Goal: Task Accomplishment & Management: Complete application form

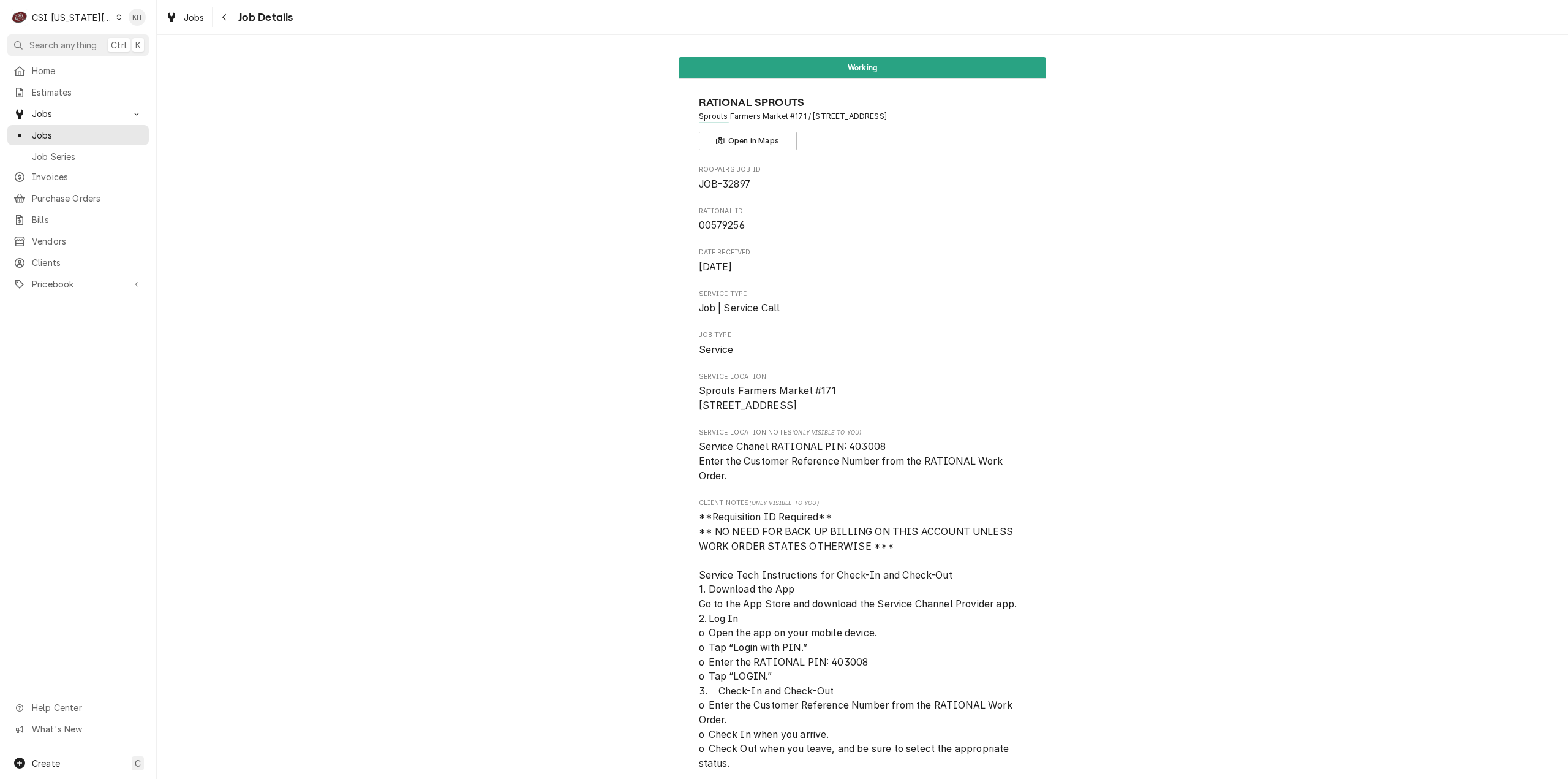
click at [76, 19] on div "CSI [US_STATE][GEOGRAPHIC_DATA]" at bounding box center [72, 18] width 81 height 13
click at [124, 64] on div "CSI St. Louis" at bounding box center [210, 67] width 179 height 13
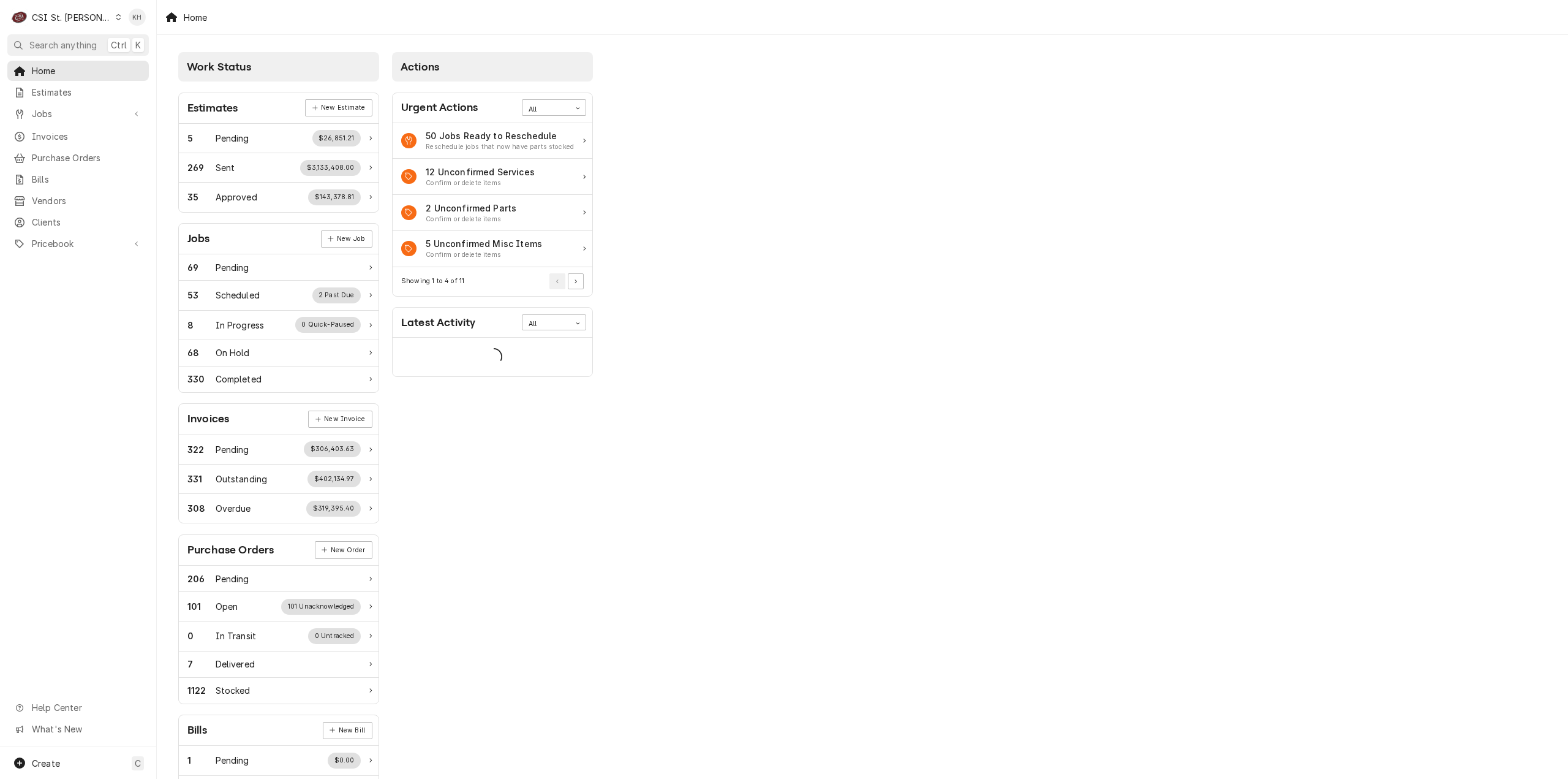
click at [66, 52] on button "Search anything Ctrl K" at bounding box center [78, 45] width 142 height 21
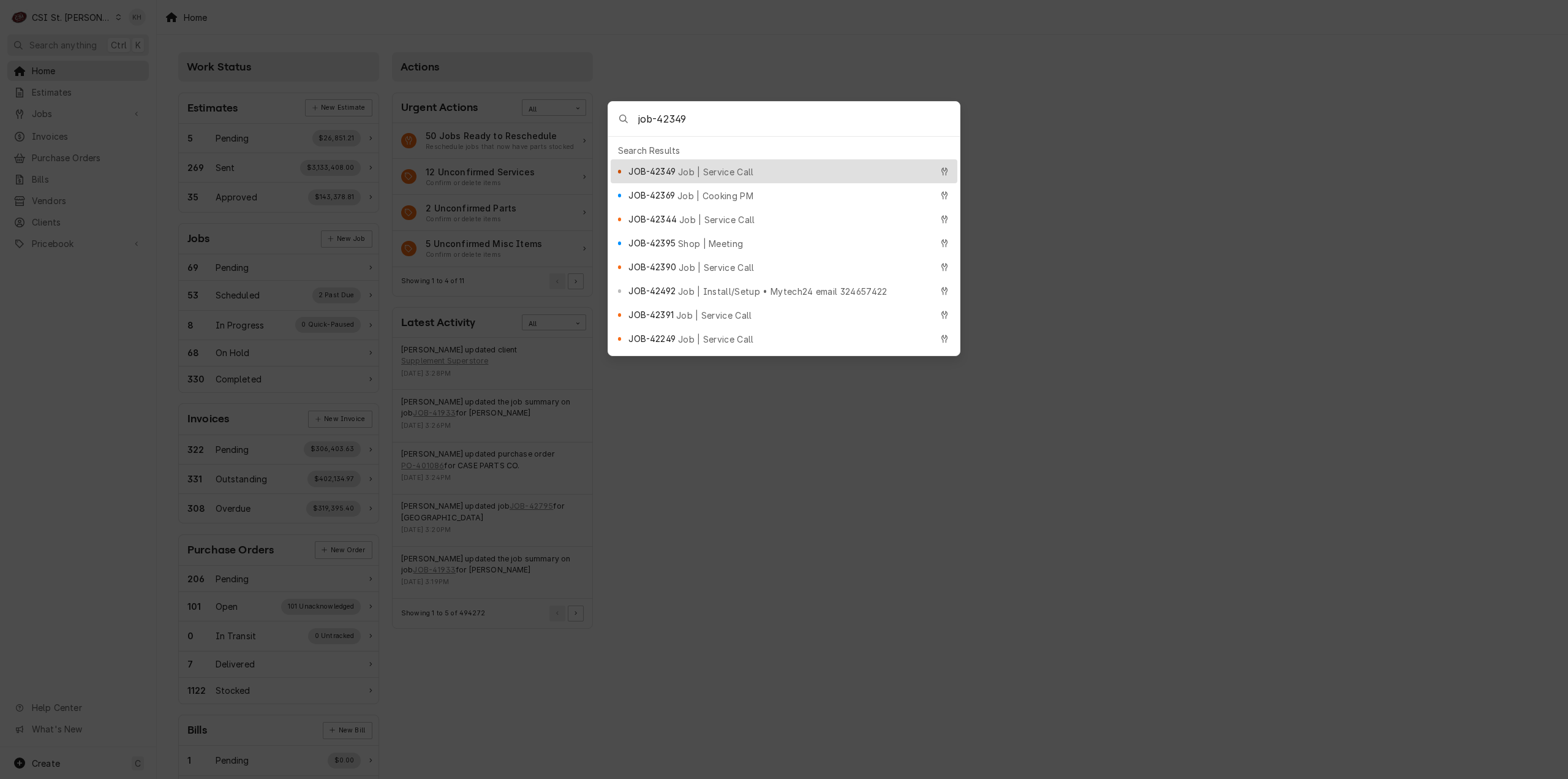
type input "job-42349"
click at [710, 166] on span "Job | Service Call" at bounding box center [715, 172] width 76 height 13
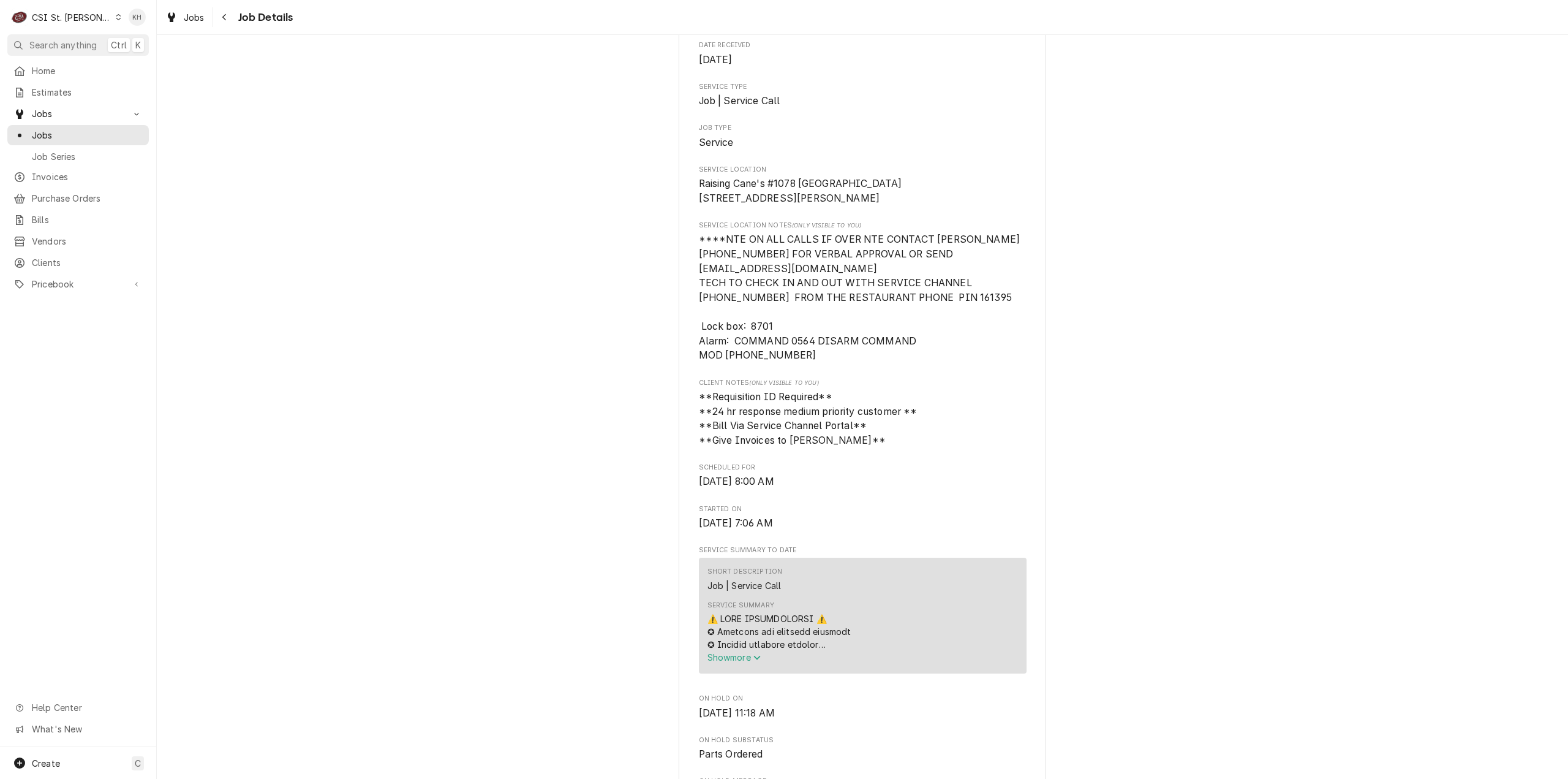
scroll to position [429, 0]
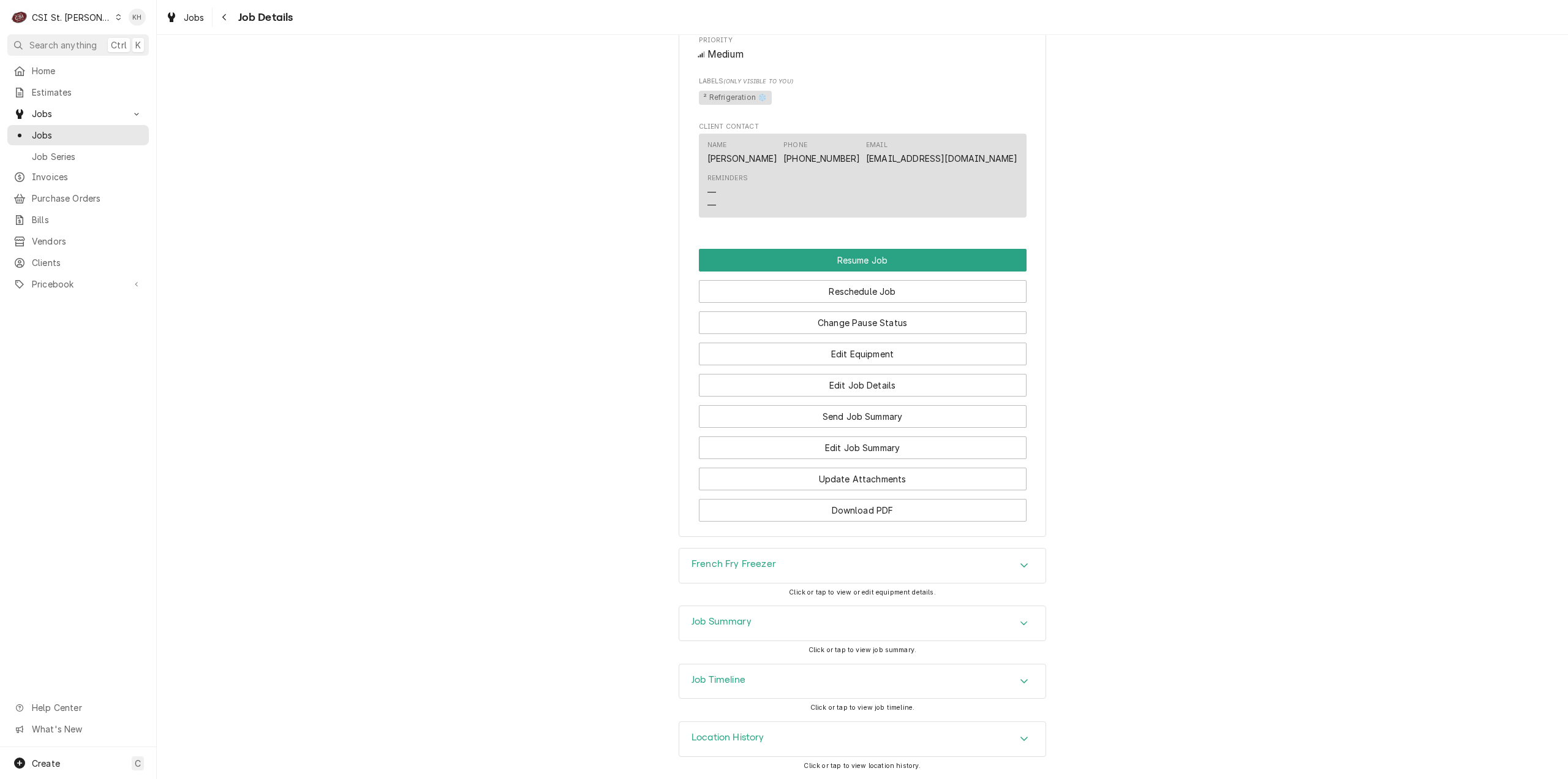
click at [726, 681] on h3 "Job Timeline" at bounding box center [718, 680] width 54 height 12
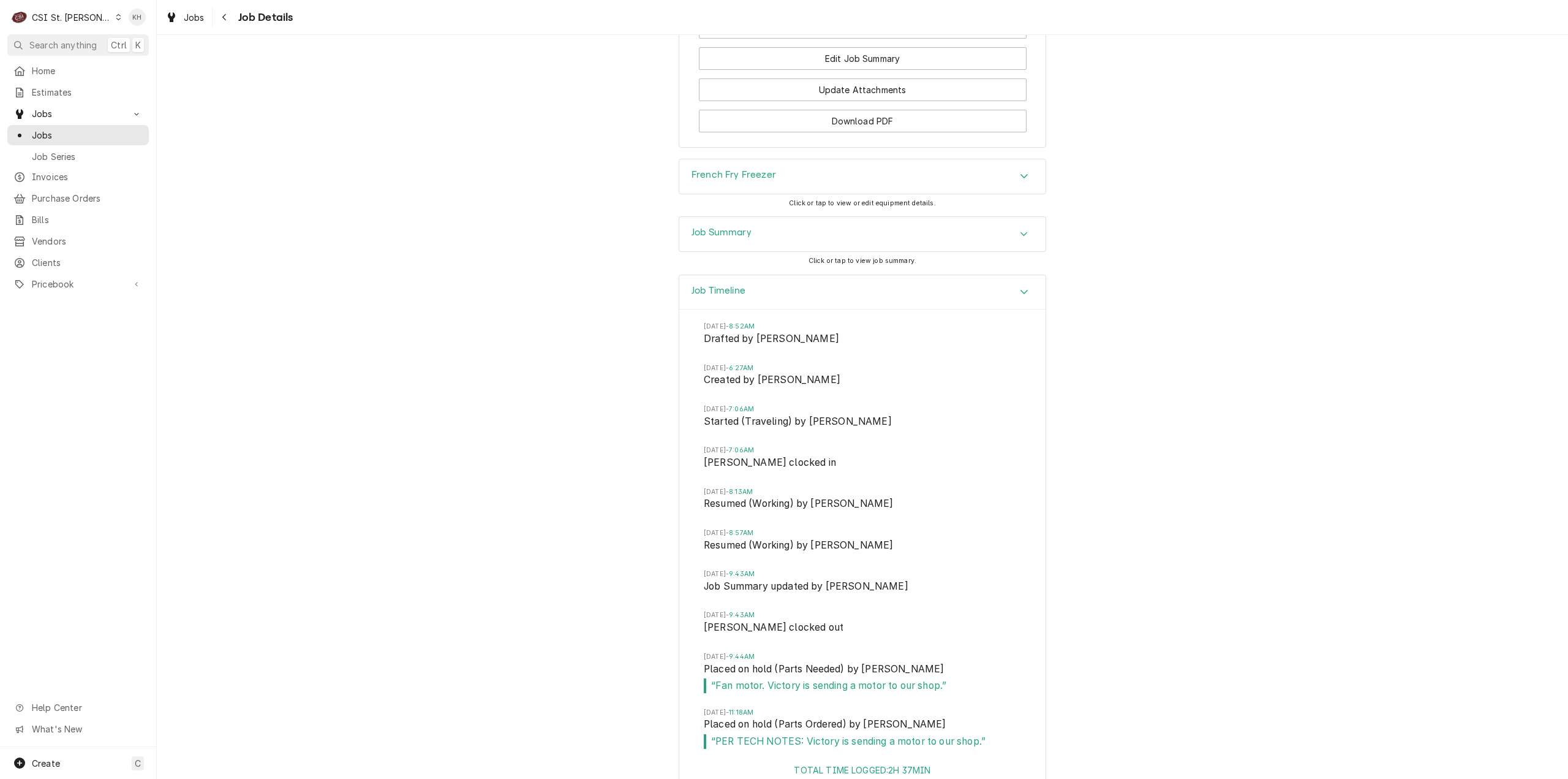
scroll to position [1902, 0]
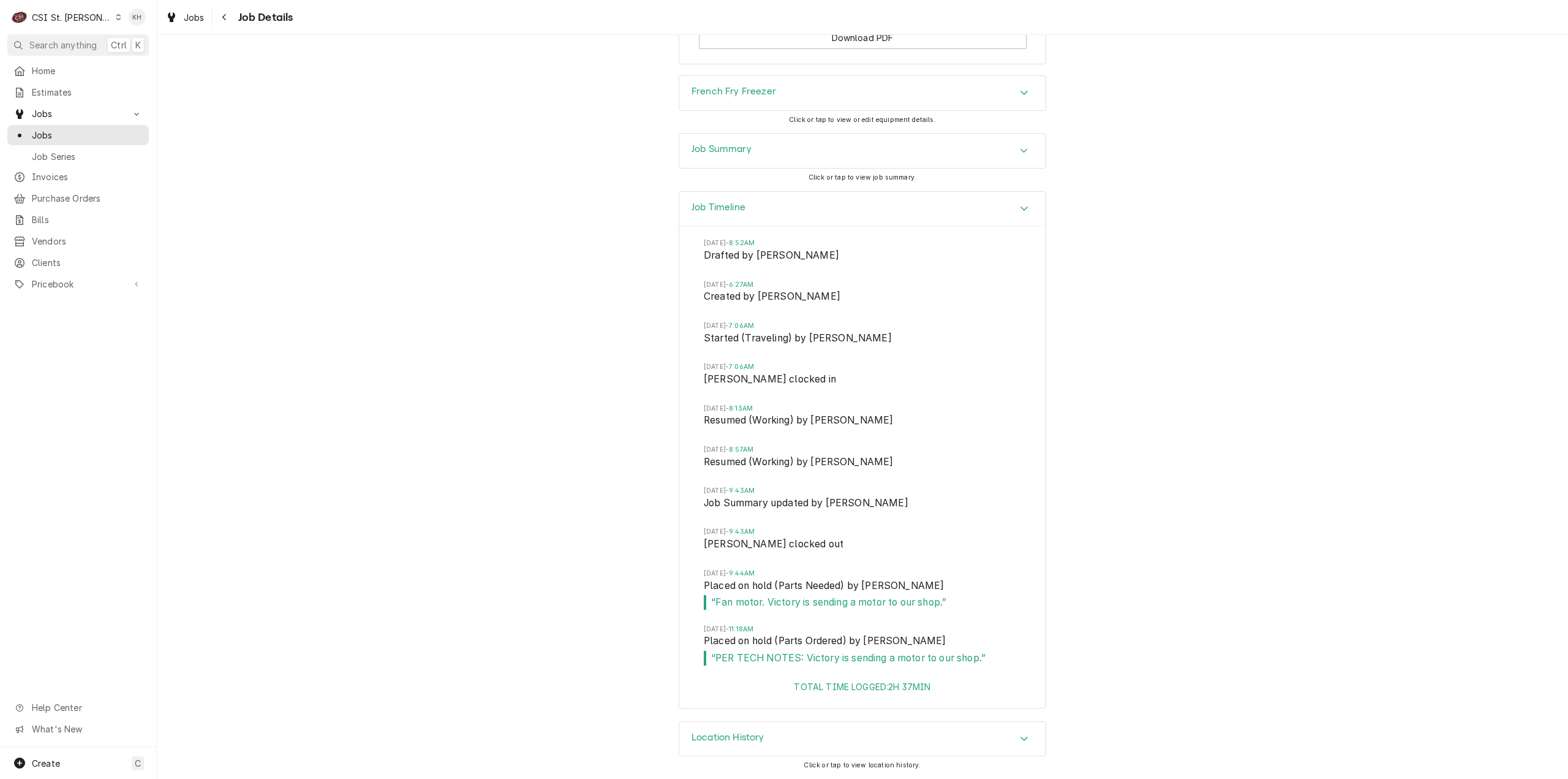
drag, startPoint x: 48, startPoint y: 10, endPoint x: 56, endPoint y: 24, distance: 16.1
click at [48, 11] on div "CSI St. [PERSON_NAME]" at bounding box center [72, 18] width 80 height 13
click at [134, 31] on div "CSI [US_STATE][GEOGRAPHIC_DATA]" at bounding box center [188, 24] width 174 height 20
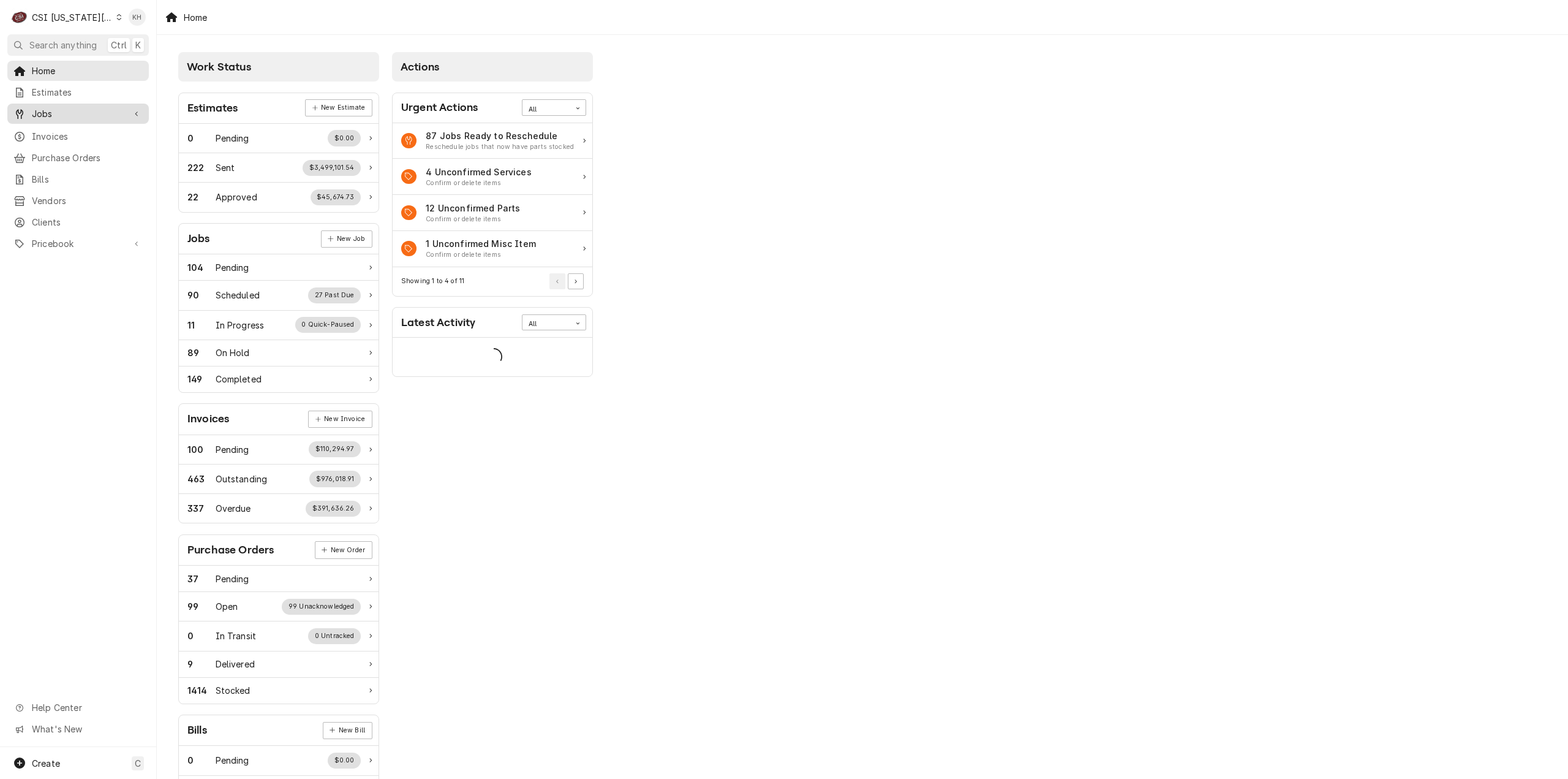
click at [60, 119] on link "Jobs" at bounding box center [78, 113] width 142 height 20
click at [63, 134] on span "Jobs" at bounding box center [87, 135] width 111 height 13
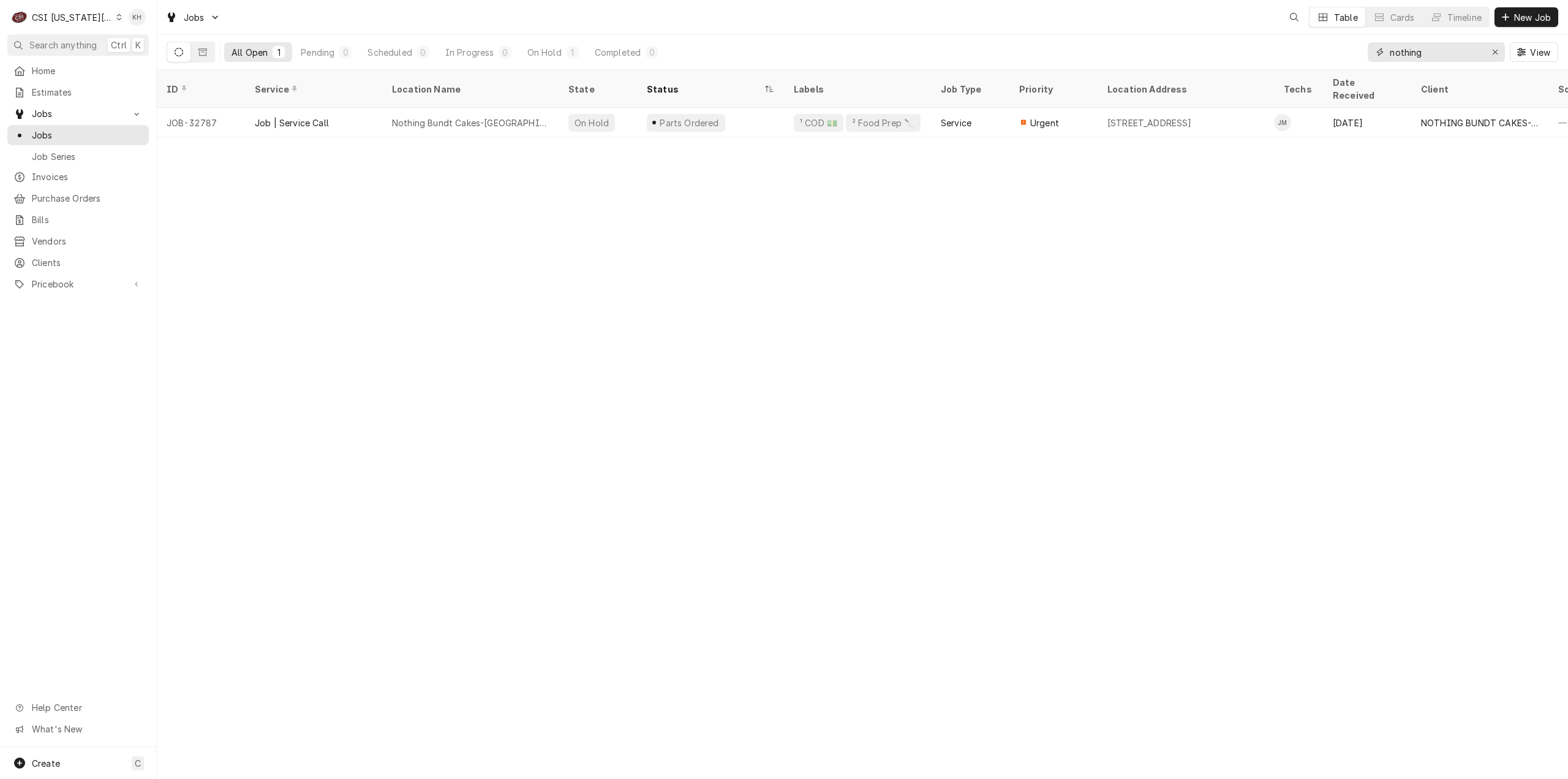
drag, startPoint x: 1394, startPoint y: 60, endPoint x: 1306, endPoint y: 68, distance: 88.4
click at [1306, 68] on div "All Open 1 Pending 0 Scheduled 0 In Progress 0 On Hold 1 Completed 0 nothing Vi…" at bounding box center [862, 52] width 1392 height 34
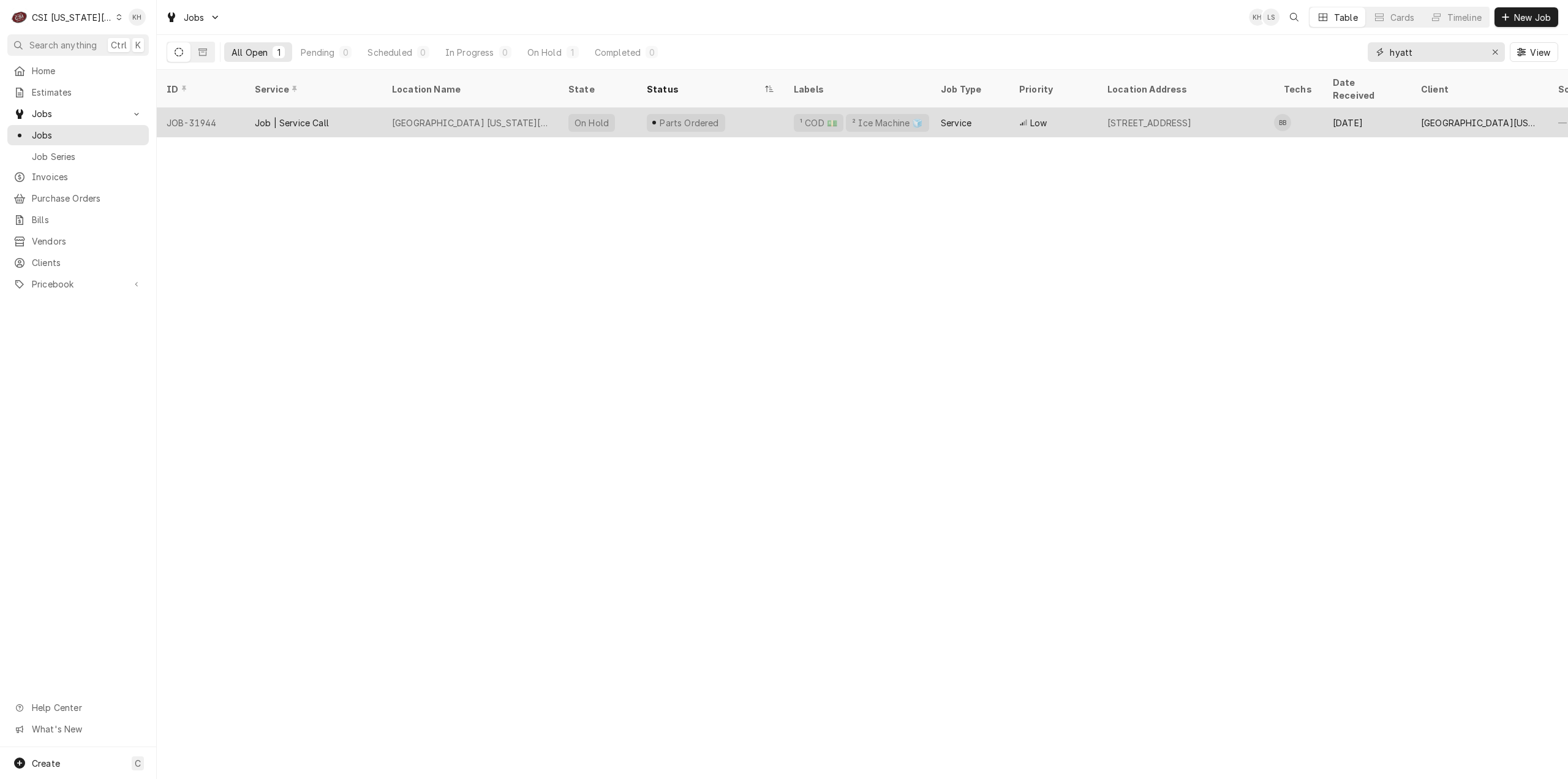
type input "hyatt"
click at [506, 112] on div "[GEOGRAPHIC_DATA] [US_STATE][GEOGRAPHIC_DATA]" at bounding box center [471, 123] width 177 height 29
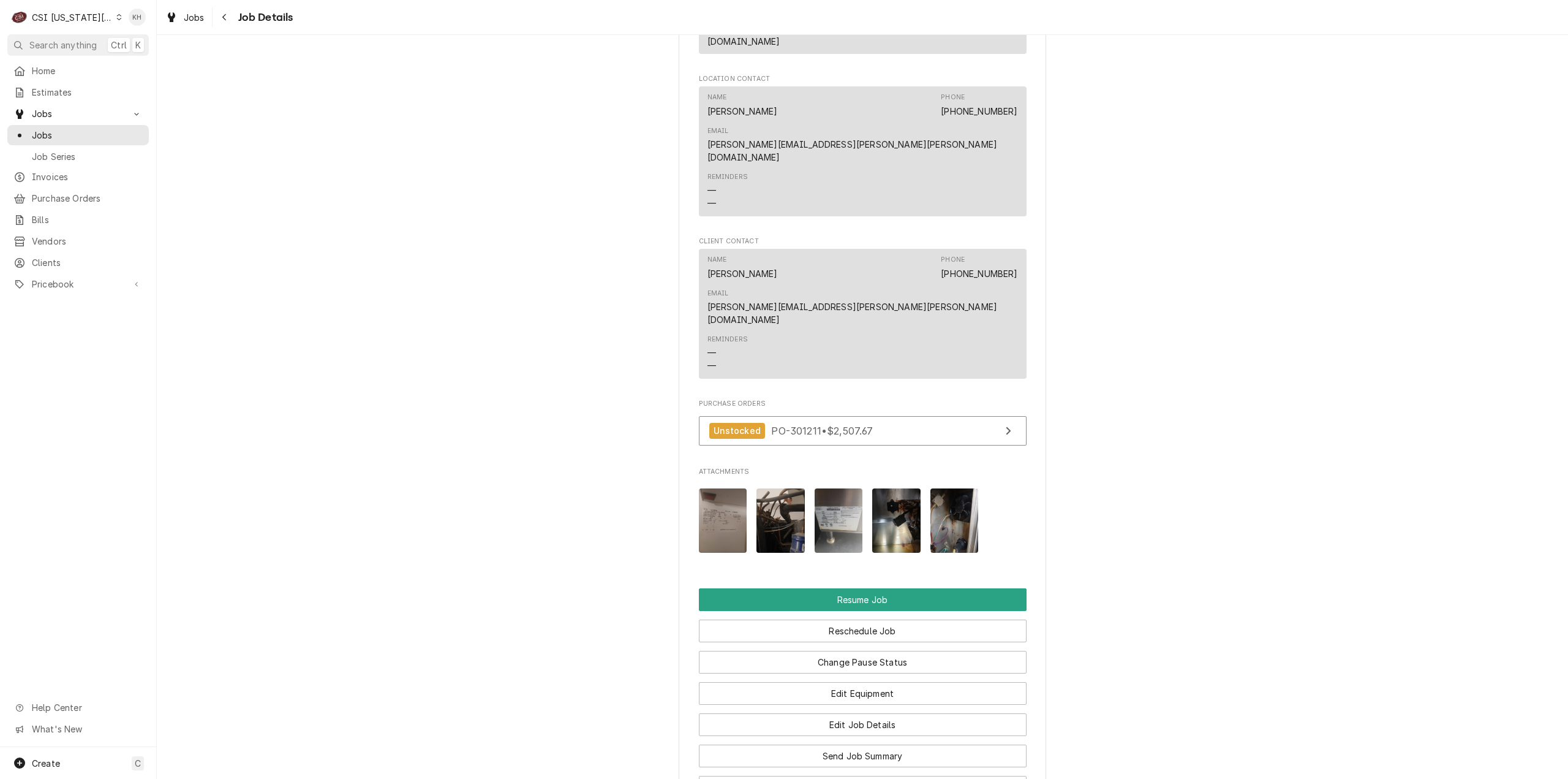
scroll to position [1576, 0]
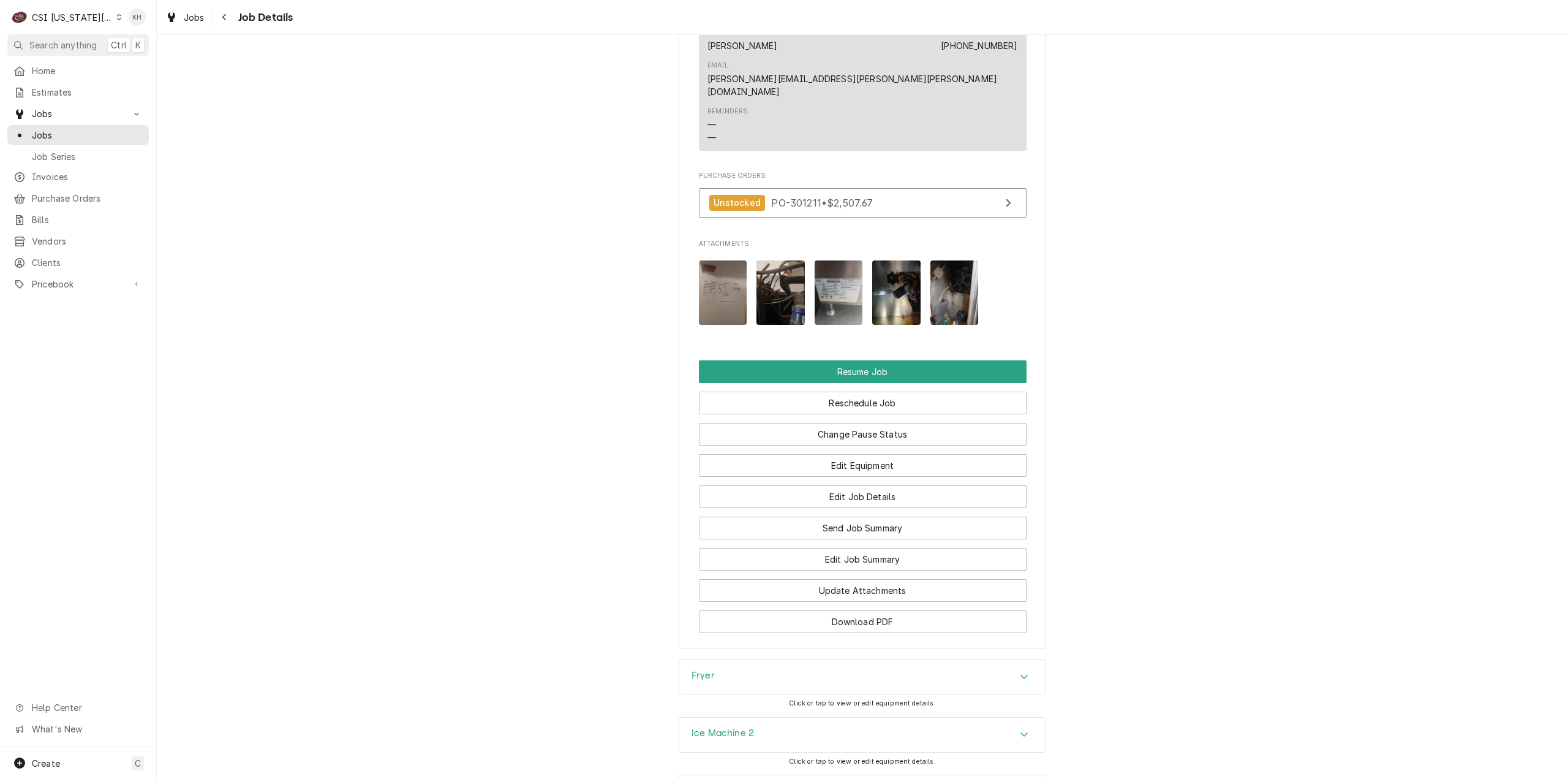
click at [740, 660] on div "Fryer" at bounding box center [862, 676] width 366 height 34
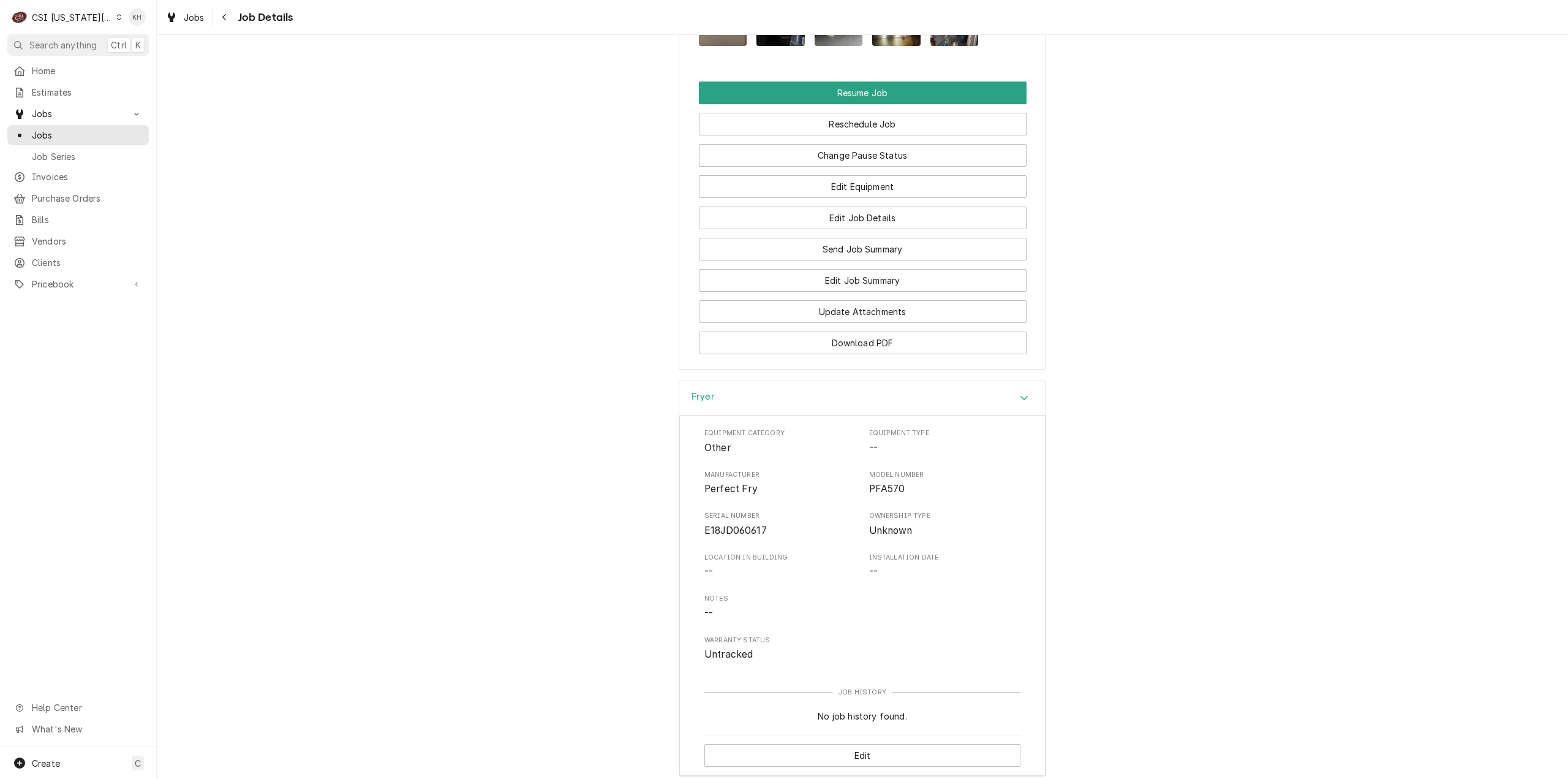
scroll to position [1926, 0]
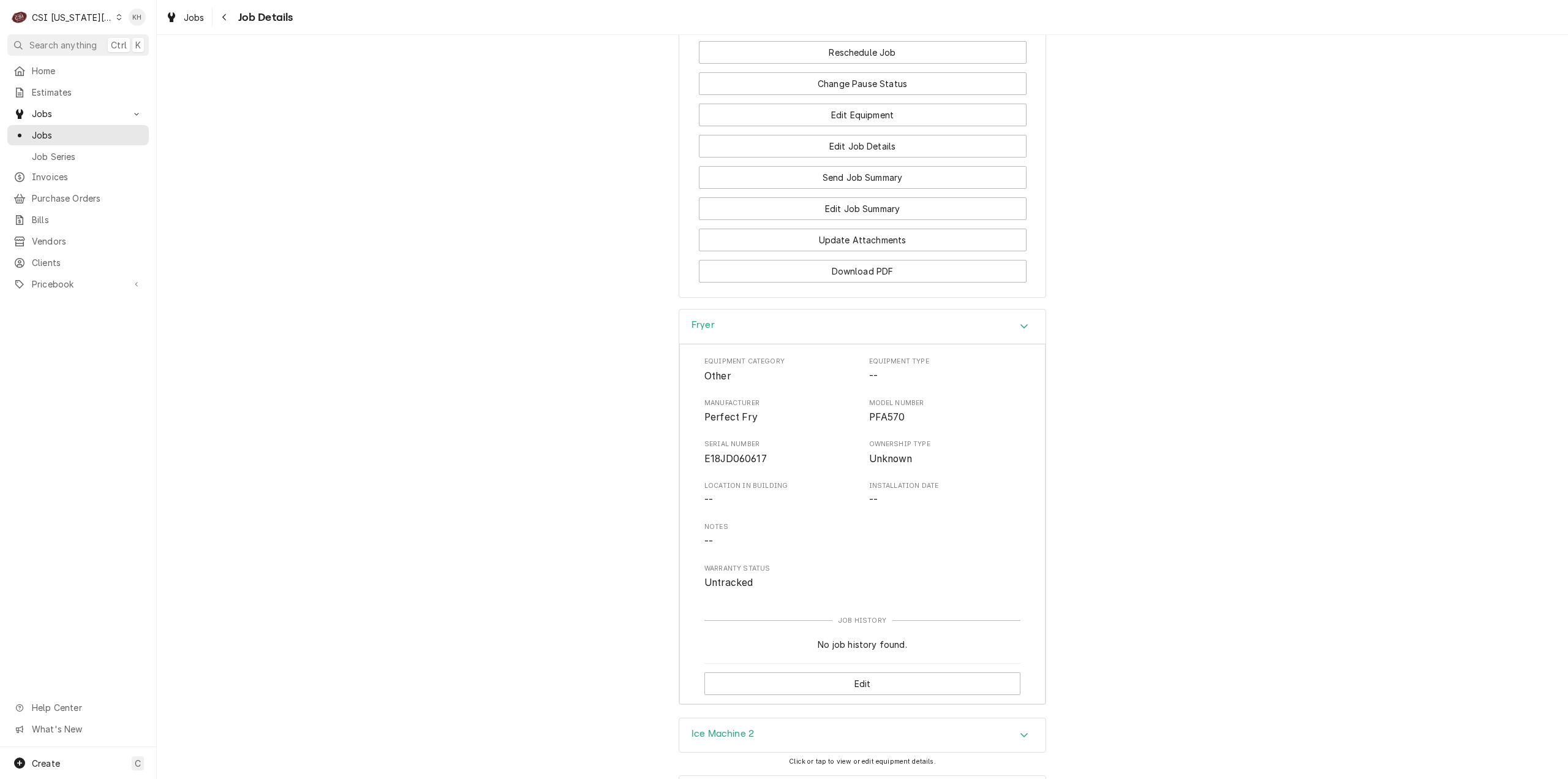
click at [740, 776] on div "Job Summary" at bounding box center [862, 793] width 366 height 34
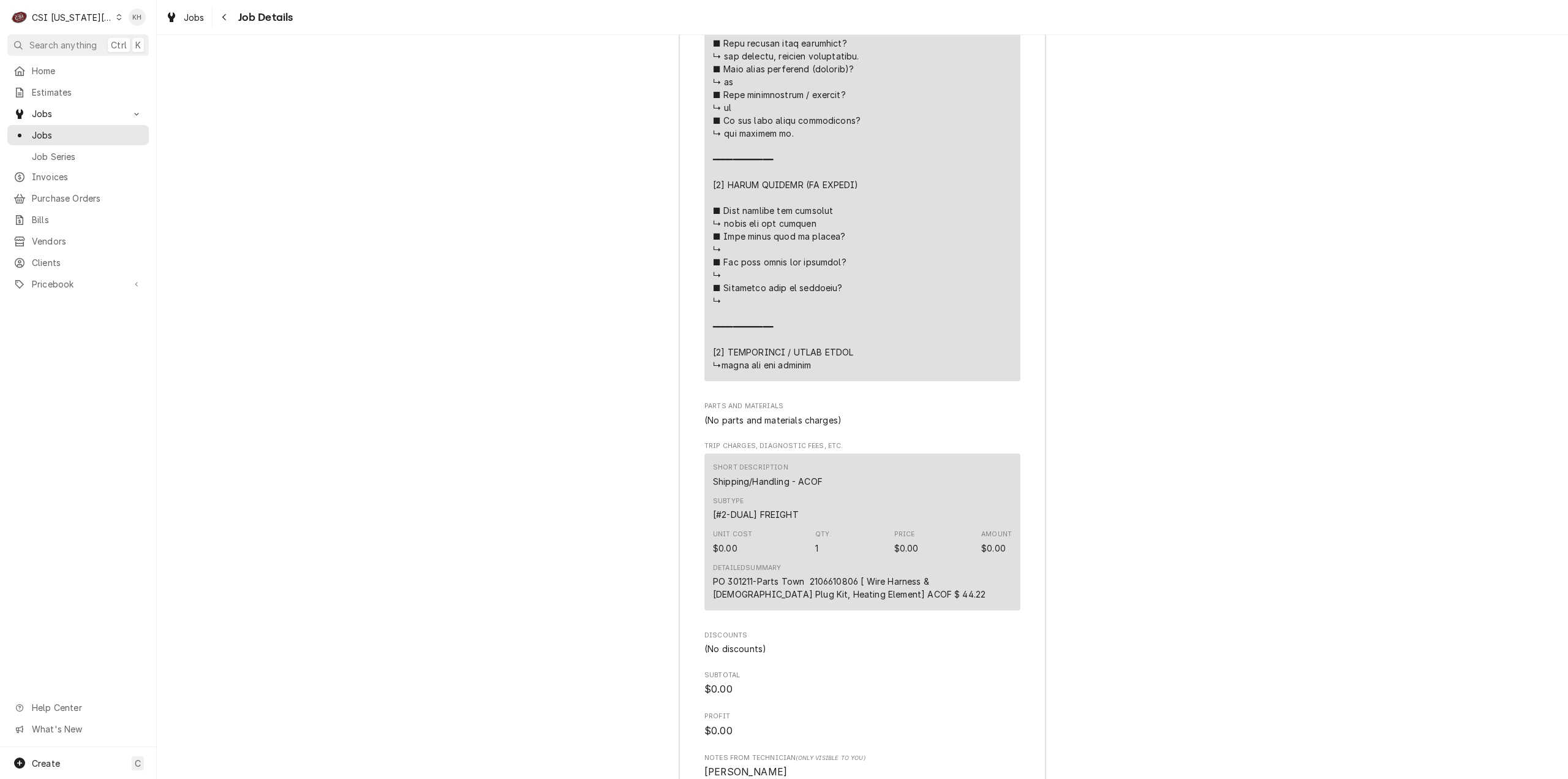
scroll to position [3625, 0]
drag, startPoint x: 774, startPoint y: 655, endPoint x: 780, endPoint y: 668, distance: 14.3
click at [779, 667] on div "Parts Ordered HYATT PLACE KANSAS CITY Hyatt Place Kansas City / 6801 West 112Th…" at bounding box center [862, 407] width 1411 height 744
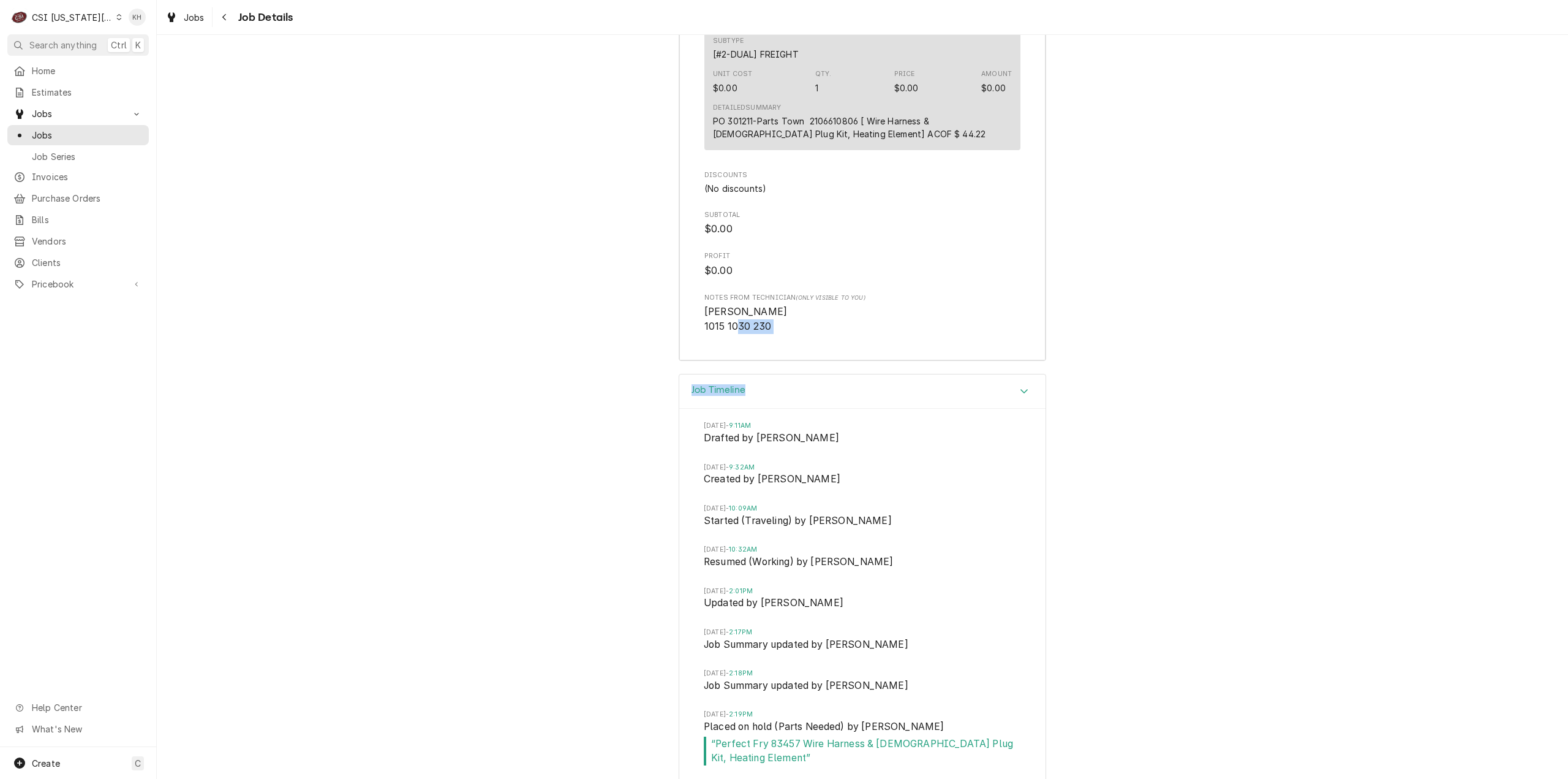
scroll to position [4111, 0]
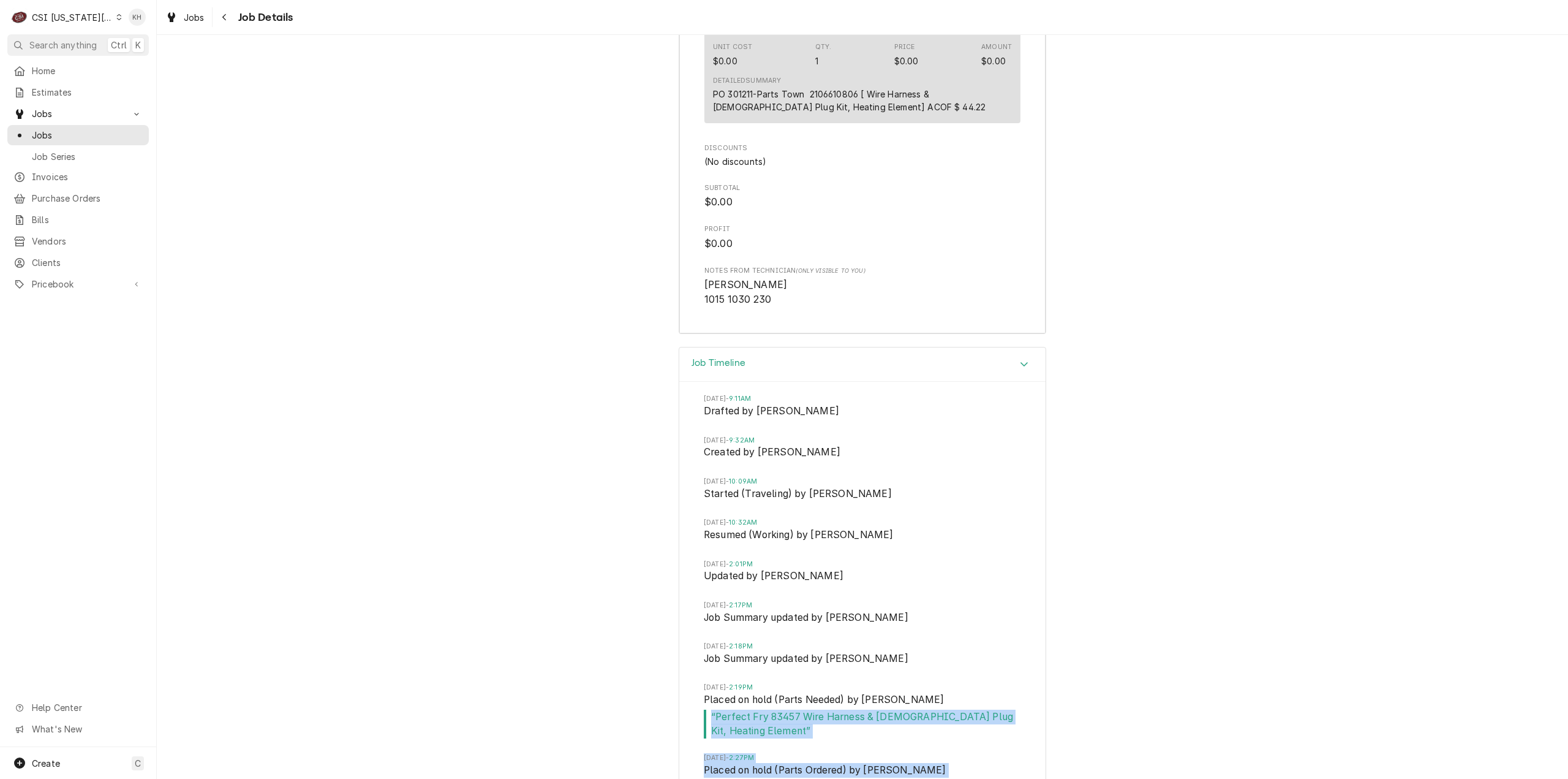
drag, startPoint x: 848, startPoint y: 616, endPoint x: 667, endPoint y: 543, distance: 195.2
click at [667, 543] on div "Job Timeline Mon, Aug 11, 2025 - 9:11AM Drafted by Nancy Manuel Thu, Aug 14, 20…" at bounding box center [862, 619] width 1411 height 545
click at [923, 778] on span "“ Parts ordered on Po 301211 ”" at bounding box center [862, 787] width 317 height 14
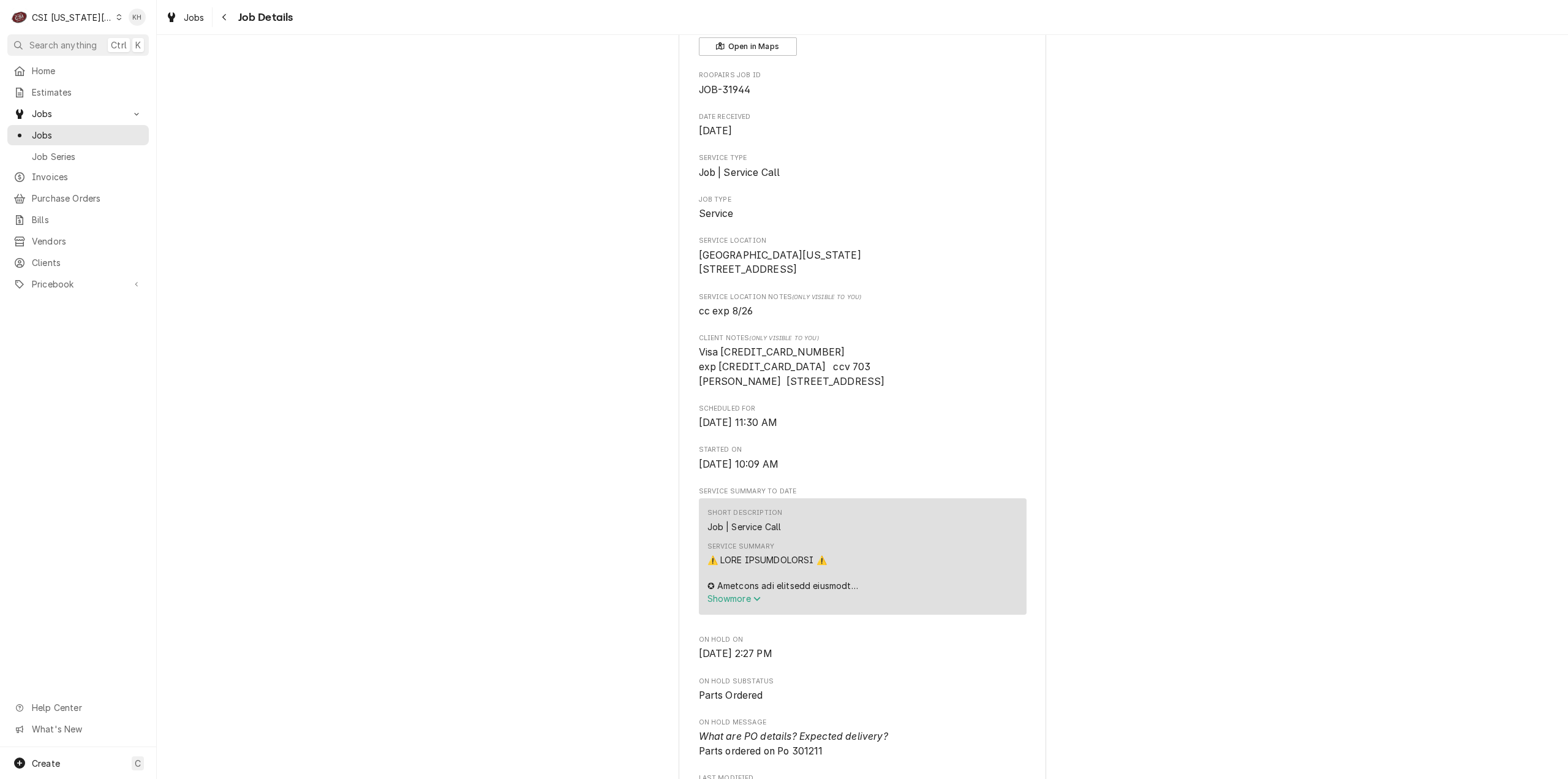
scroll to position [123, 0]
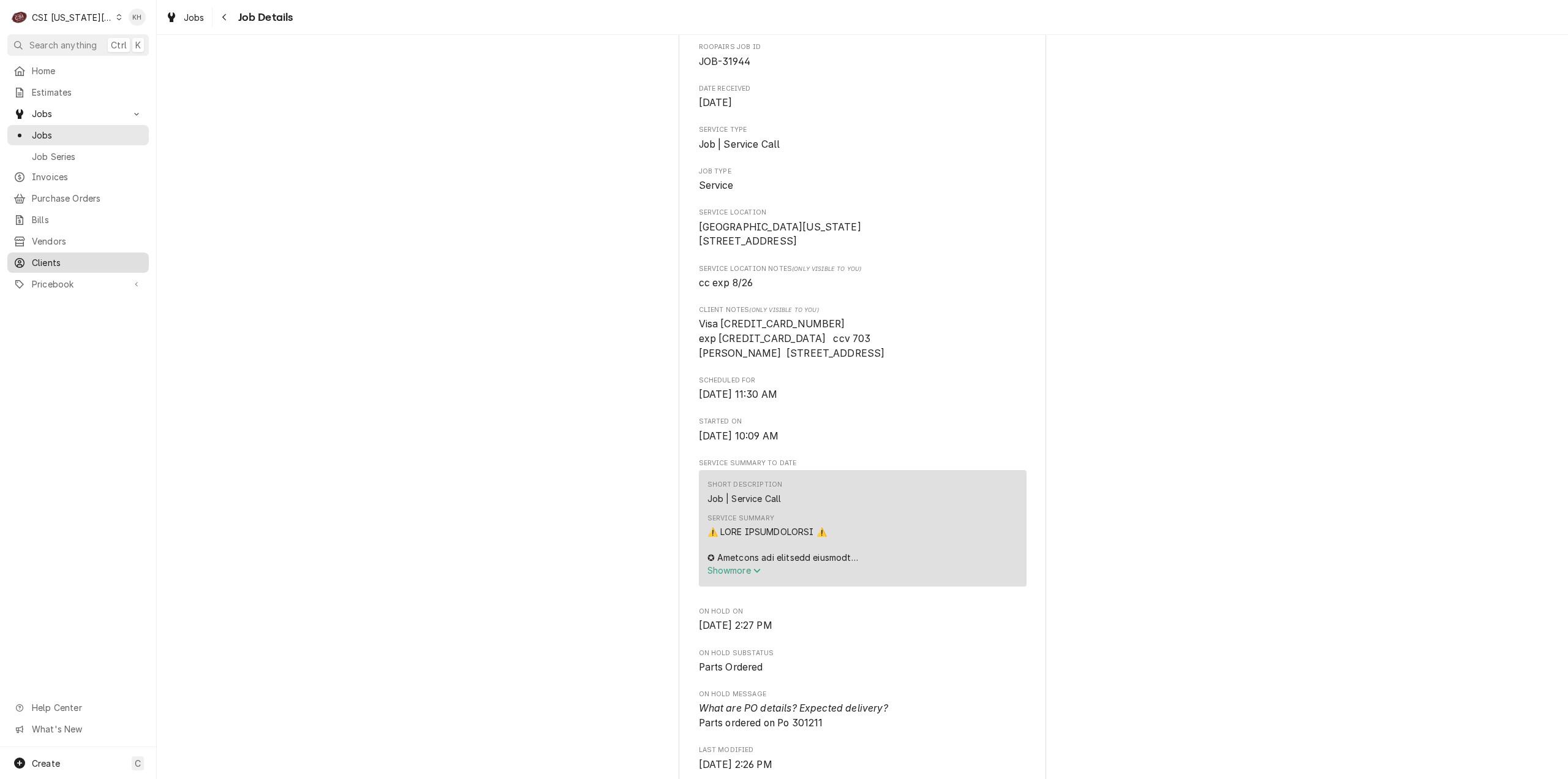
click at [36, 256] on span "Clients" at bounding box center [87, 263] width 111 height 13
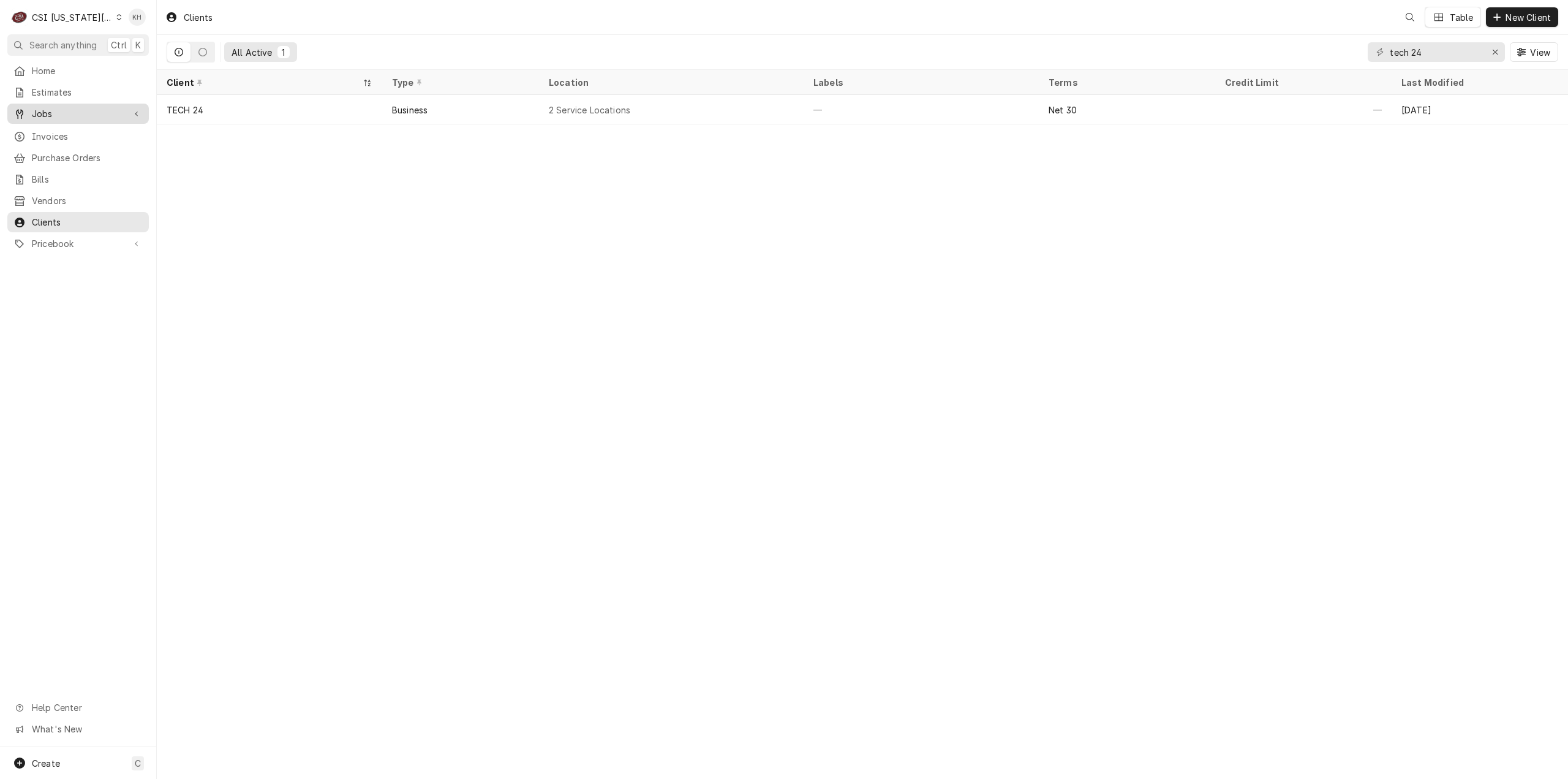
drag, startPoint x: 52, startPoint y: 103, endPoint x: 56, endPoint y: 121, distance: 18.4
click at [52, 106] on div "Jobs" at bounding box center [78, 113] width 137 height 15
click at [56, 125] on link "Jobs" at bounding box center [78, 134] width 142 height 20
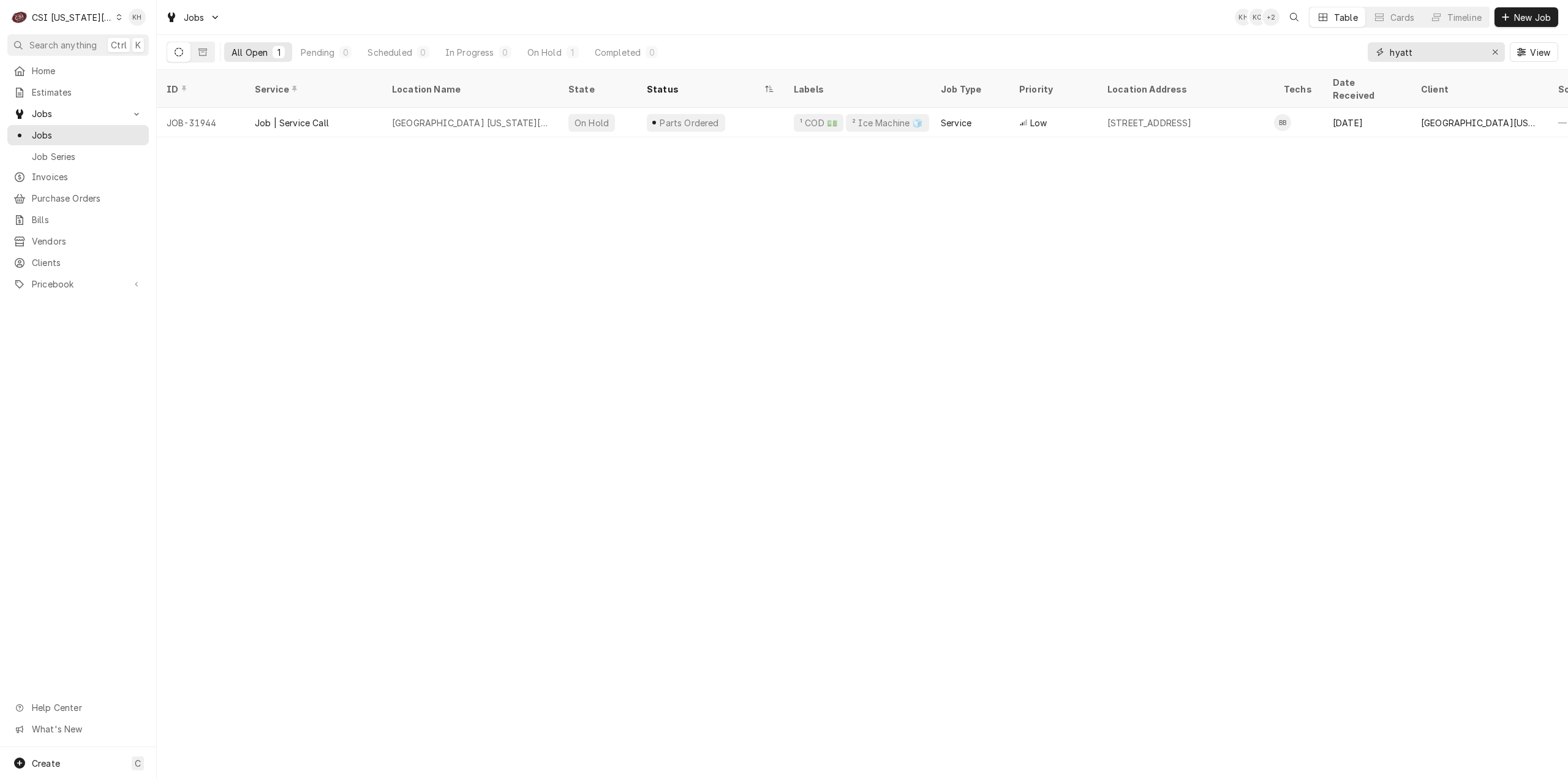
drag, startPoint x: 1434, startPoint y: 54, endPoint x: 1200, endPoint y: 49, distance: 234.1
click at [1200, 49] on div "All Open 1 Pending 0 Scheduled 0 In Progress 0 On Hold 1 Completed 0 hyatt View" at bounding box center [862, 52] width 1392 height 34
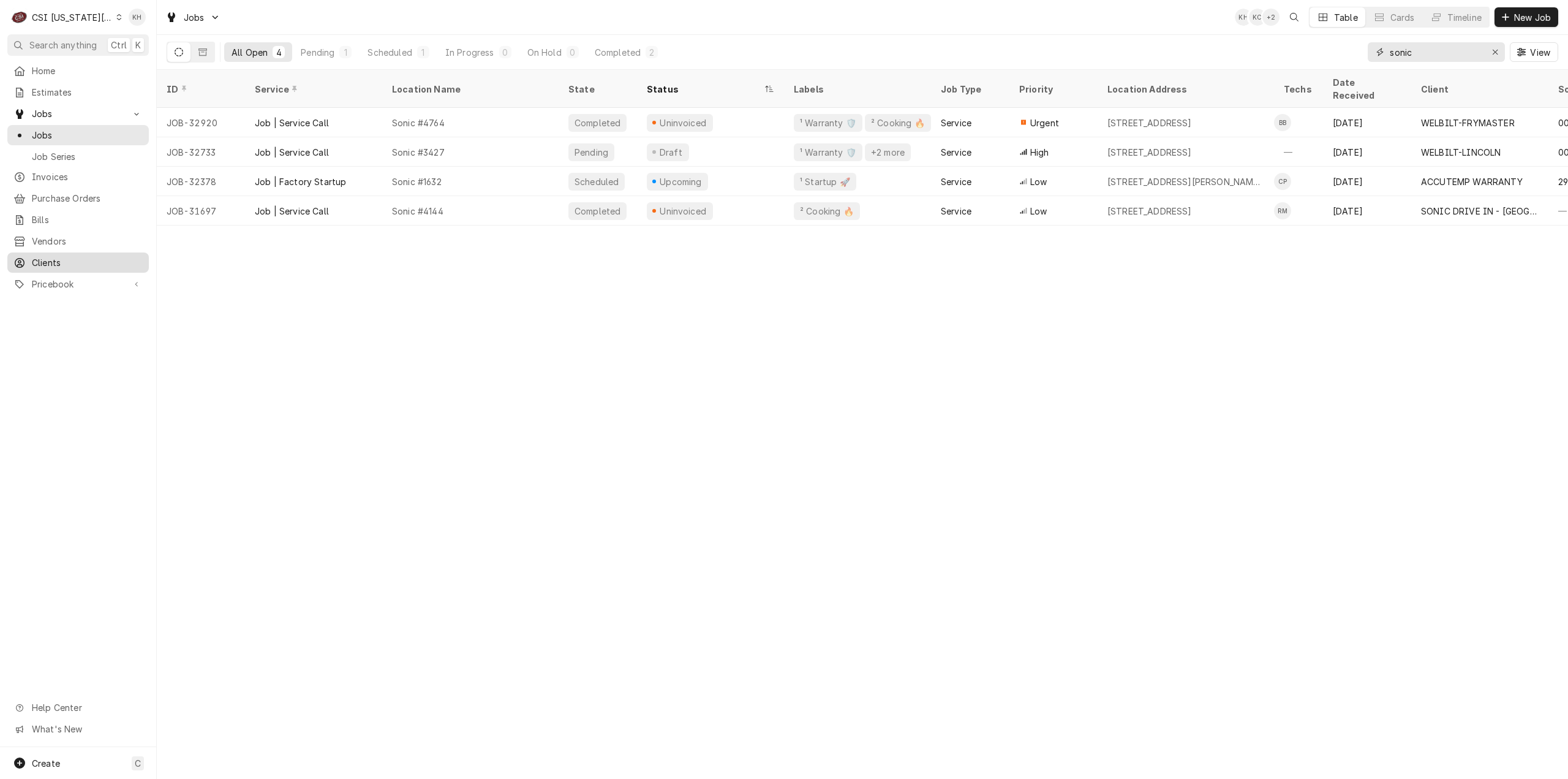
type input "sonic"
click at [56, 258] on span "Clients" at bounding box center [87, 263] width 111 height 13
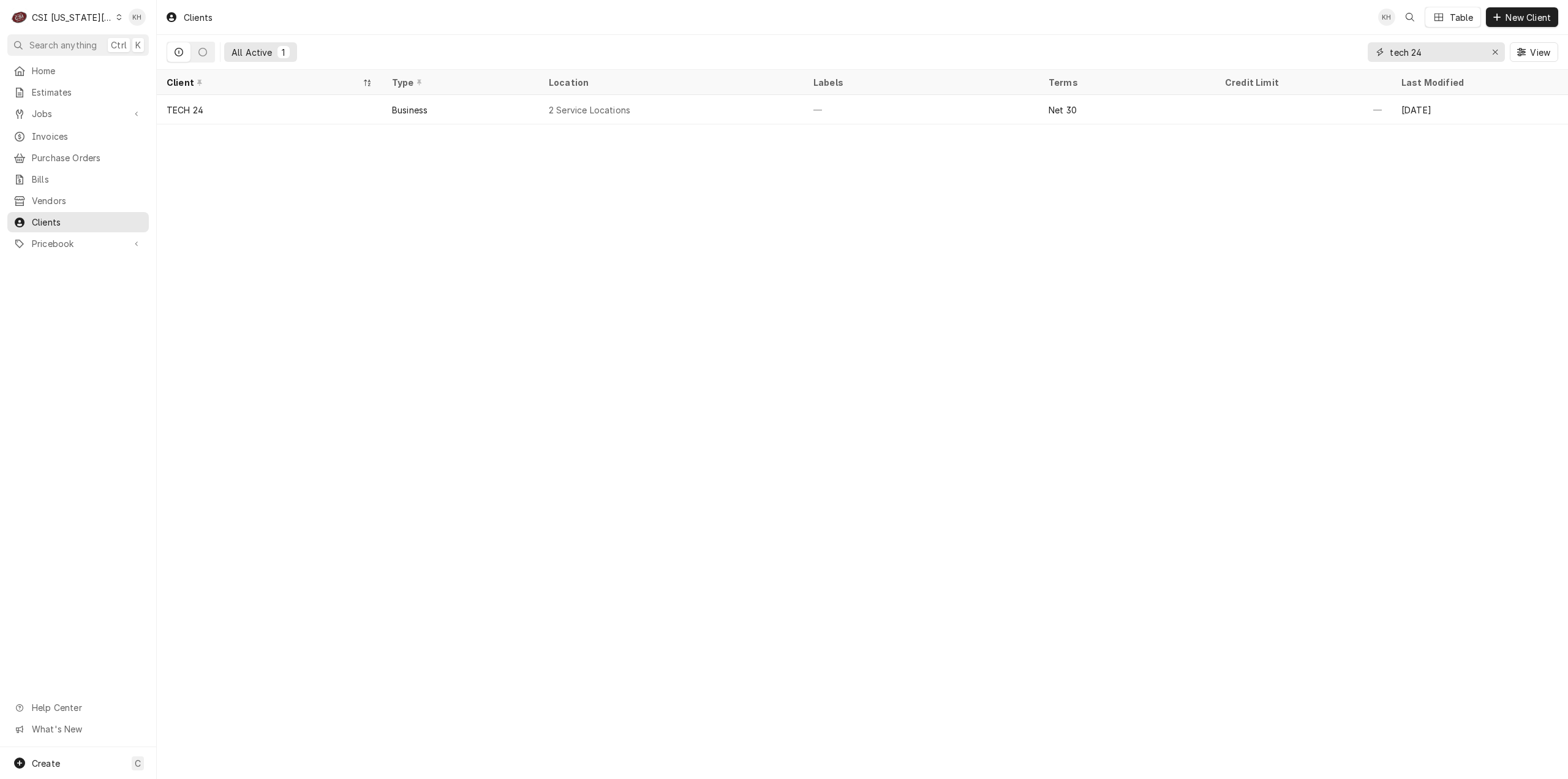
drag, startPoint x: 1461, startPoint y: 49, endPoint x: 1240, endPoint y: 36, distance: 221.4
click at [1240, 36] on div "All Active 1 tech 24 View" at bounding box center [862, 52] width 1392 height 34
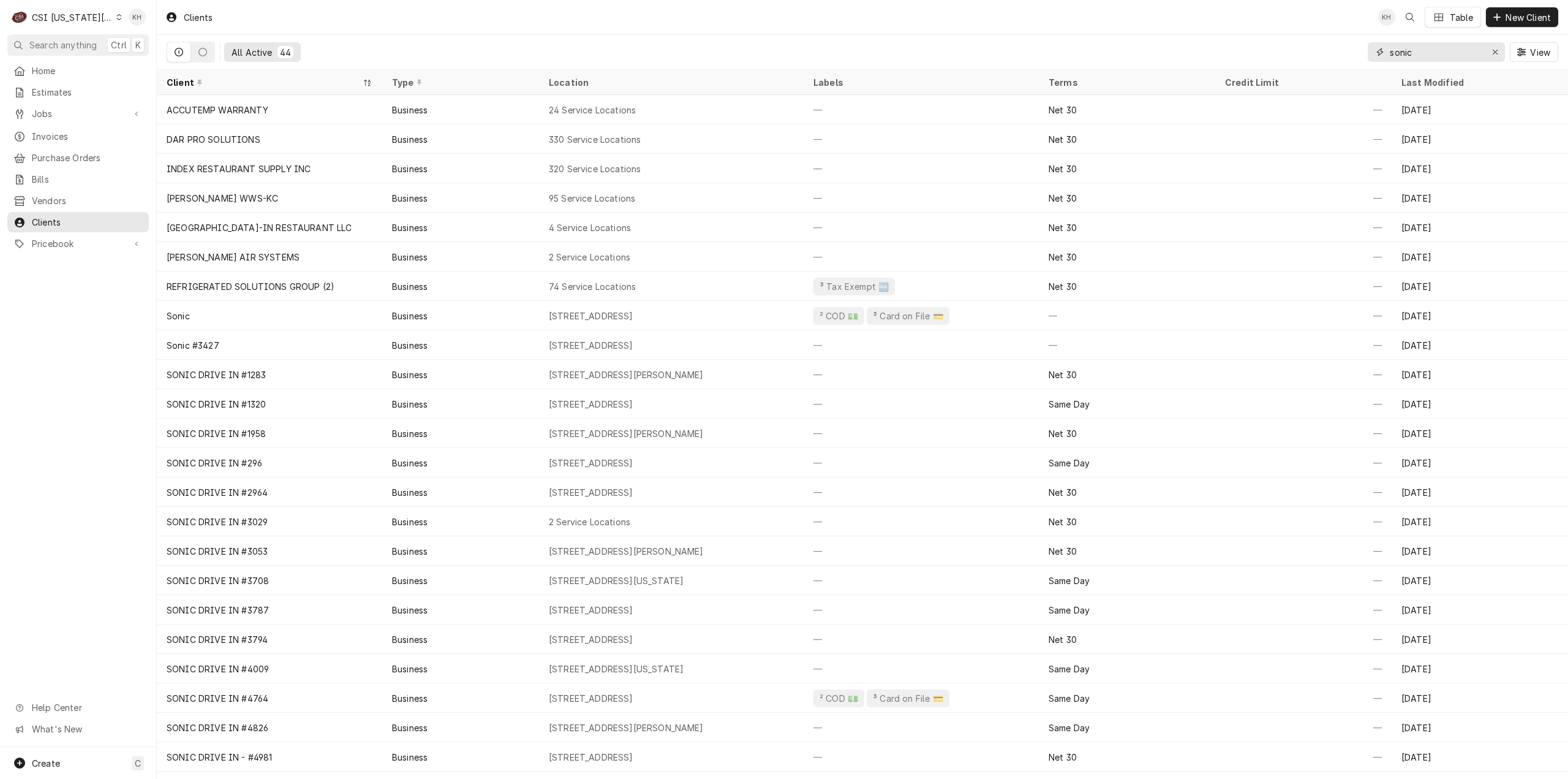
click at [1426, 60] on input "sonic" at bounding box center [1436, 52] width 92 height 20
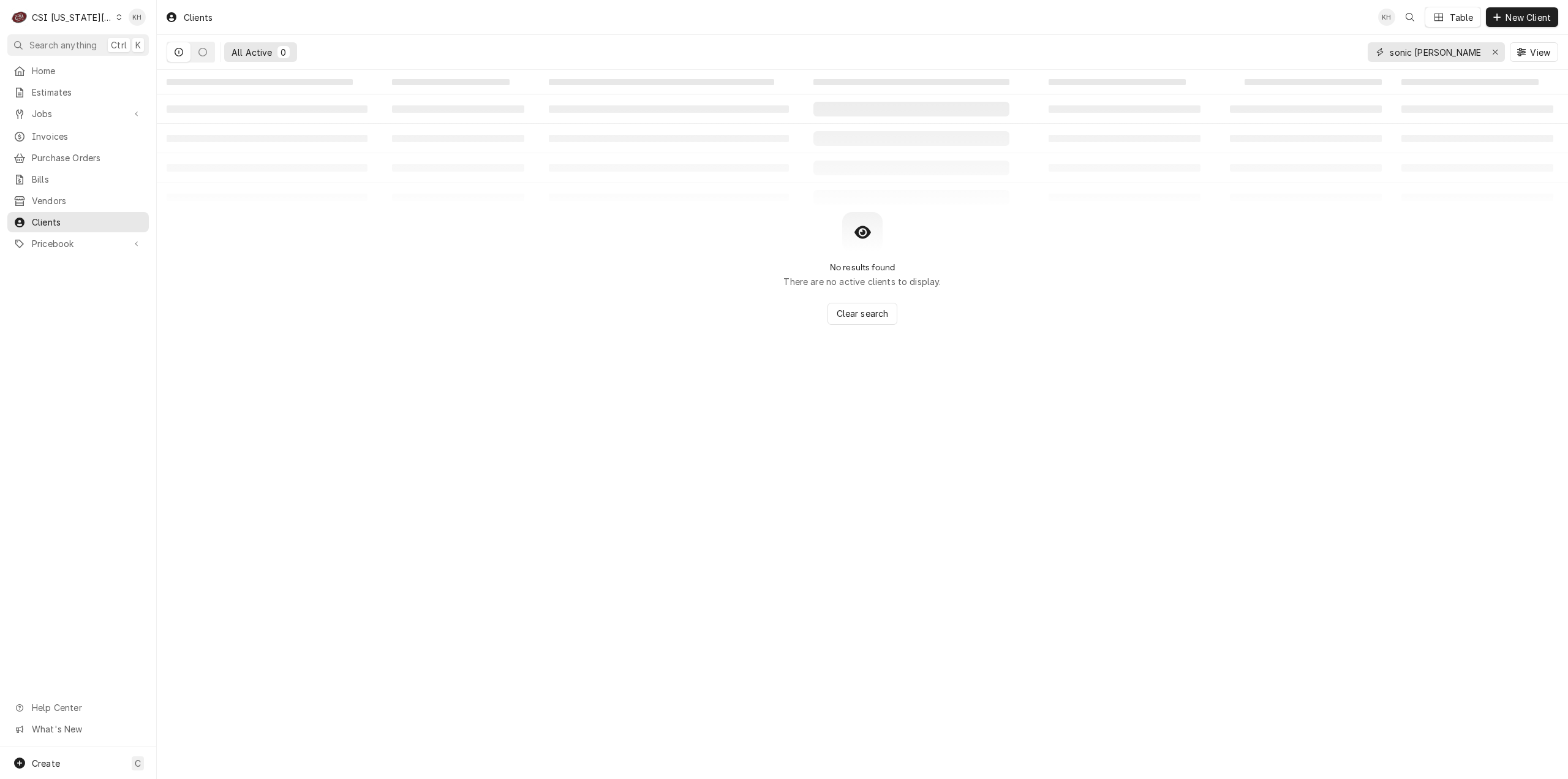
drag, startPoint x: 1461, startPoint y: 55, endPoint x: 1300, endPoint y: 57, distance: 161.0
click at [1300, 57] on div "All Active 0 sonic noland View" at bounding box center [862, 52] width 1392 height 34
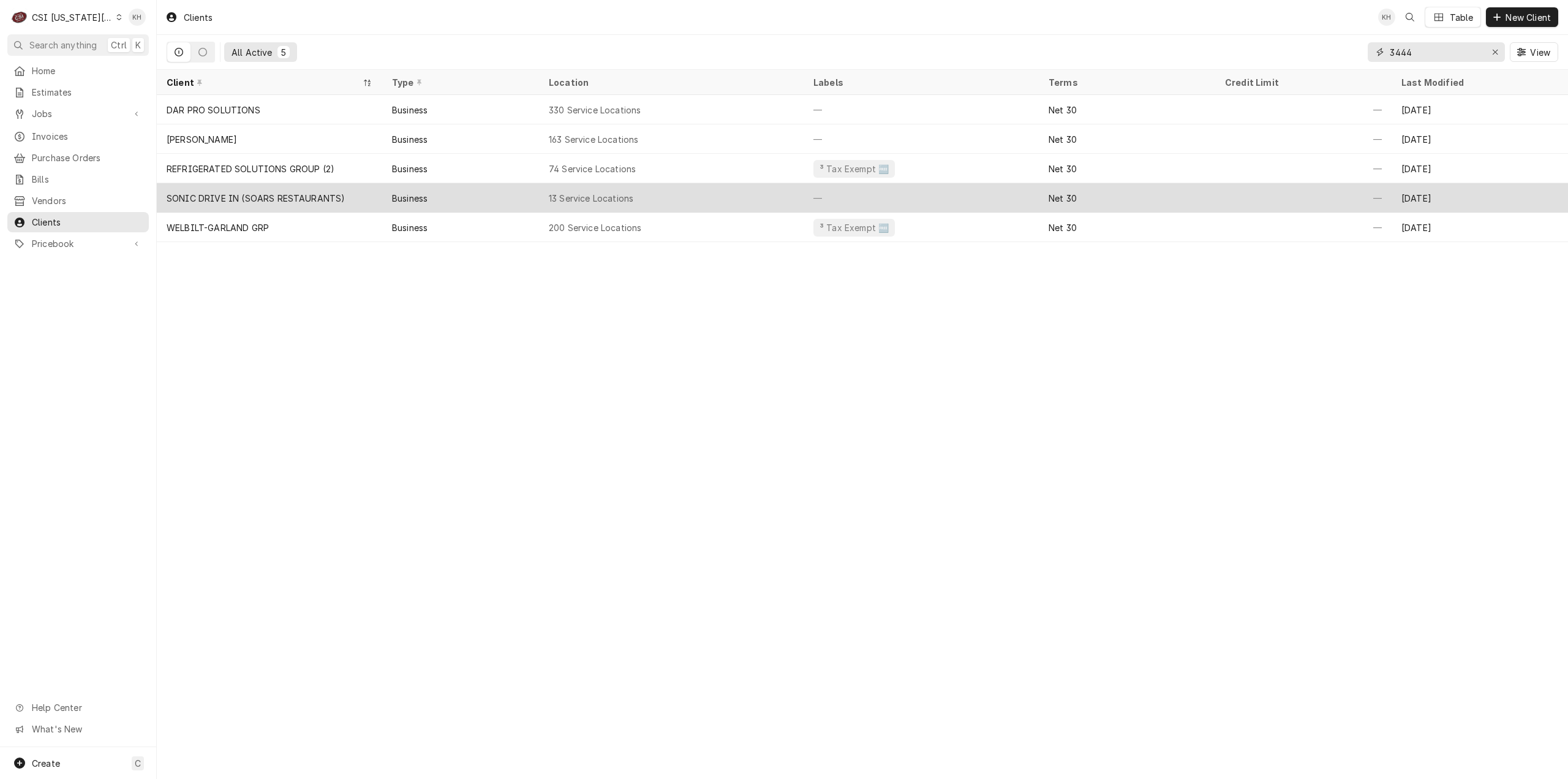
type input "3444"
click at [534, 196] on div "Business" at bounding box center [461, 197] width 157 height 29
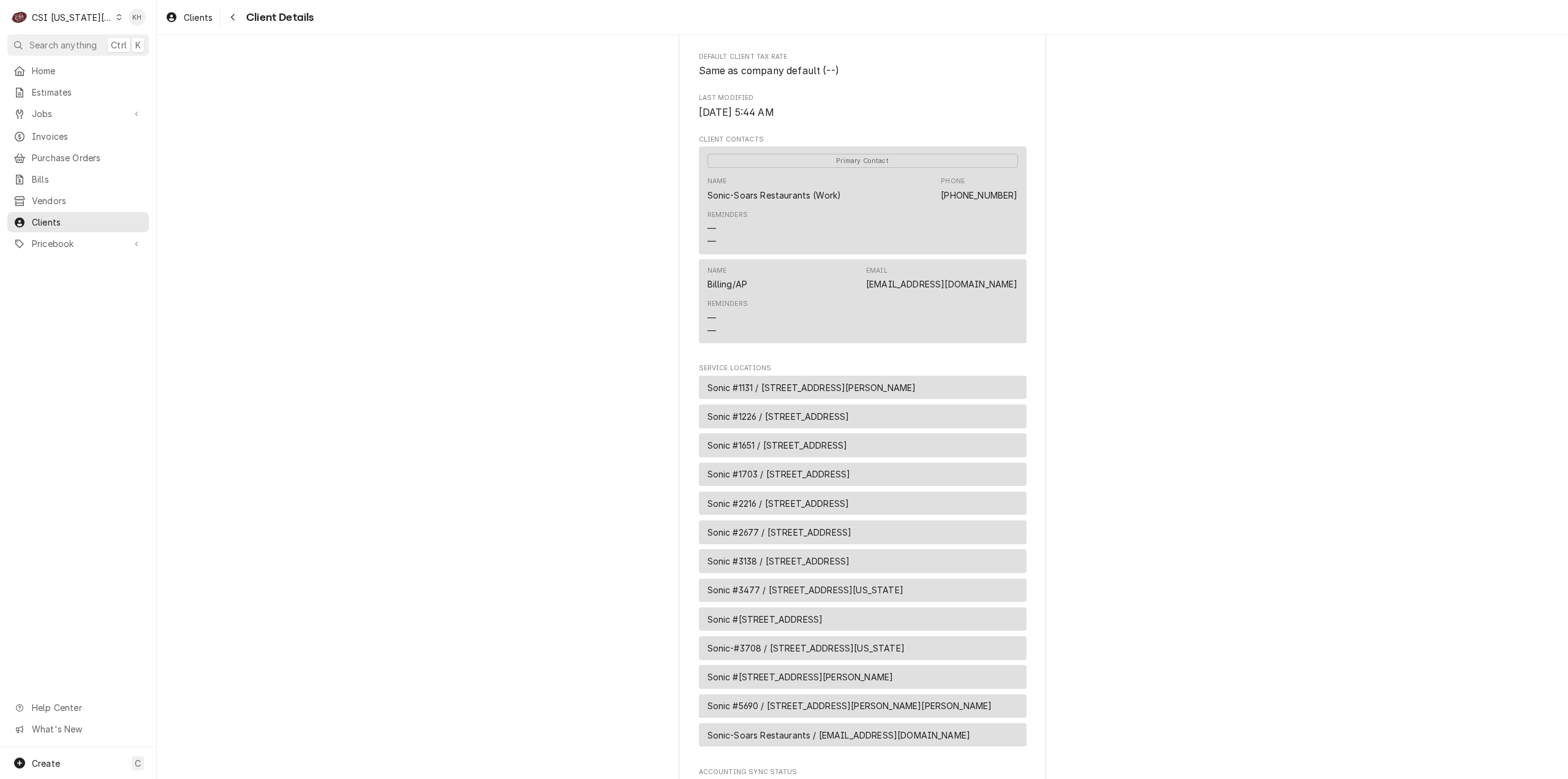
scroll to position [429, 0]
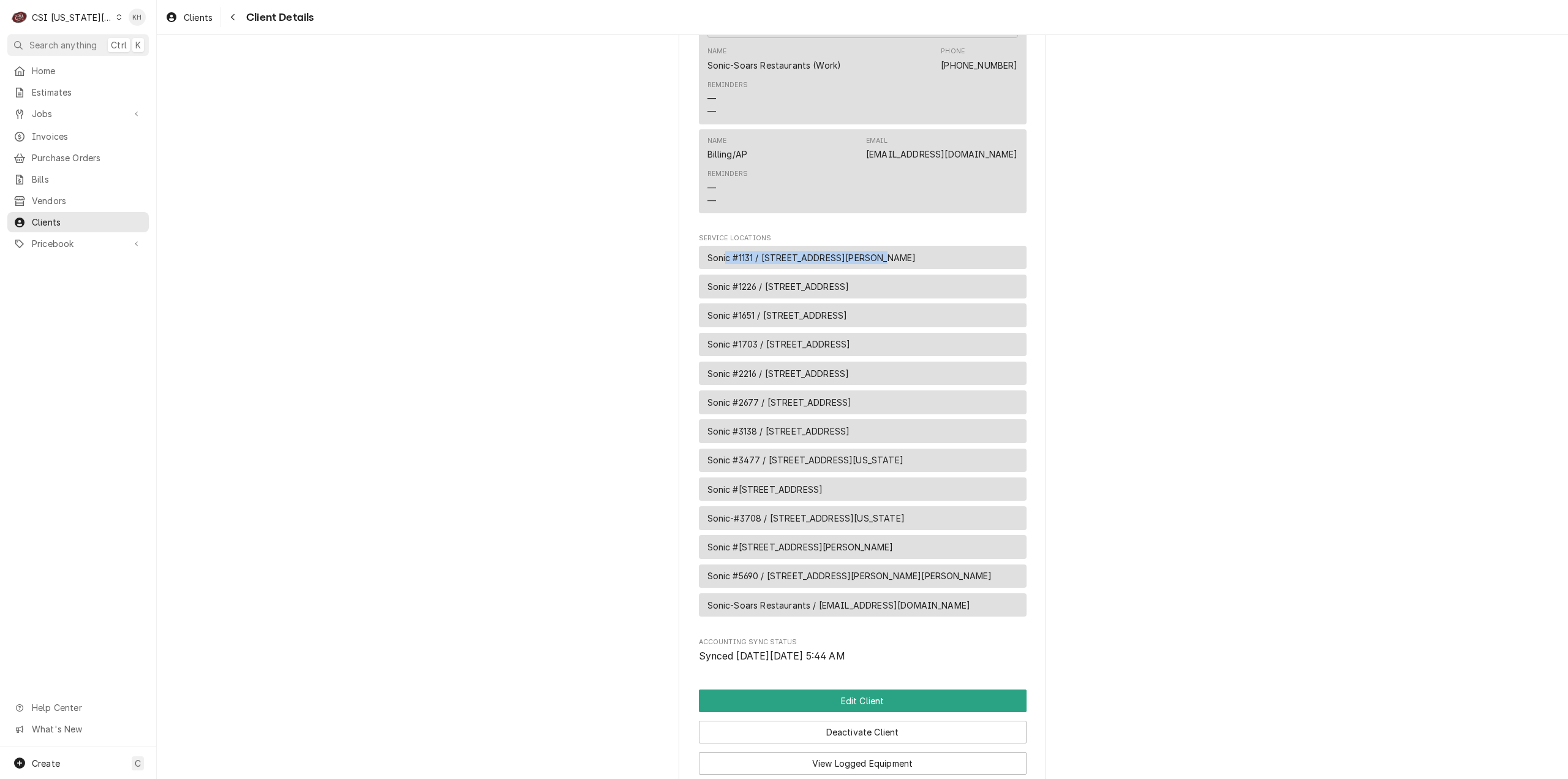
drag, startPoint x: 865, startPoint y: 258, endPoint x: 723, endPoint y: 260, distance: 142.0
click at [723, 260] on span "Sonic #1131 / [STREET_ADDRESS][PERSON_NAME]" at bounding box center [811, 258] width 209 height 13
click at [239, 15] on div "Navigate back" at bounding box center [232, 17] width 12 height 12
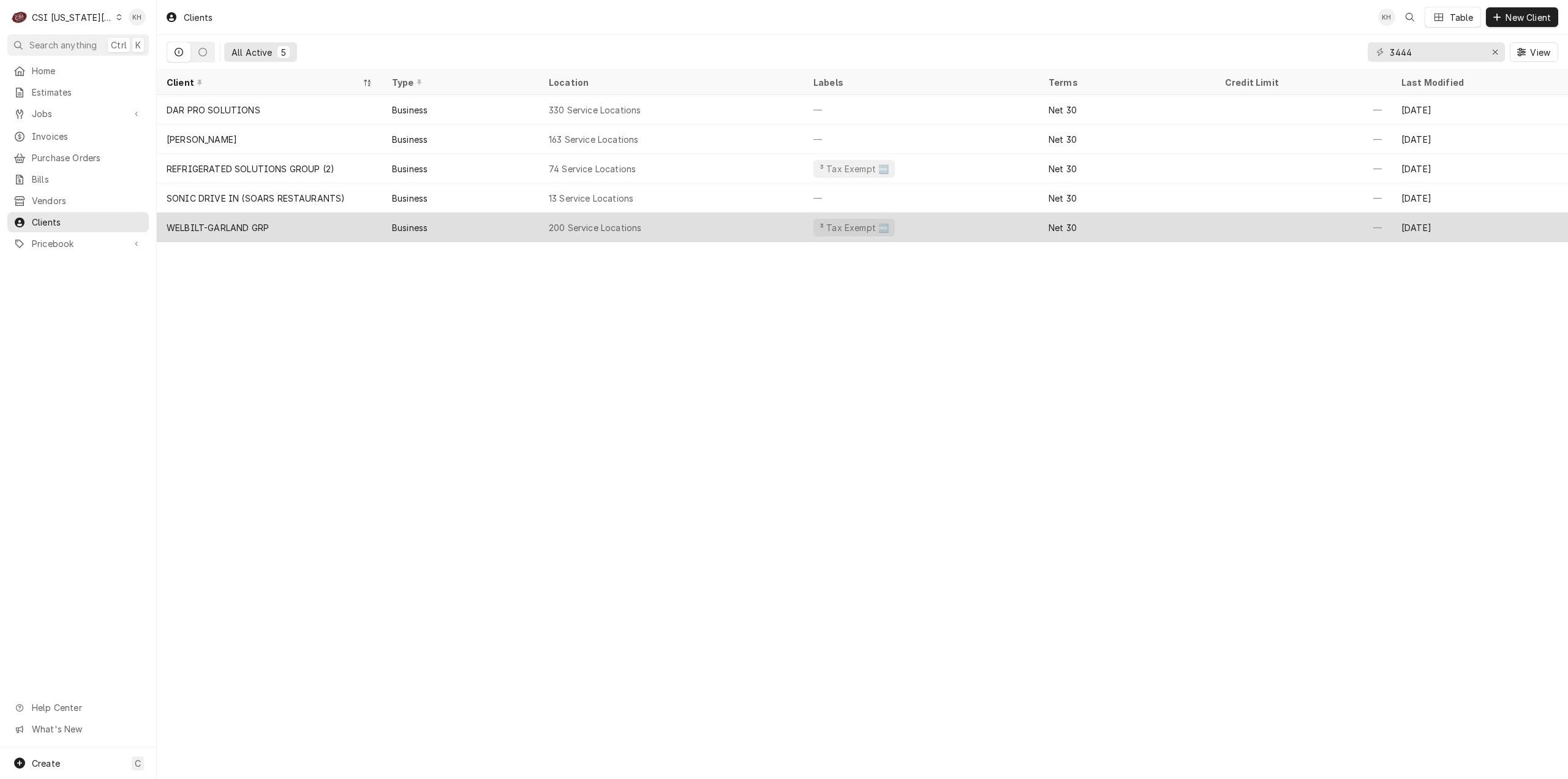
click at [457, 231] on div "Business" at bounding box center [461, 227] width 157 height 29
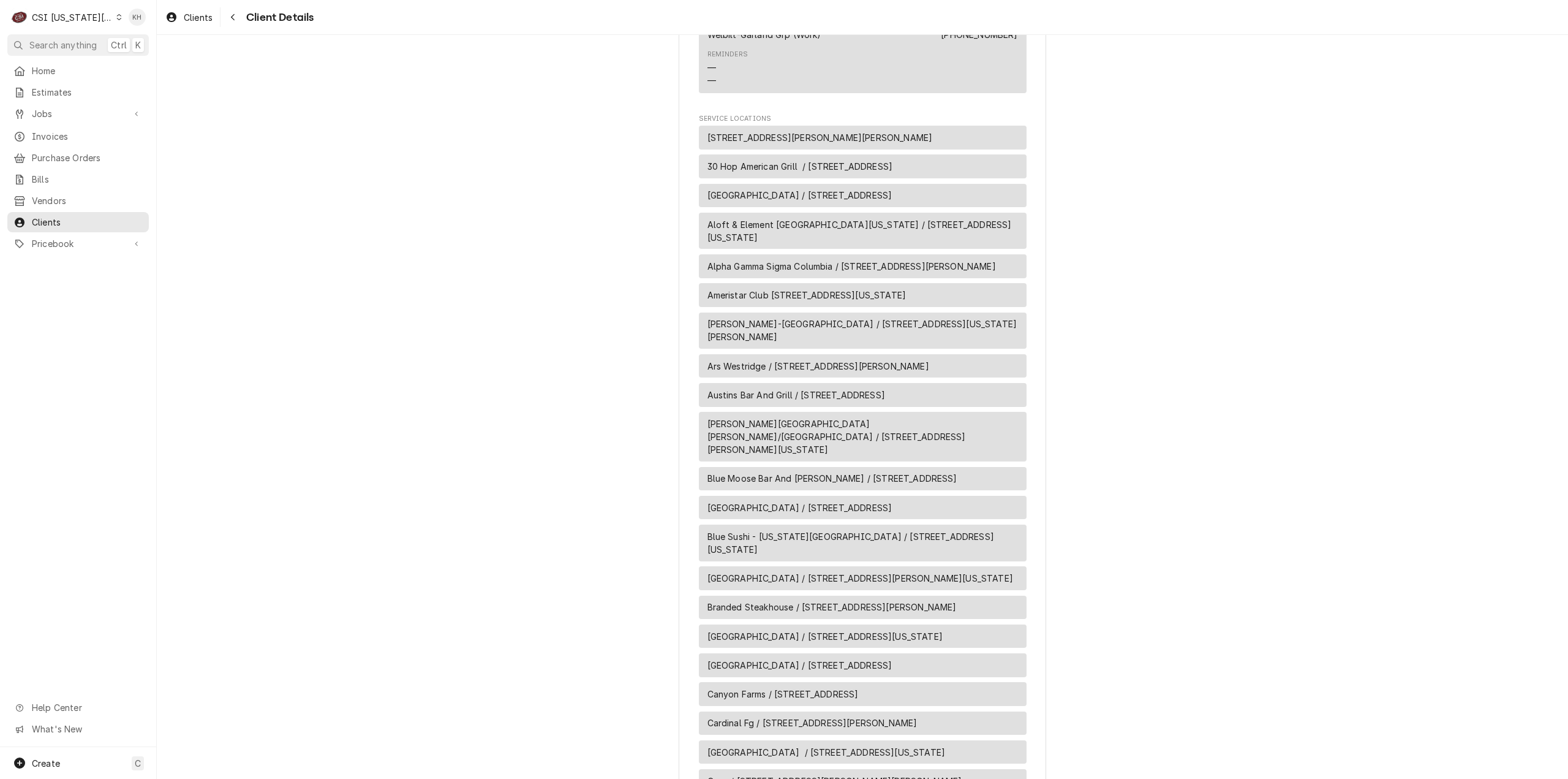
scroll to position [1654, 0]
click at [84, 759] on div "Create C" at bounding box center [78, 763] width 156 height 32
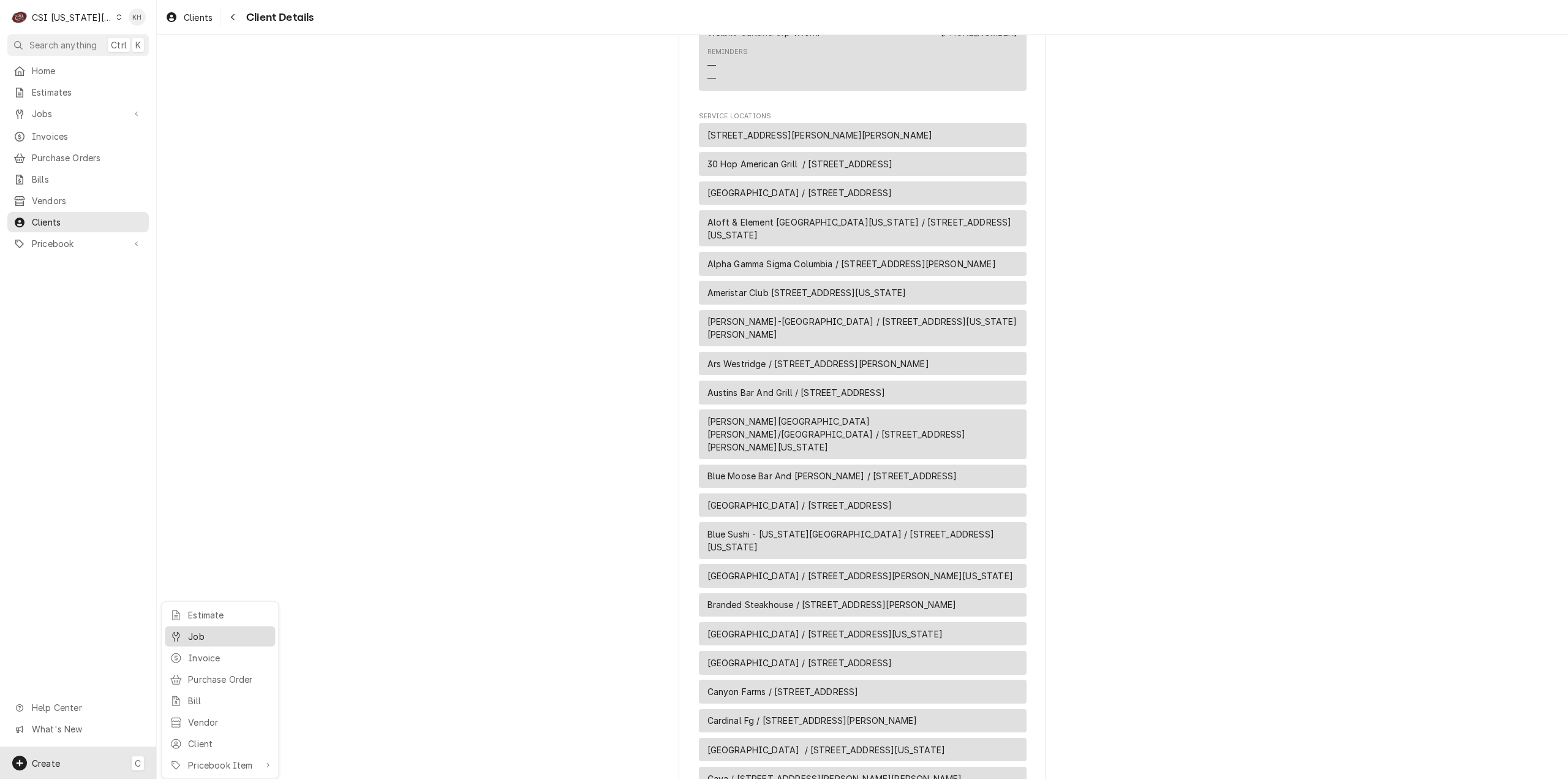
click at [211, 642] on div "Job" at bounding box center [220, 636] width 105 height 15
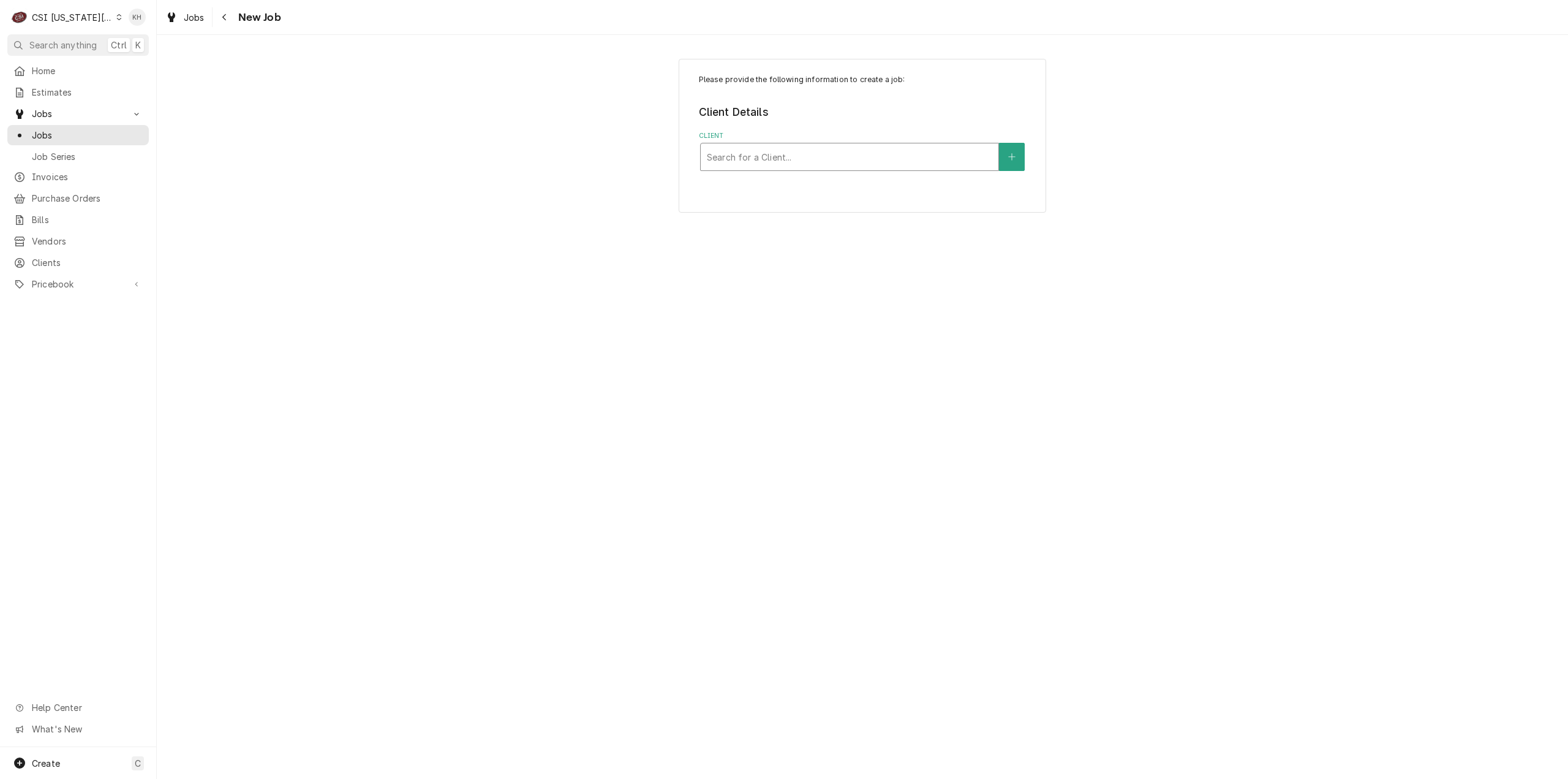
click at [776, 162] on div "Client" at bounding box center [850, 157] width 286 height 22
type input "garland"
click at [796, 188] on strong "WELBILT-GARLAND GRP" at bounding box center [762, 182] width 111 height 10
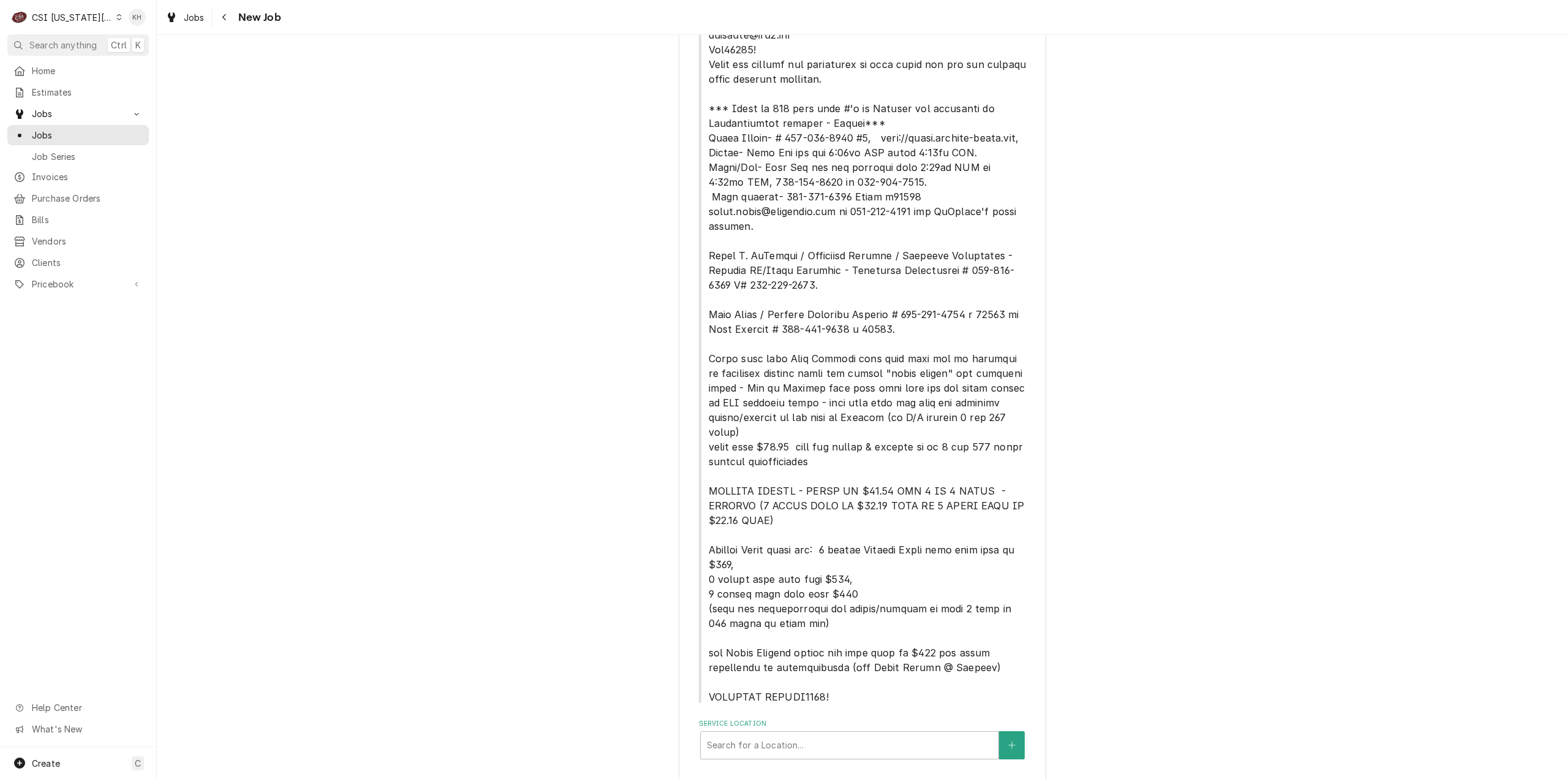
scroll to position [297, 0]
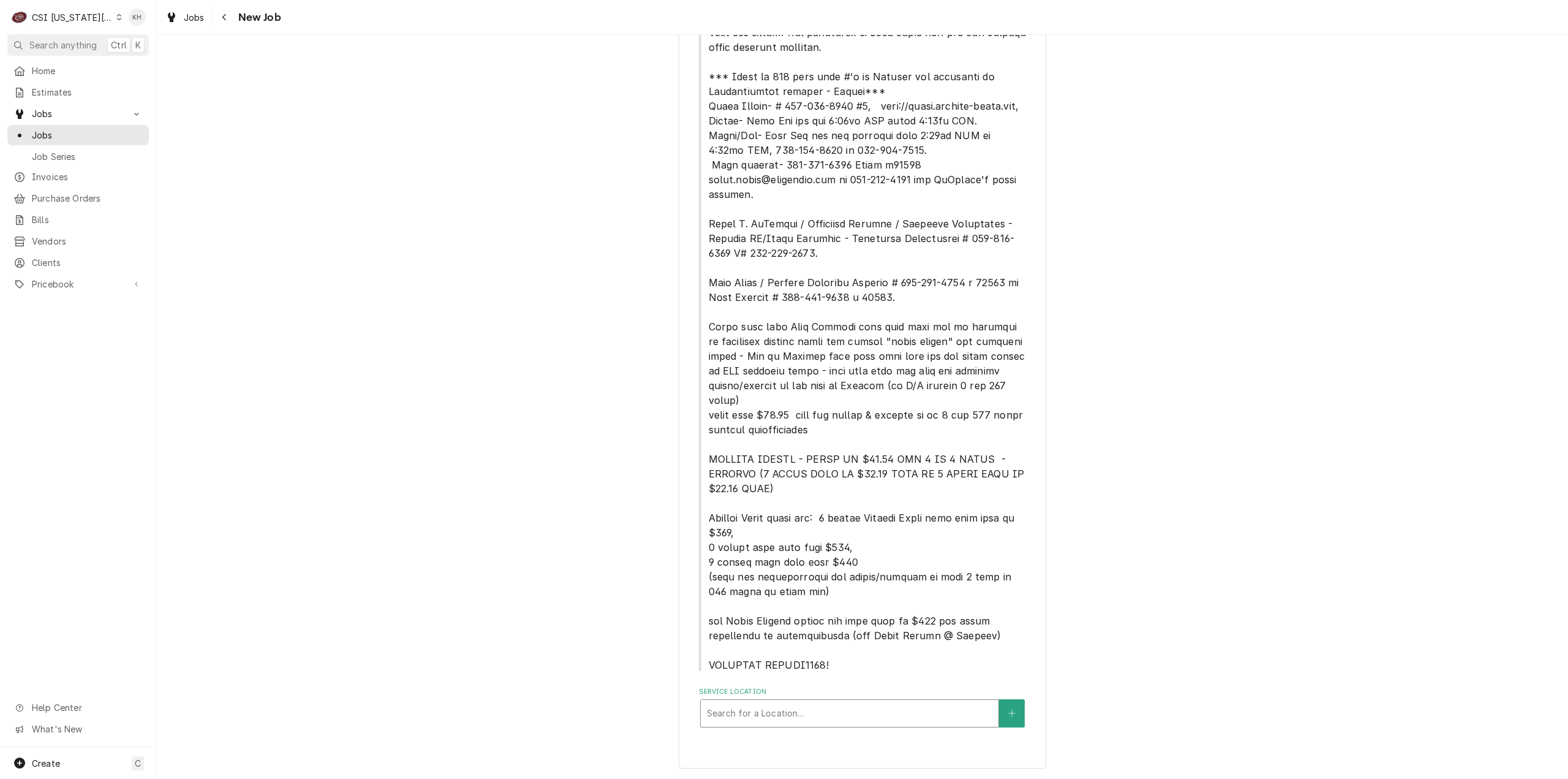
click at [820, 715] on div "Service Location" at bounding box center [850, 713] width 286 height 22
type input "3444"
click at [832, 739] on div "Sonic #1131 / [STREET_ADDRESS][PERSON_NAME]" at bounding box center [850, 739] width 298 height 19
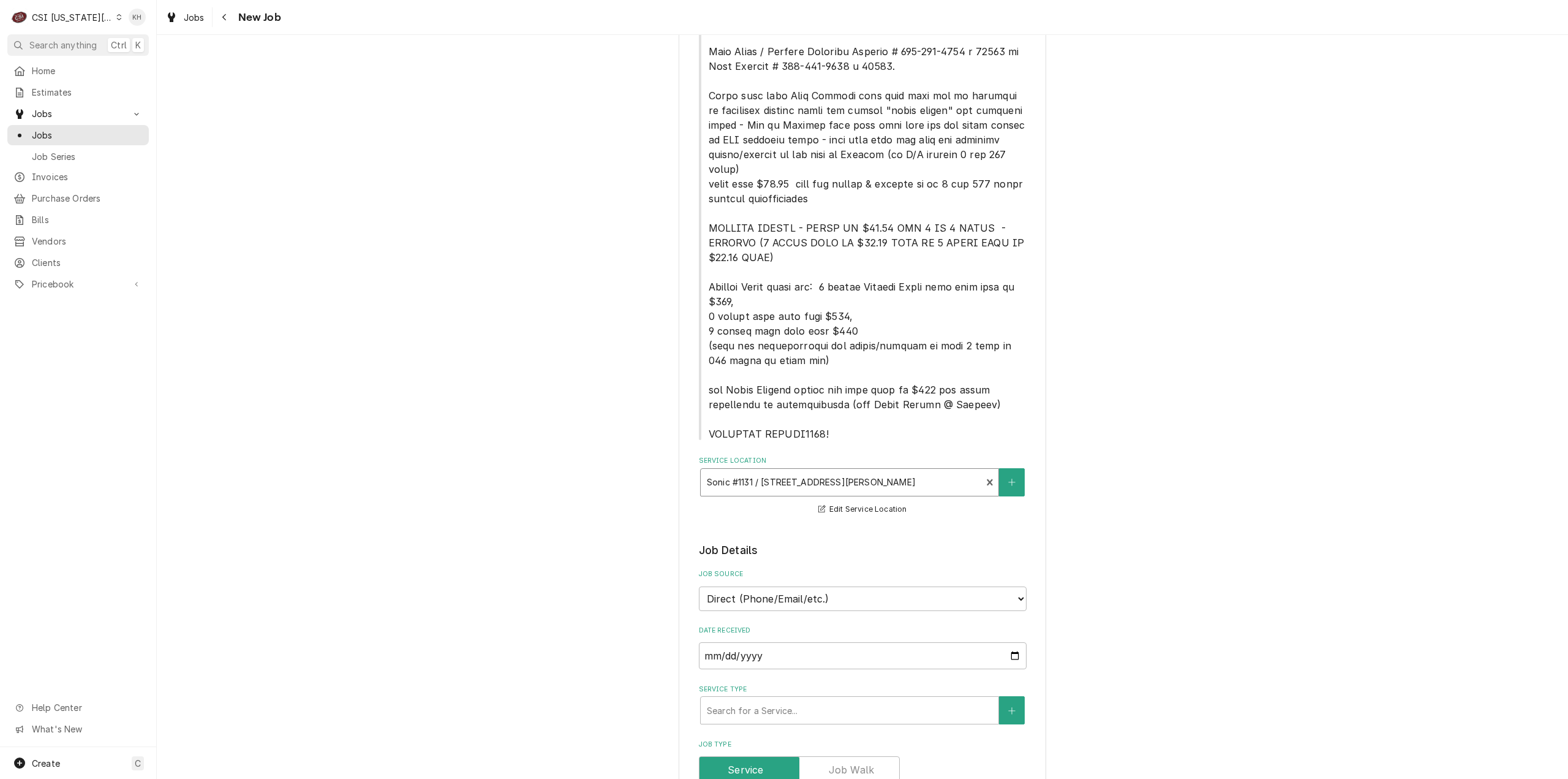
scroll to position [726, 0]
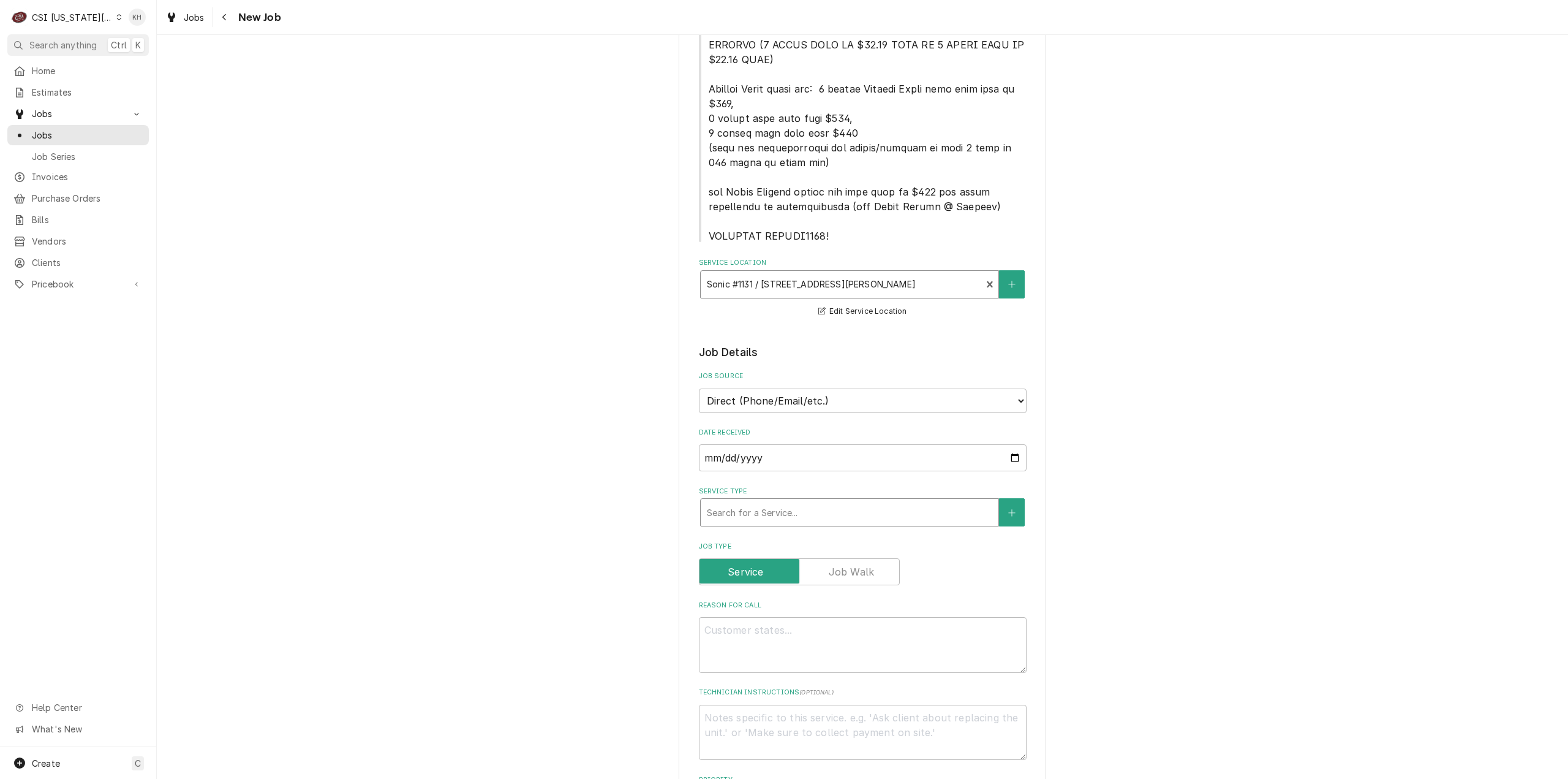
click at [780, 507] on div "Service Type" at bounding box center [850, 512] width 286 height 22
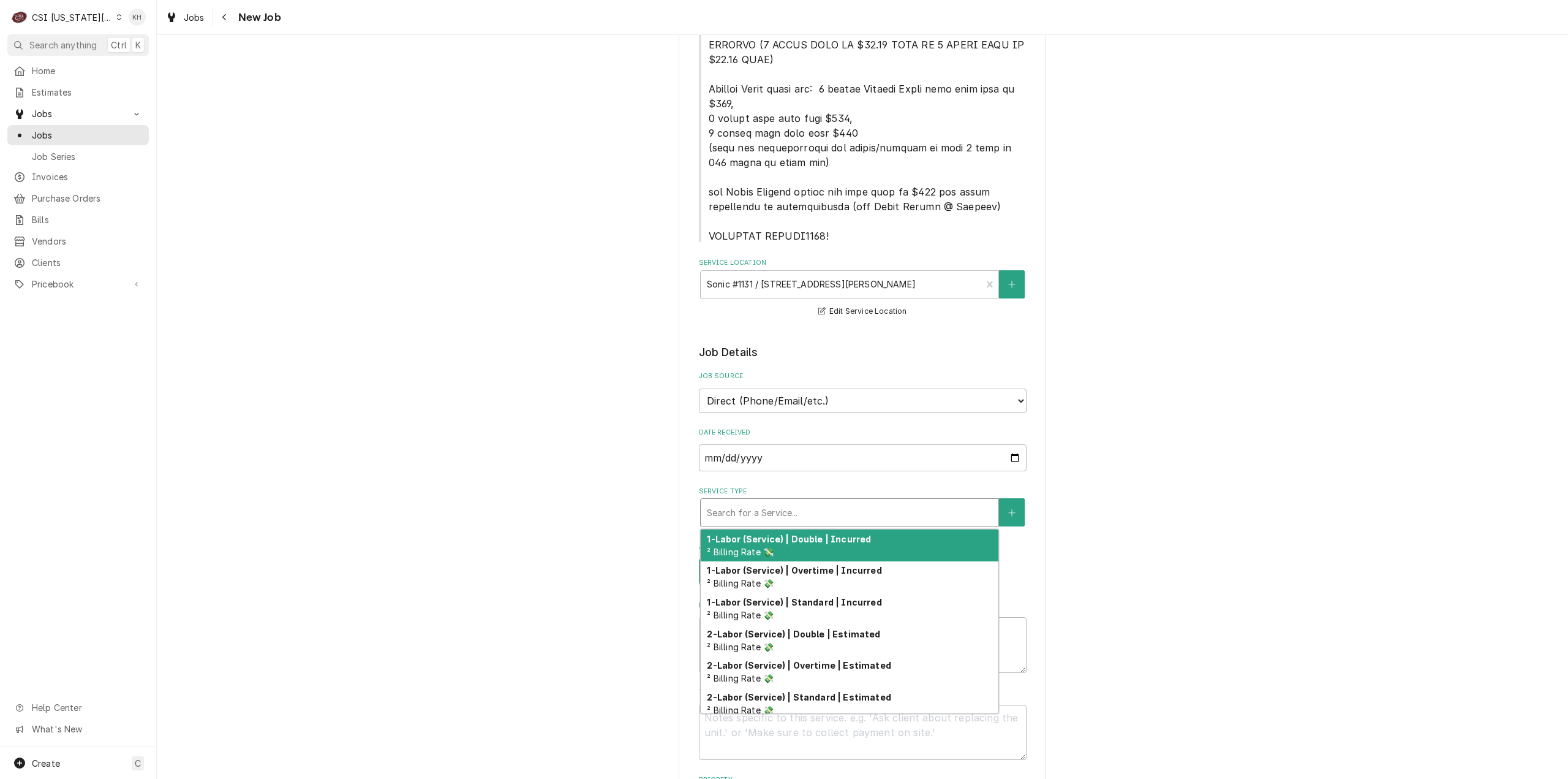
type textarea "x"
type input "s"
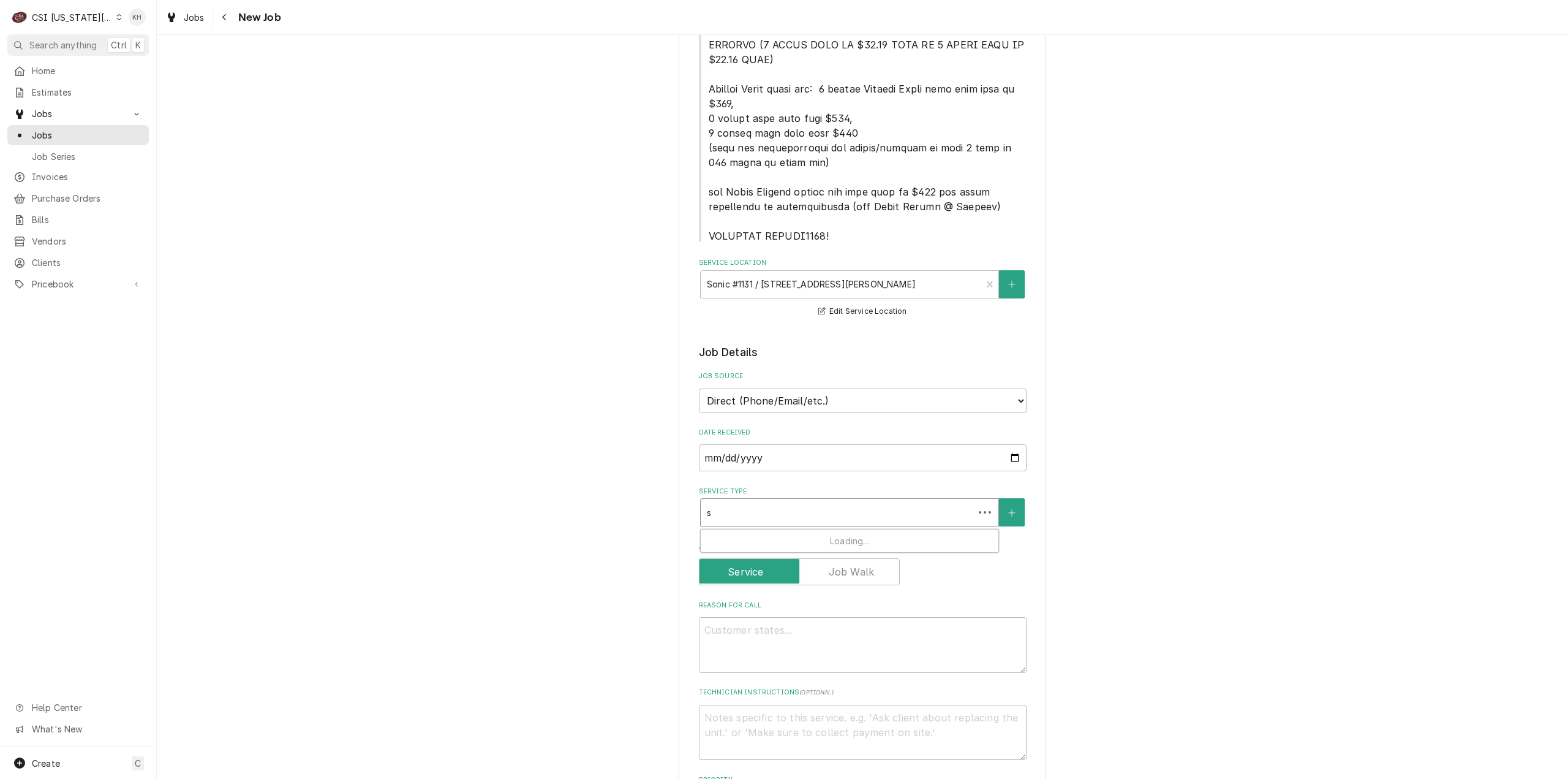
type textarea "x"
type input "se"
type textarea "x"
type input "ser"
type textarea "x"
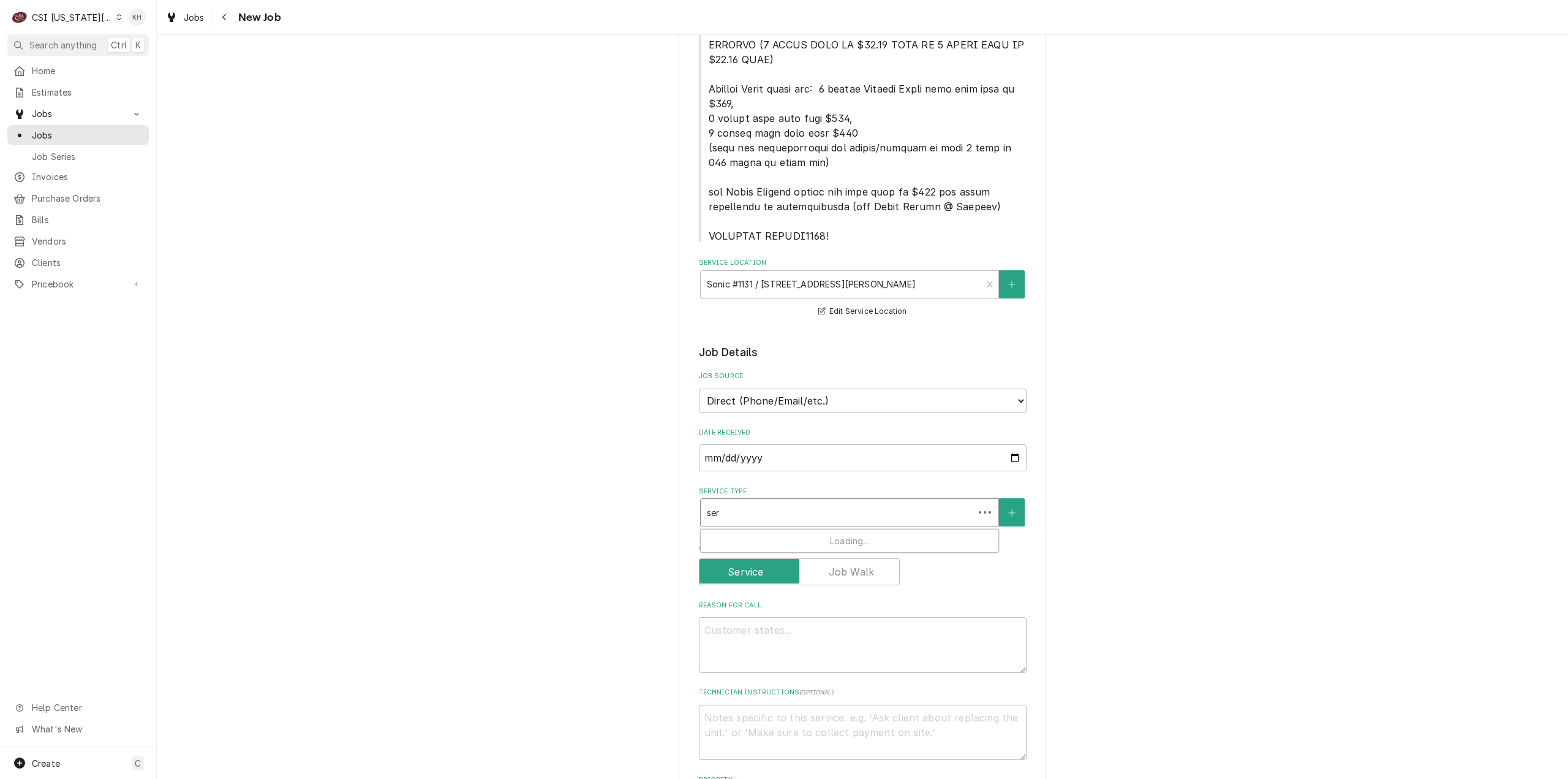
type input "serv"
type textarea "x"
type input "servi"
type textarea "x"
type input "servic"
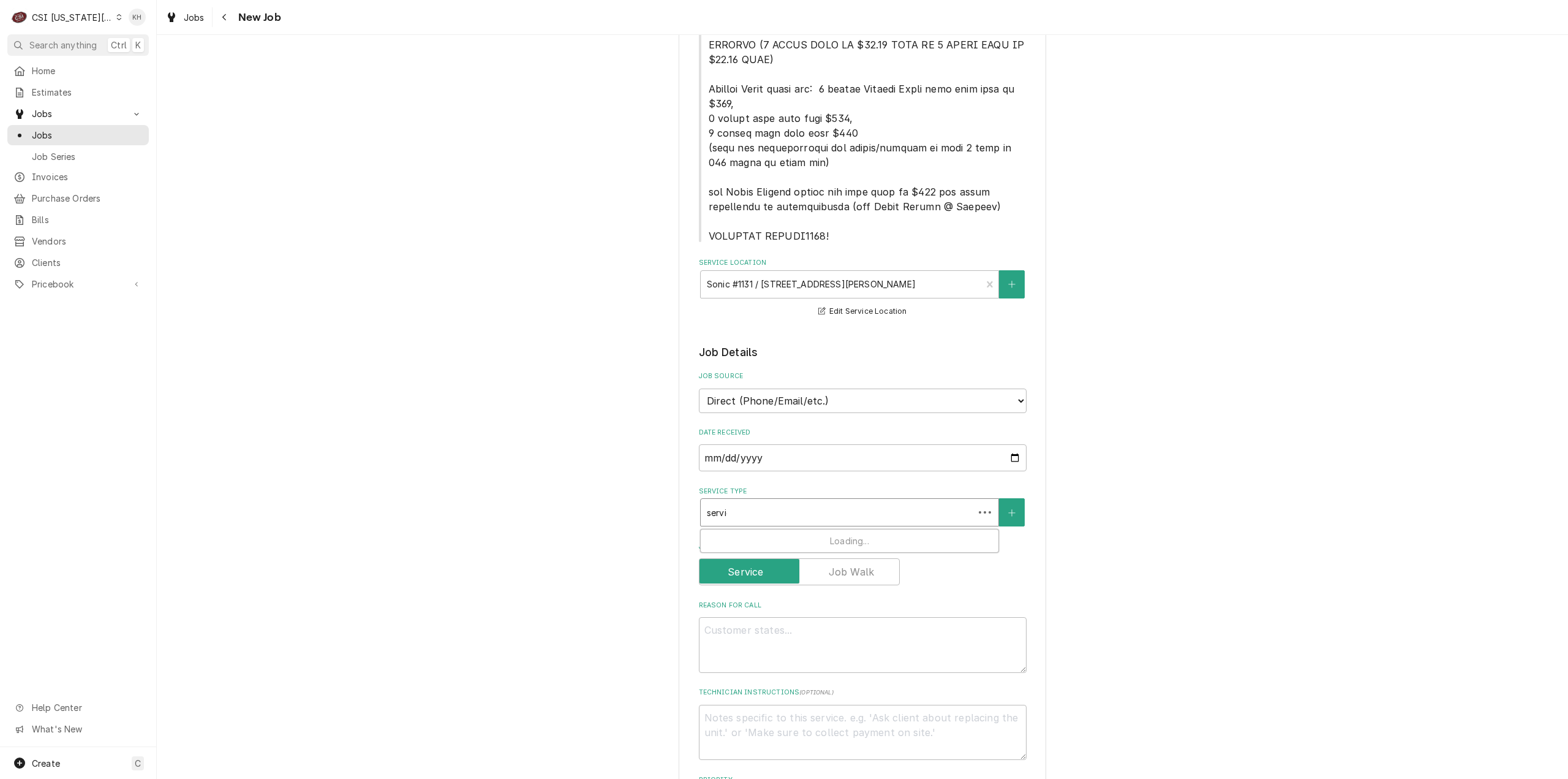
type textarea "x"
type input "service"
type textarea "x"
type input "service"
type textarea "x"
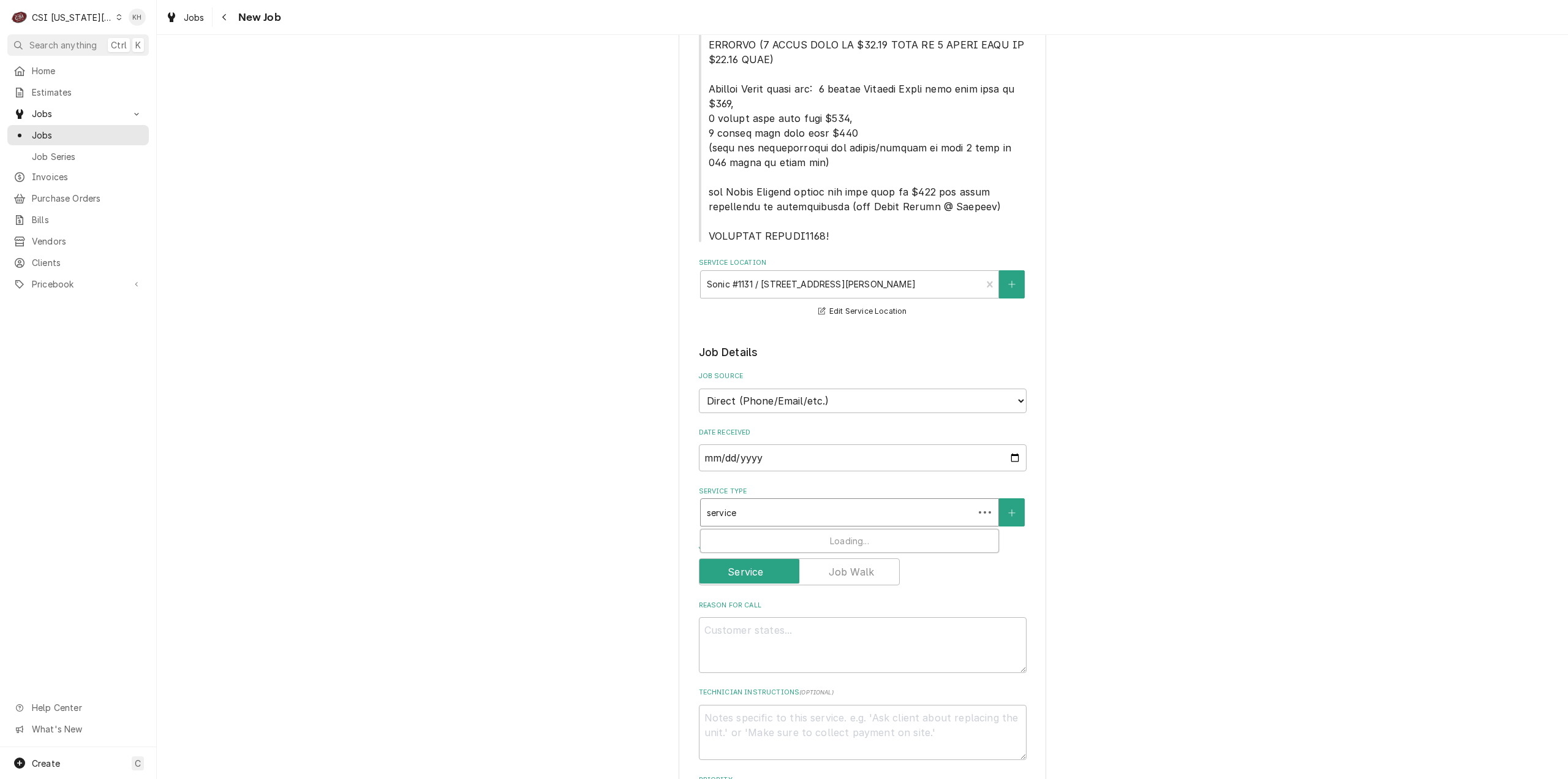
type input "service c"
type textarea "x"
type input "service cal"
type textarea "x"
type input "service call"
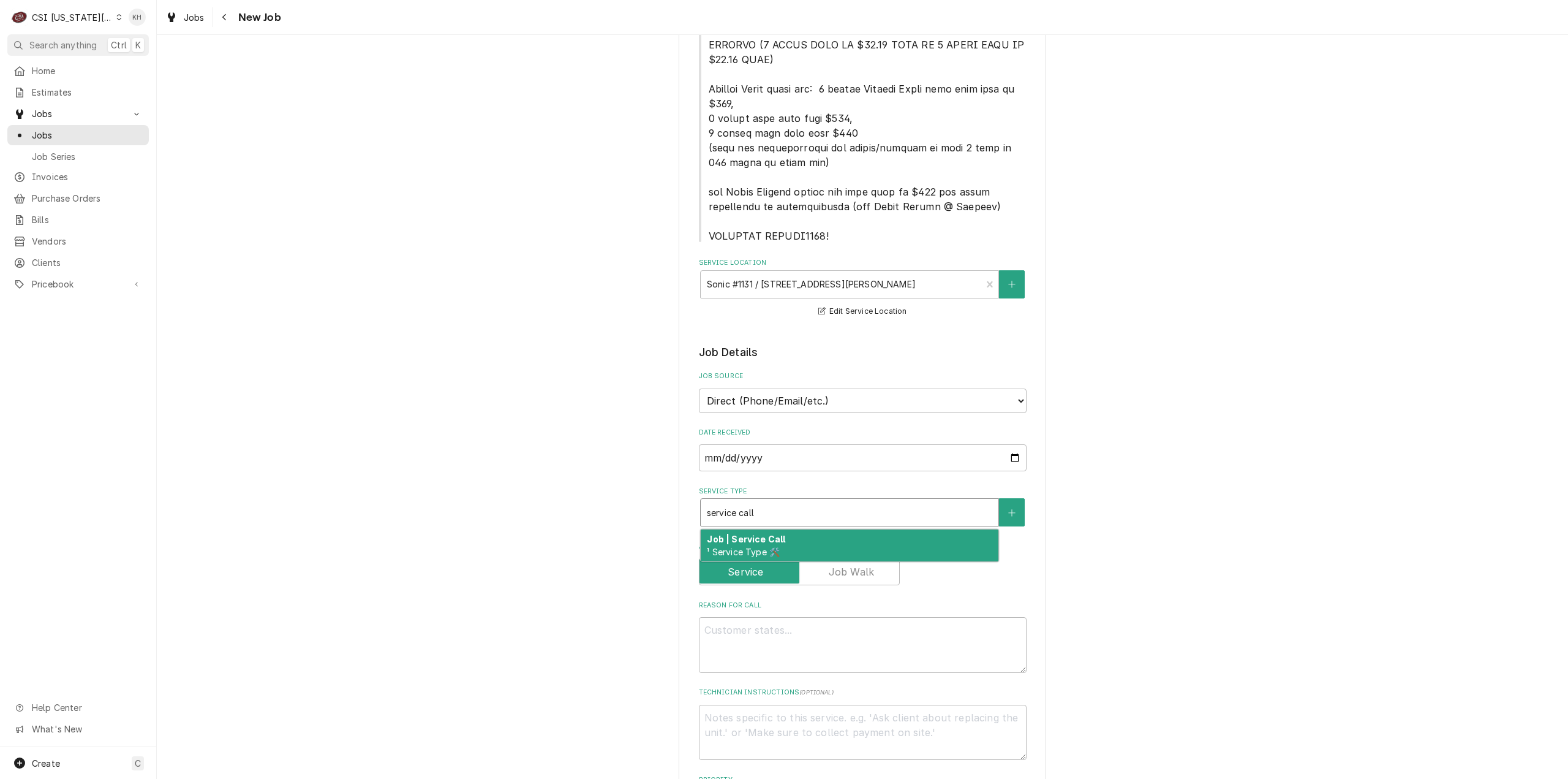
click at [789, 544] on div "Job | Service Call ¹ Service Type 🛠️" at bounding box center [850, 545] width 298 height 32
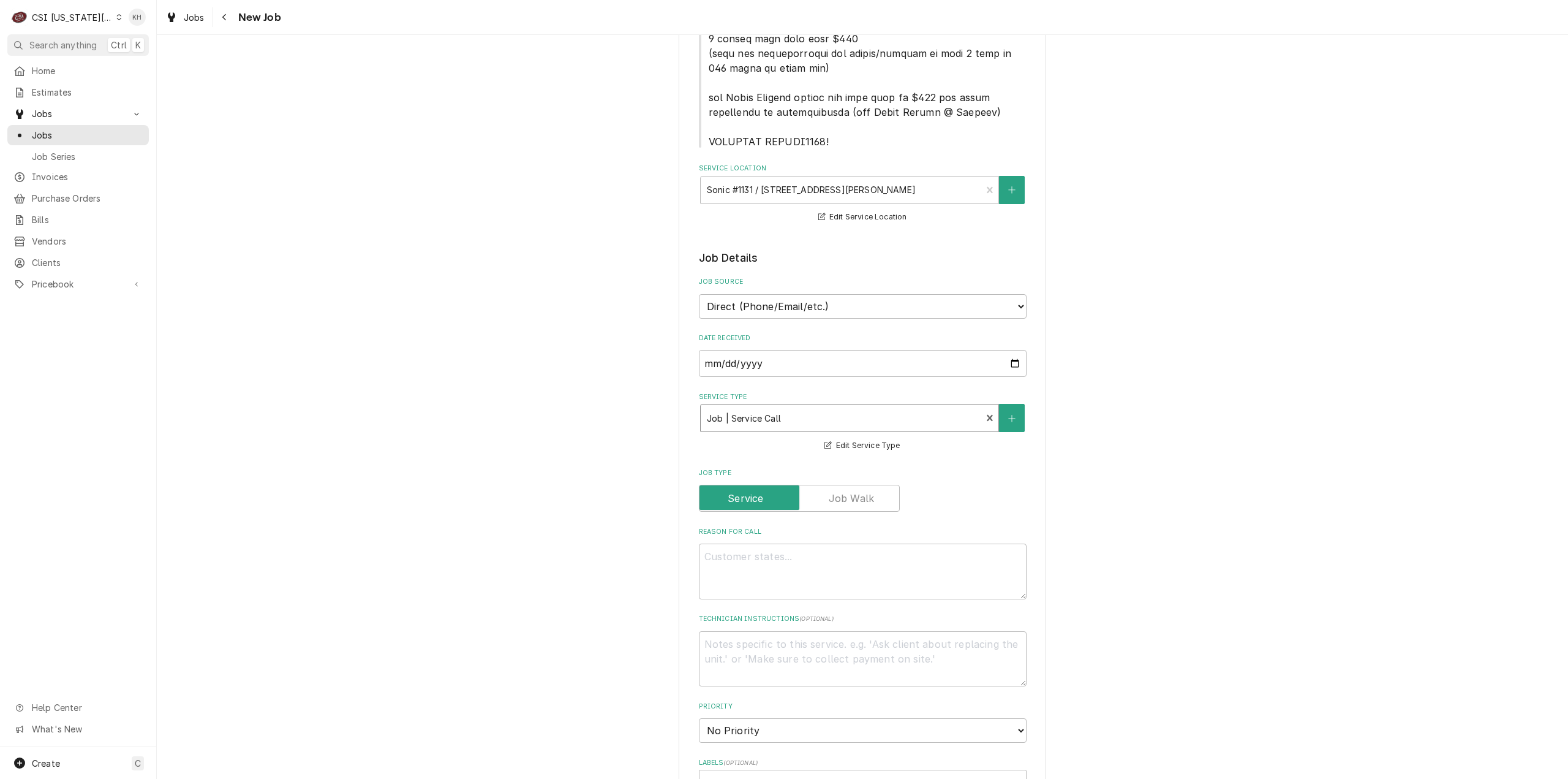
scroll to position [909, 0]
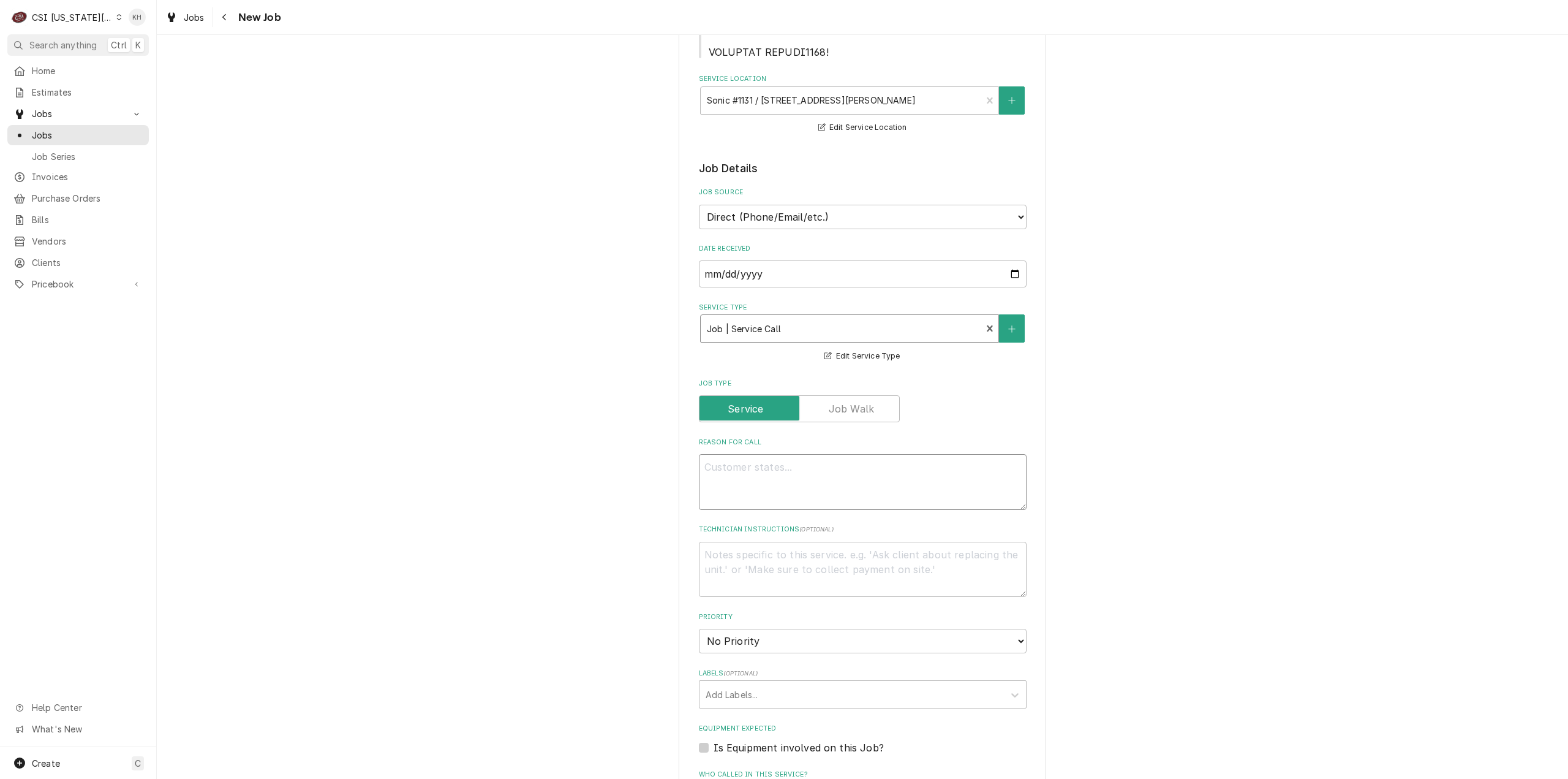
click at [771, 473] on textarea "Reason For Call" at bounding box center [863, 482] width 328 height 56
type textarea "x"
type textarea "G"
type textarea "x"
type textarea "Ga"
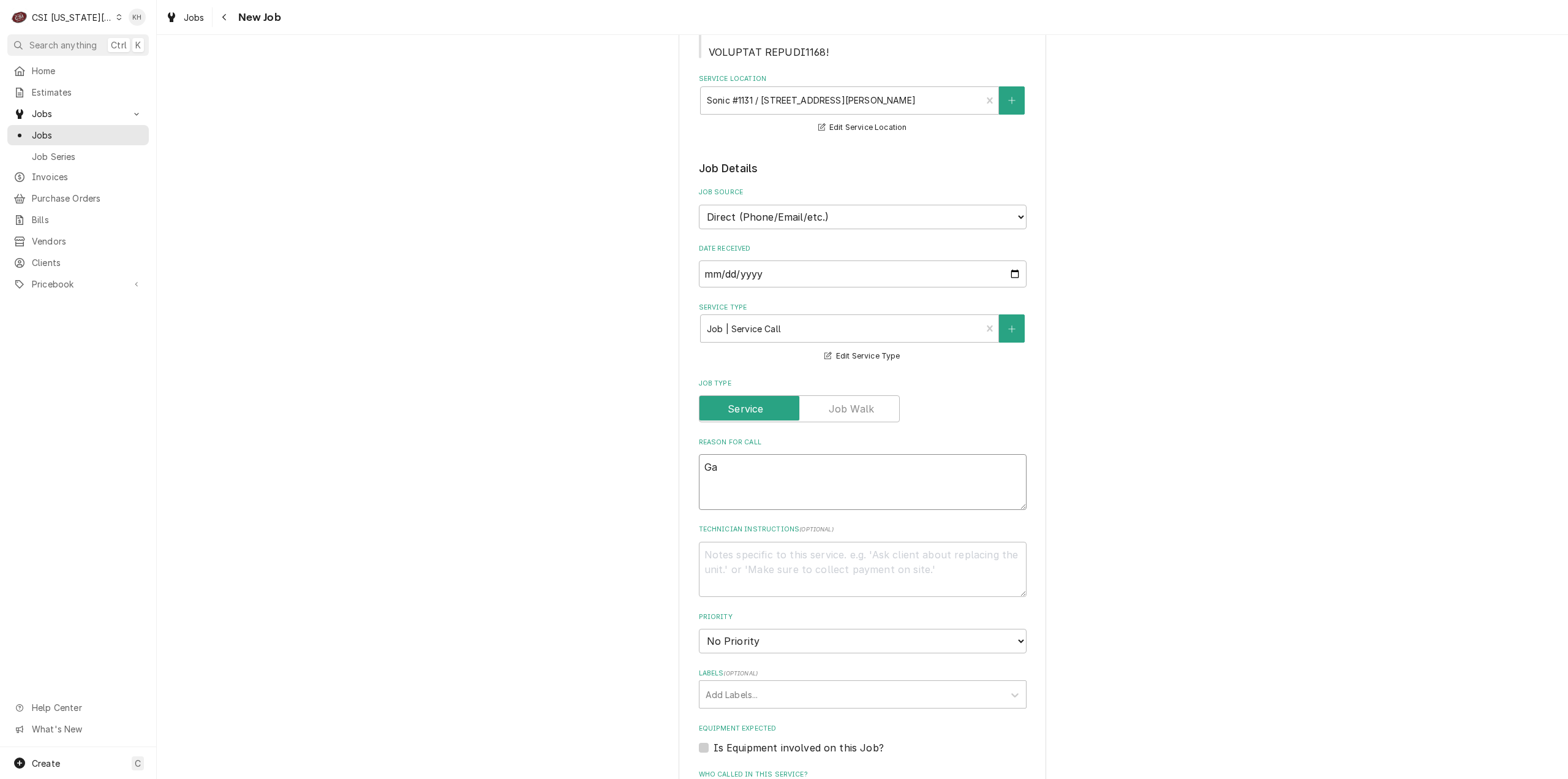
type textarea "x"
type textarea "Gar"
type textarea "x"
type textarea "Garl"
type textarea "x"
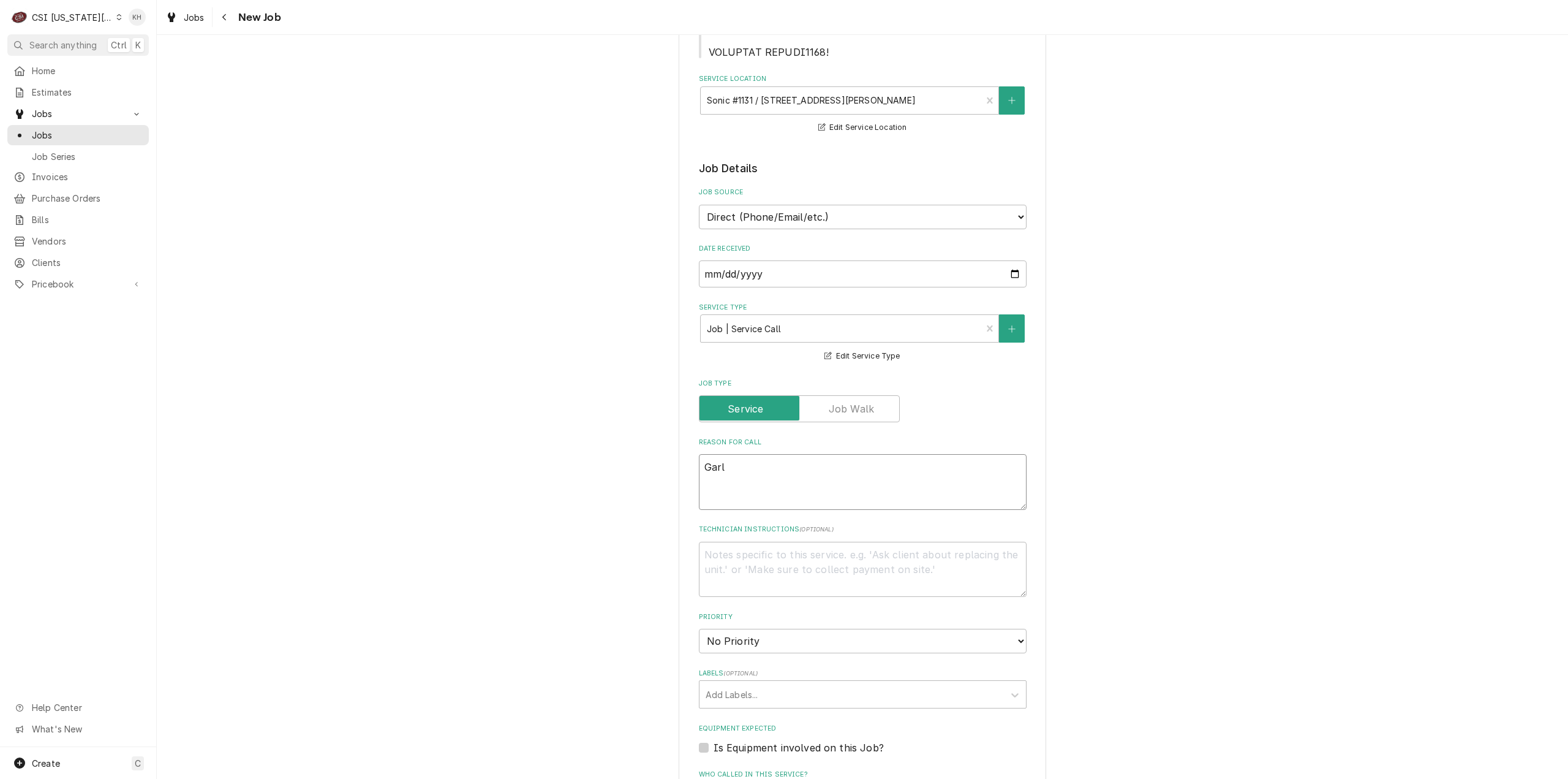
type textarea "Garla"
type textarea "x"
type textarea "Garlan"
type textarea "x"
type textarea "Garland"
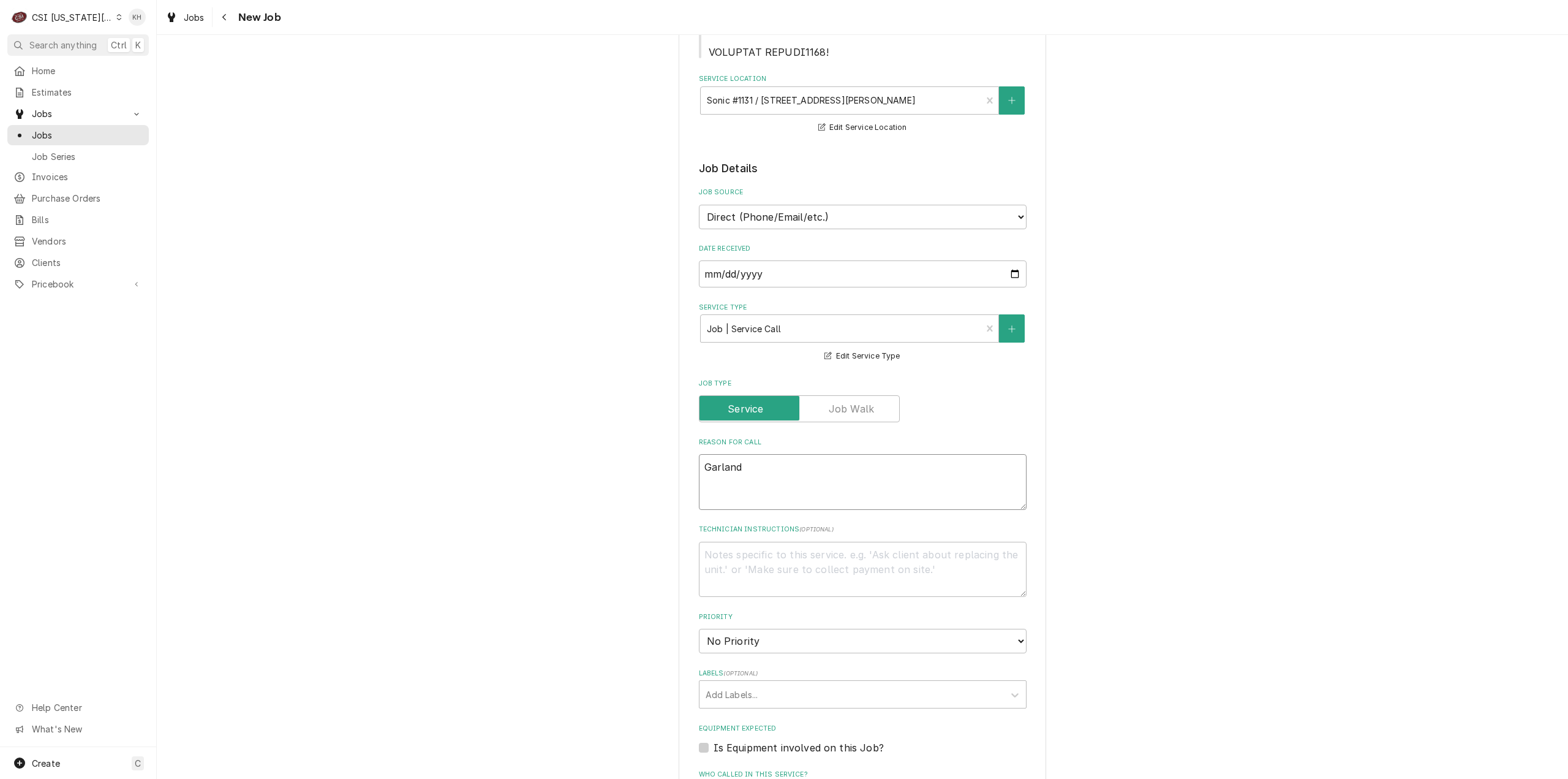
type textarea "x"
type textarea "Garland"
type textarea "x"
type textarea "Garland G"
type textarea "x"
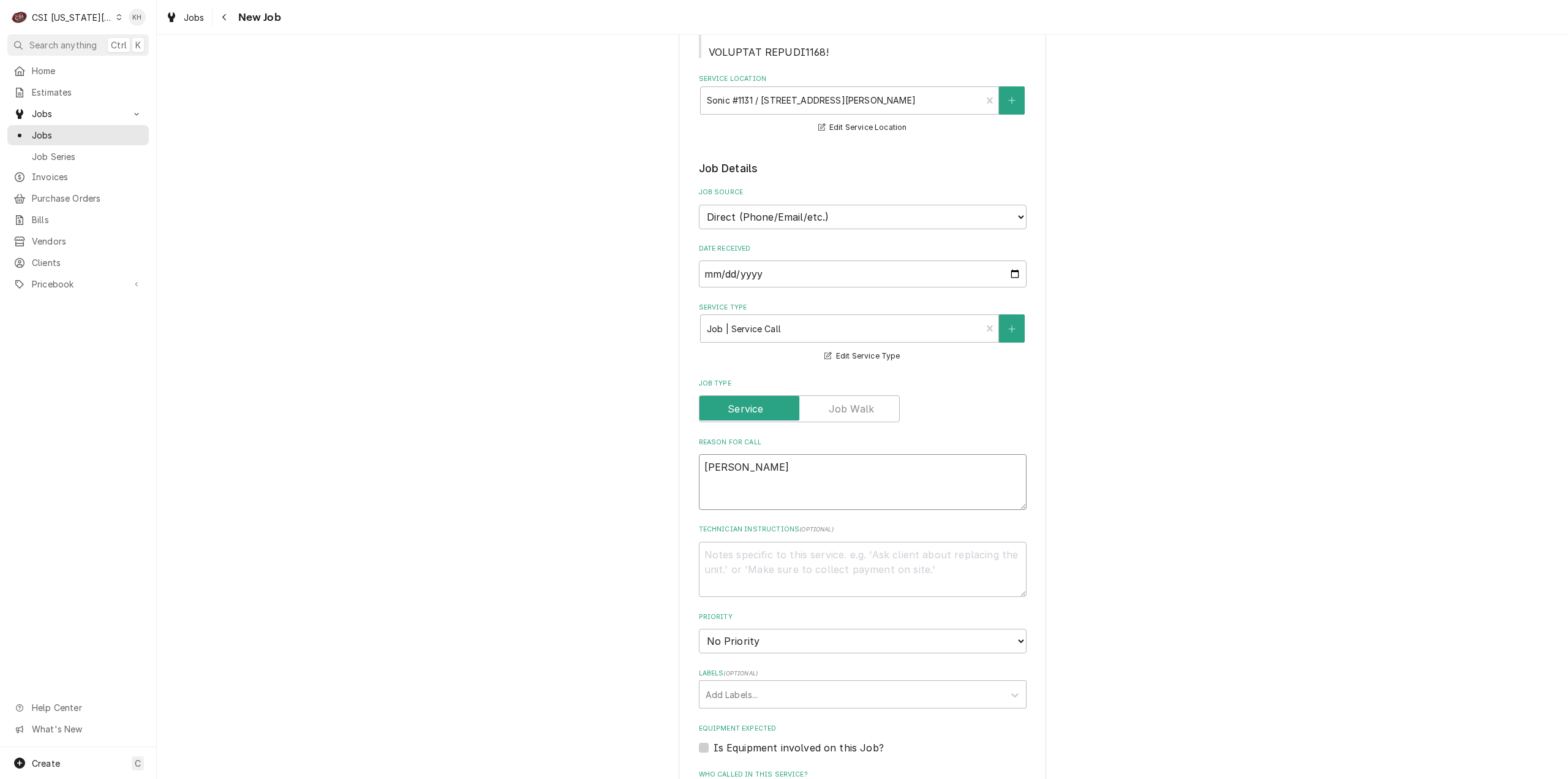
type textarea "Garland Gri"
type textarea "x"
type textarea "Garland Gril"
type textarea "x"
type textarea "Garland Grill"
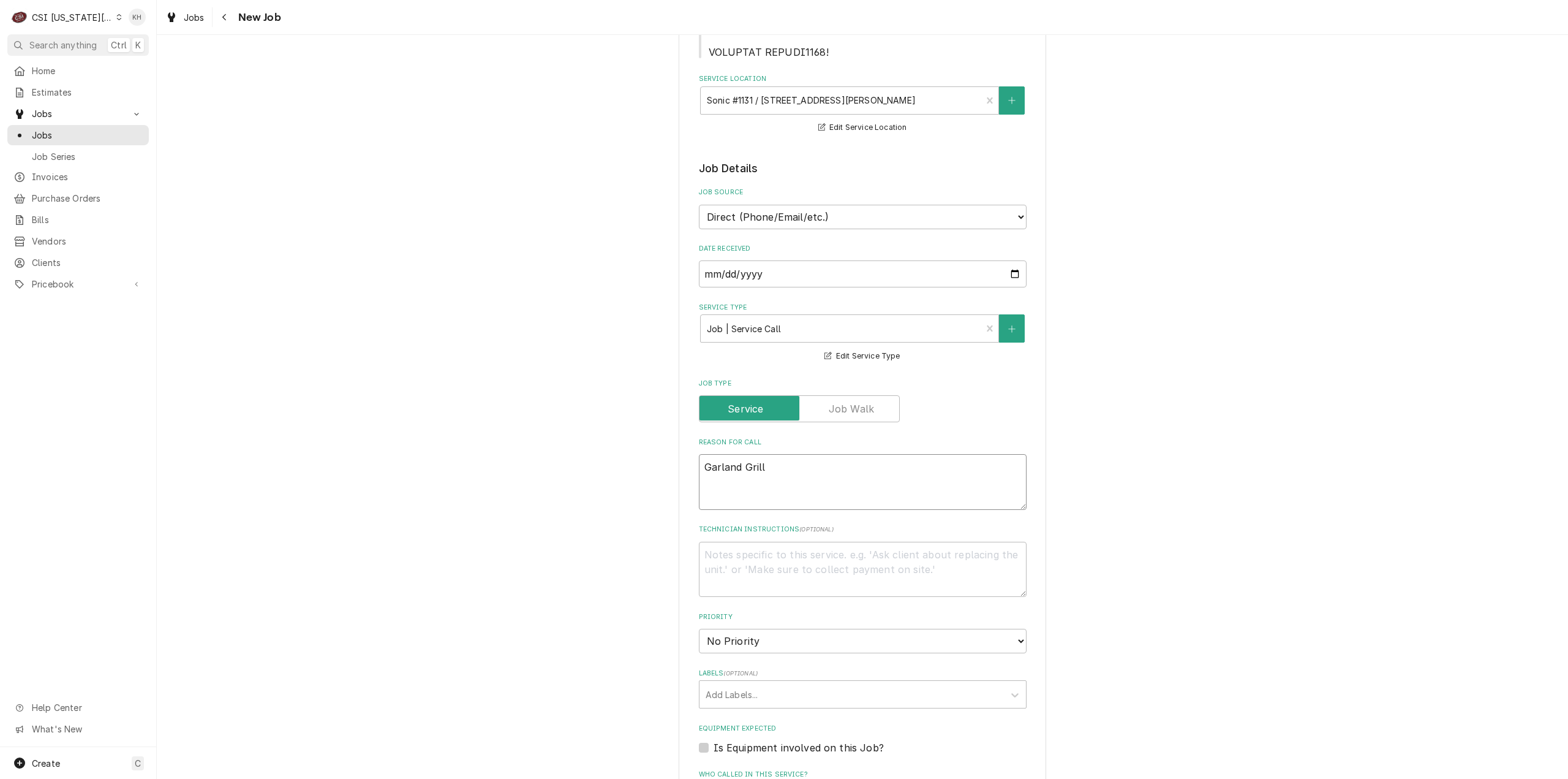
type textarea "x"
type textarea "Garland Grill s"
type textarea "x"
type textarea "Garland Grill sm"
type textarea "x"
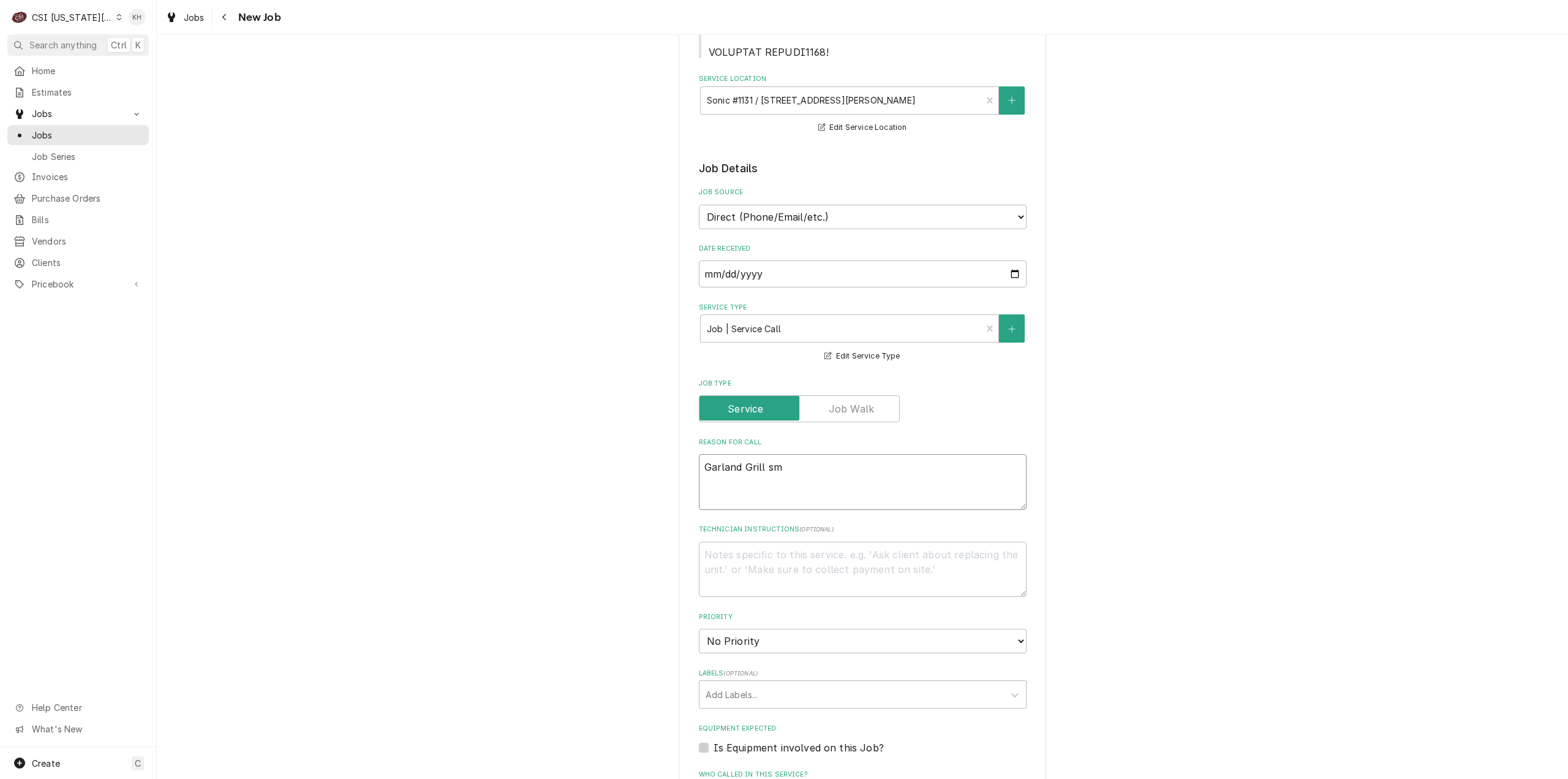
type textarea "Garland Grill sme"
type textarea "x"
type textarea "Garland Grill smel"
type textarea "x"
type textarea "Garland Grill smell"
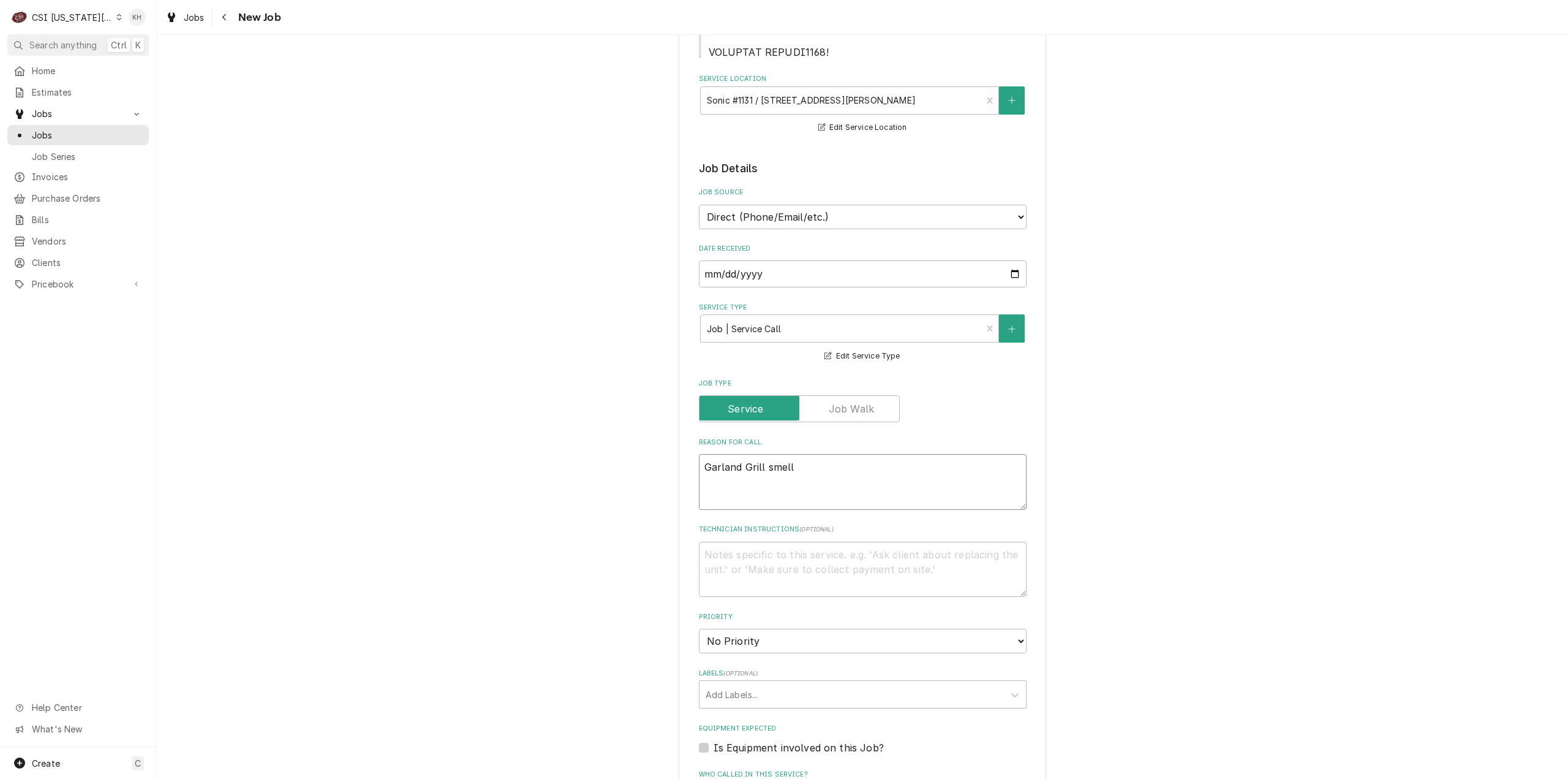
type textarea "x"
type textarea "Garland Grill smells"
type textarea "x"
type textarea "Garland Grill smells"
type textarea "x"
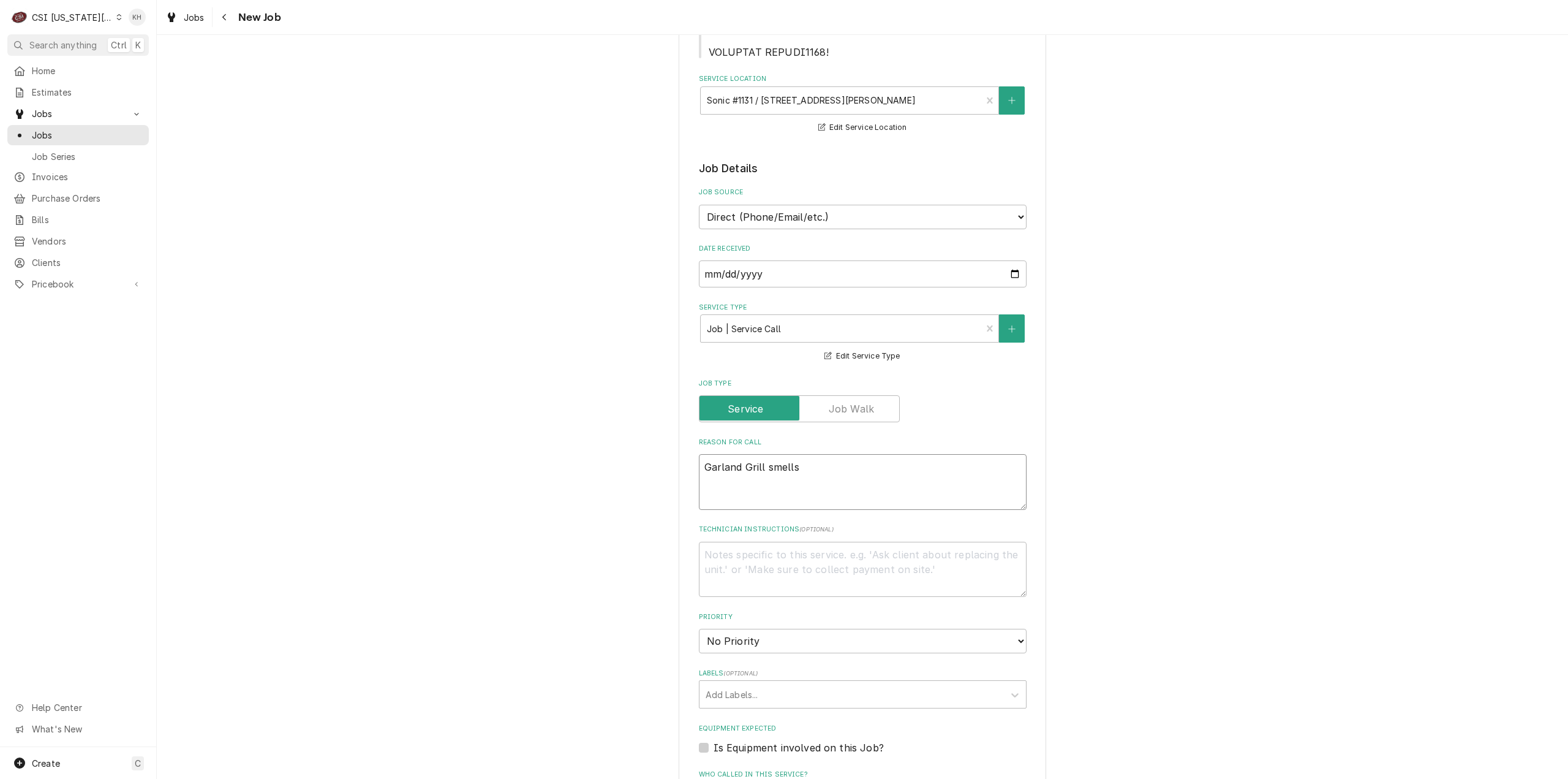
type textarea "Garland Grill smells l"
type textarea "x"
type textarea "Garland Grill smells li"
type textarea "x"
type textarea "Garland Grill smells like"
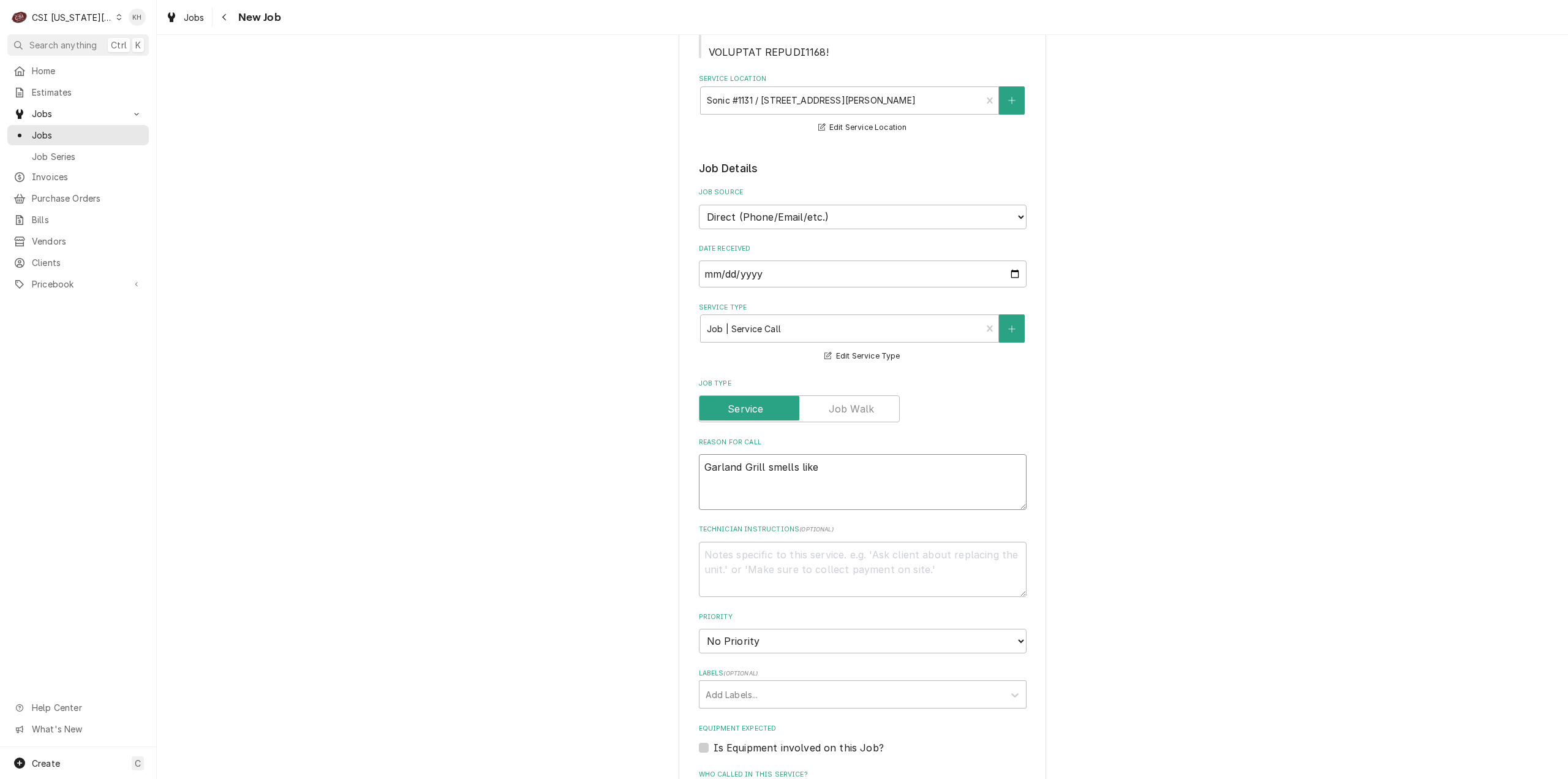
type textarea "x"
type textarea "Garland Grill smells like"
type textarea "x"
type textarea "Garland Grill smells like g"
type textarea "x"
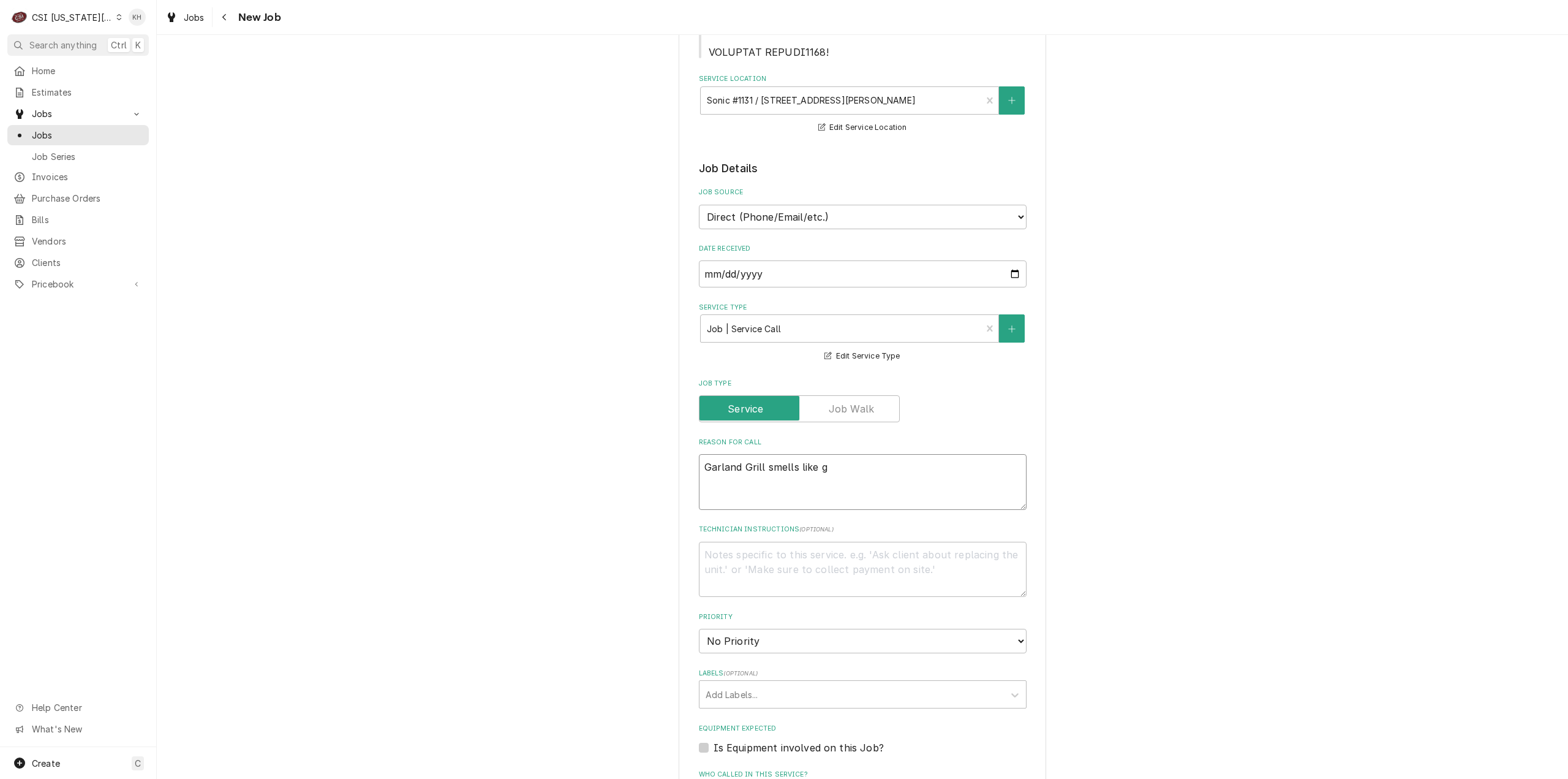
type textarea "Garland Grill smells like ga"
type textarea "x"
type textarea "Garland Grill smells like gas"
type textarea "x"
type textarea "Garland Grill smells like gas"
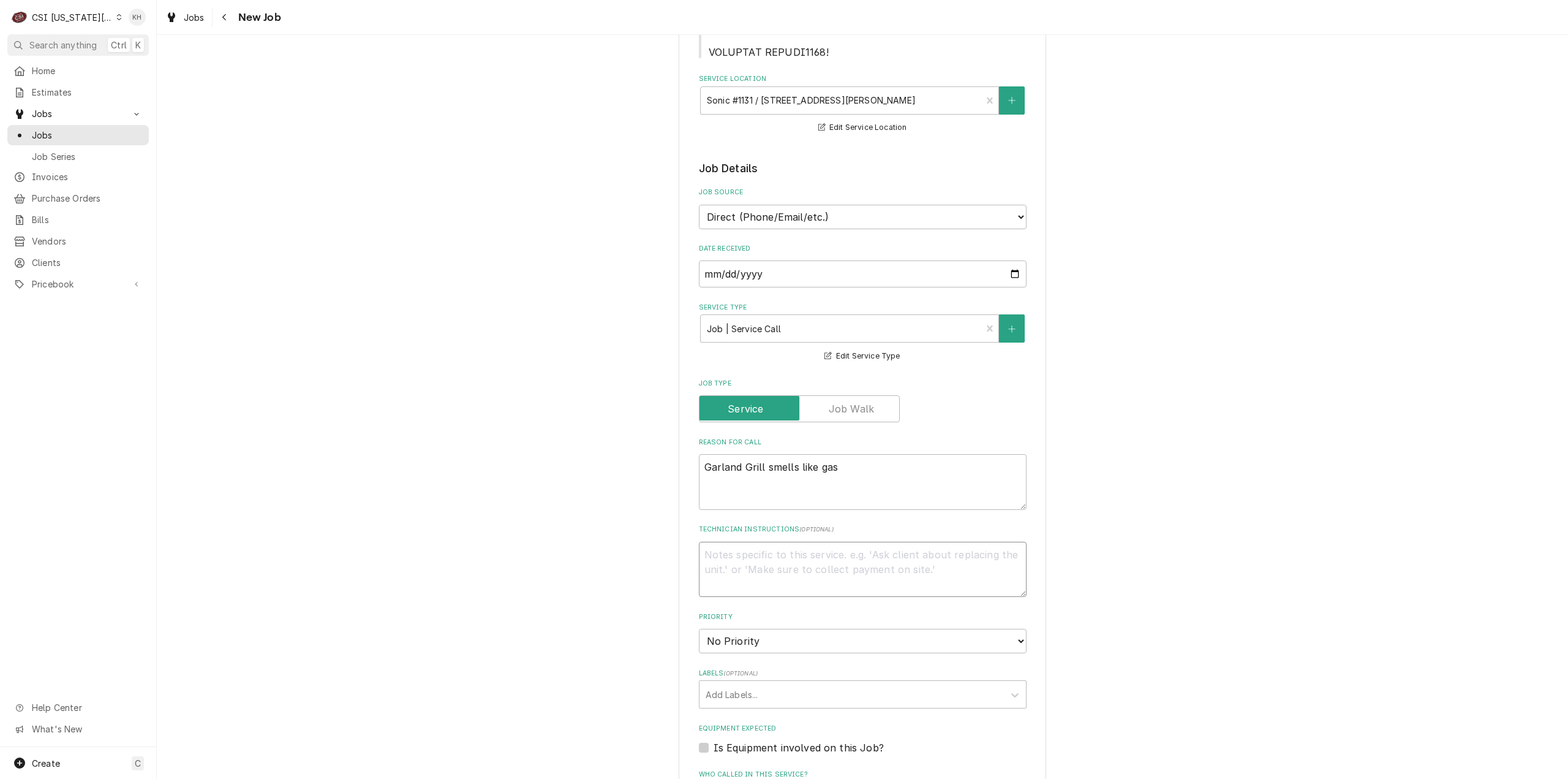
click at [853, 559] on textarea "Technician Instructions ( optional )" at bounding box center [863, 570] width 328 height 56
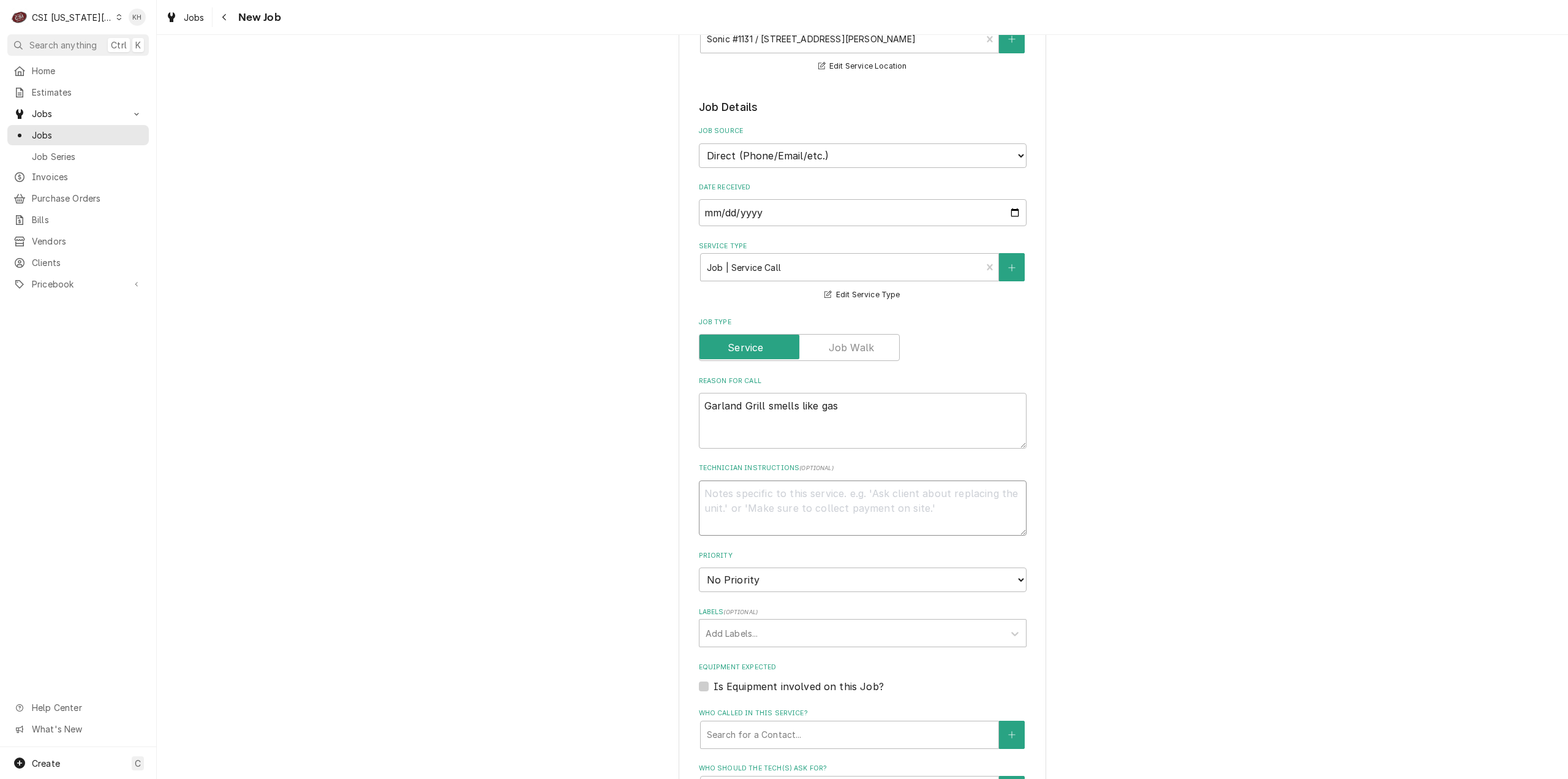
type textarea "x"
type textarea "S"
type textarea "x"
type textarea "Se"
type textarea "x"
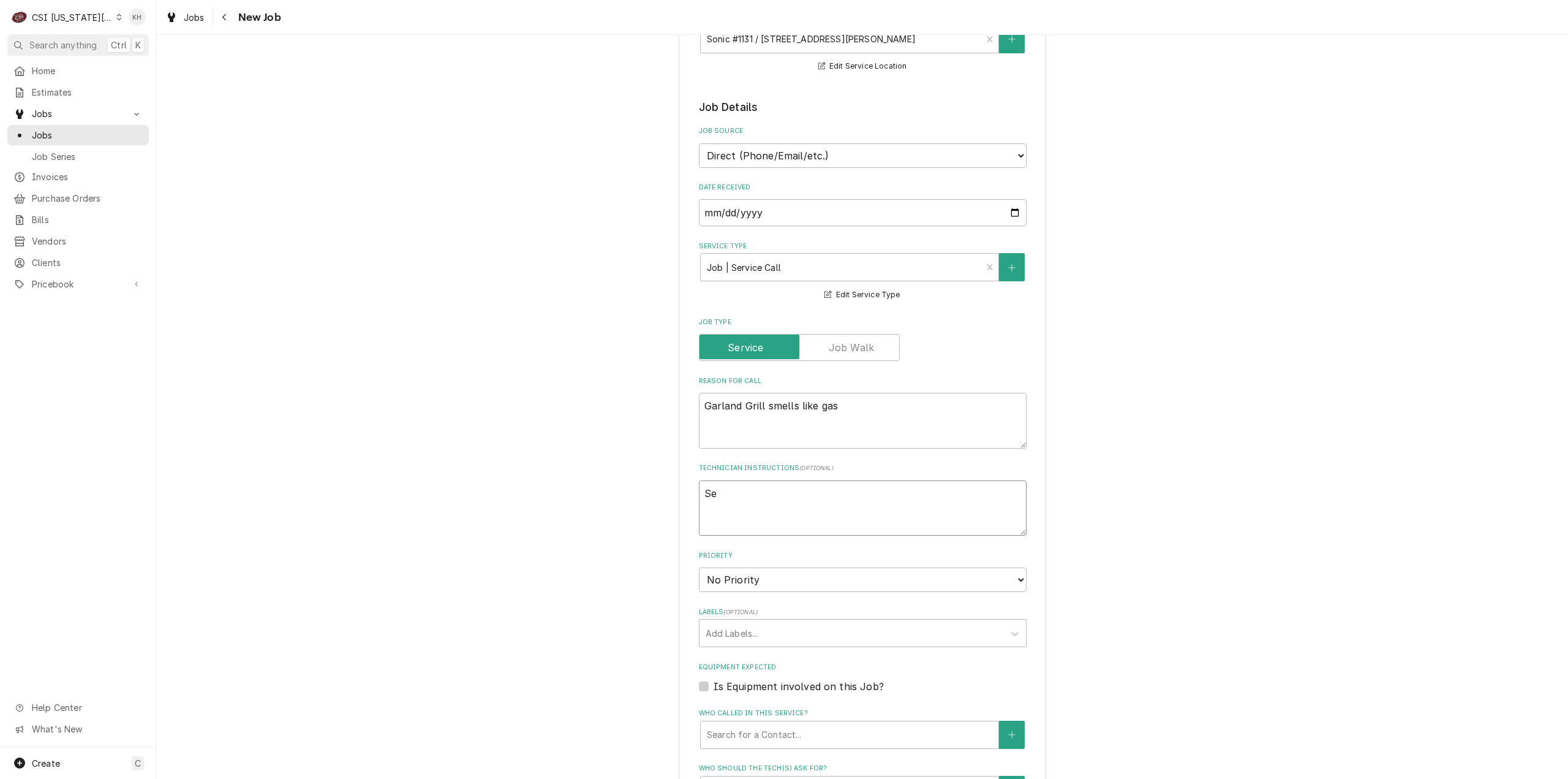
type textarea "Ser"
type textarea "x"
type textarea "Serv"
type textarea "x"
type textarea "Servi"
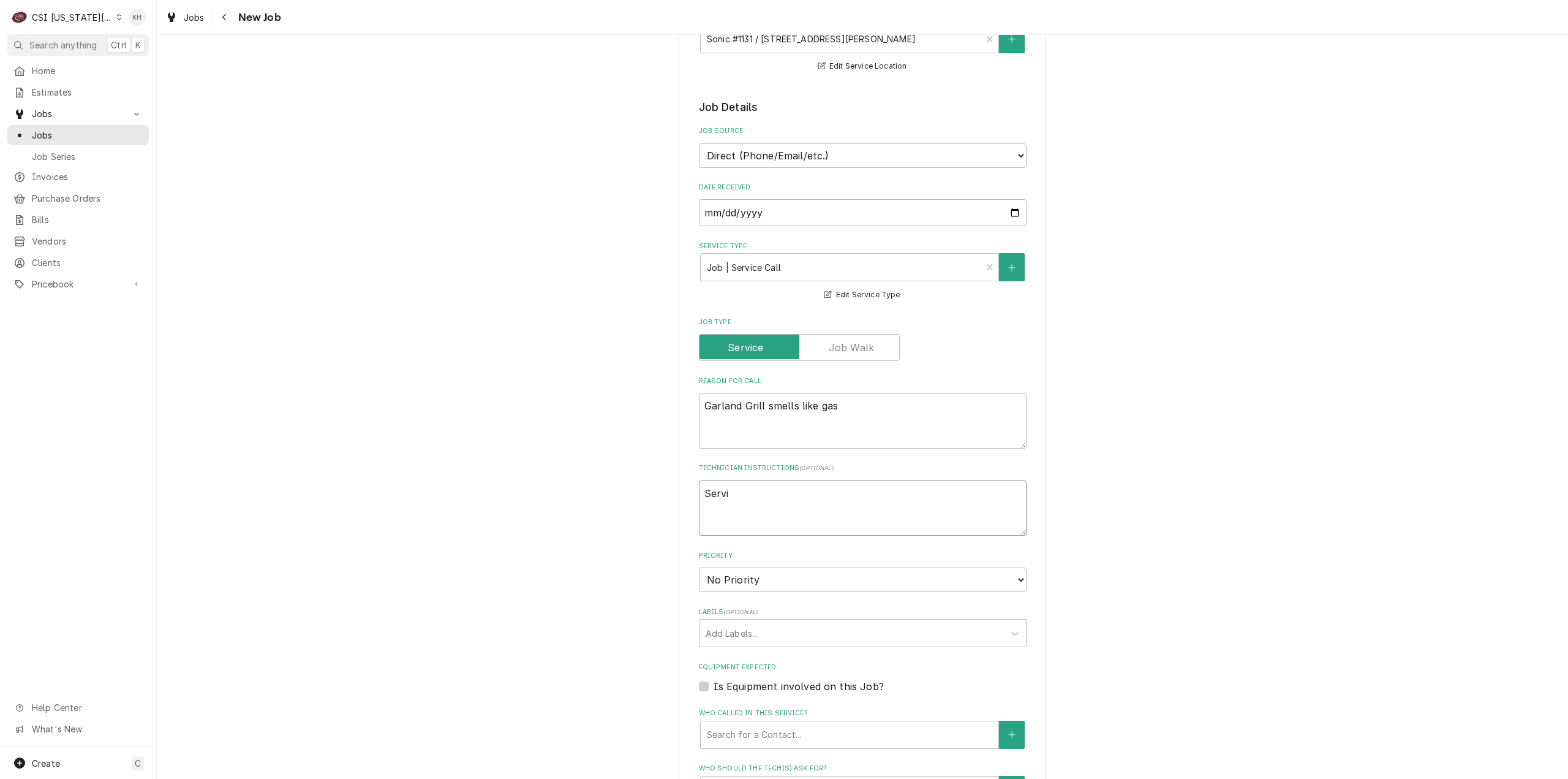
type textarea "x"
type textarea "Servic"
type textarea "x"
type textarea "Service"
type textarea "x"
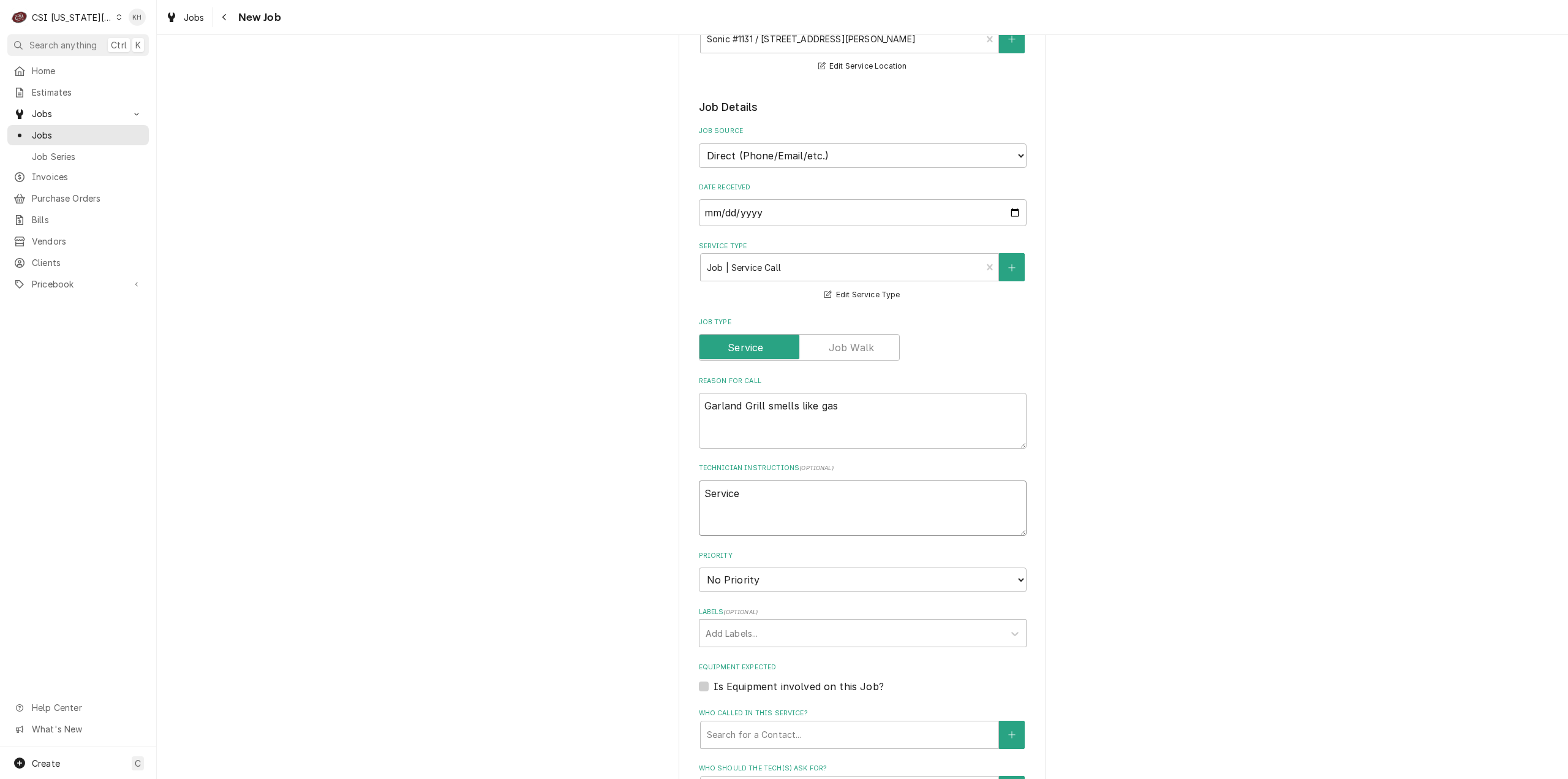
type textarea "Service"
type textarea "x"
type textarea "Service H"
type textarea "x"
type textarea "Service Ho"
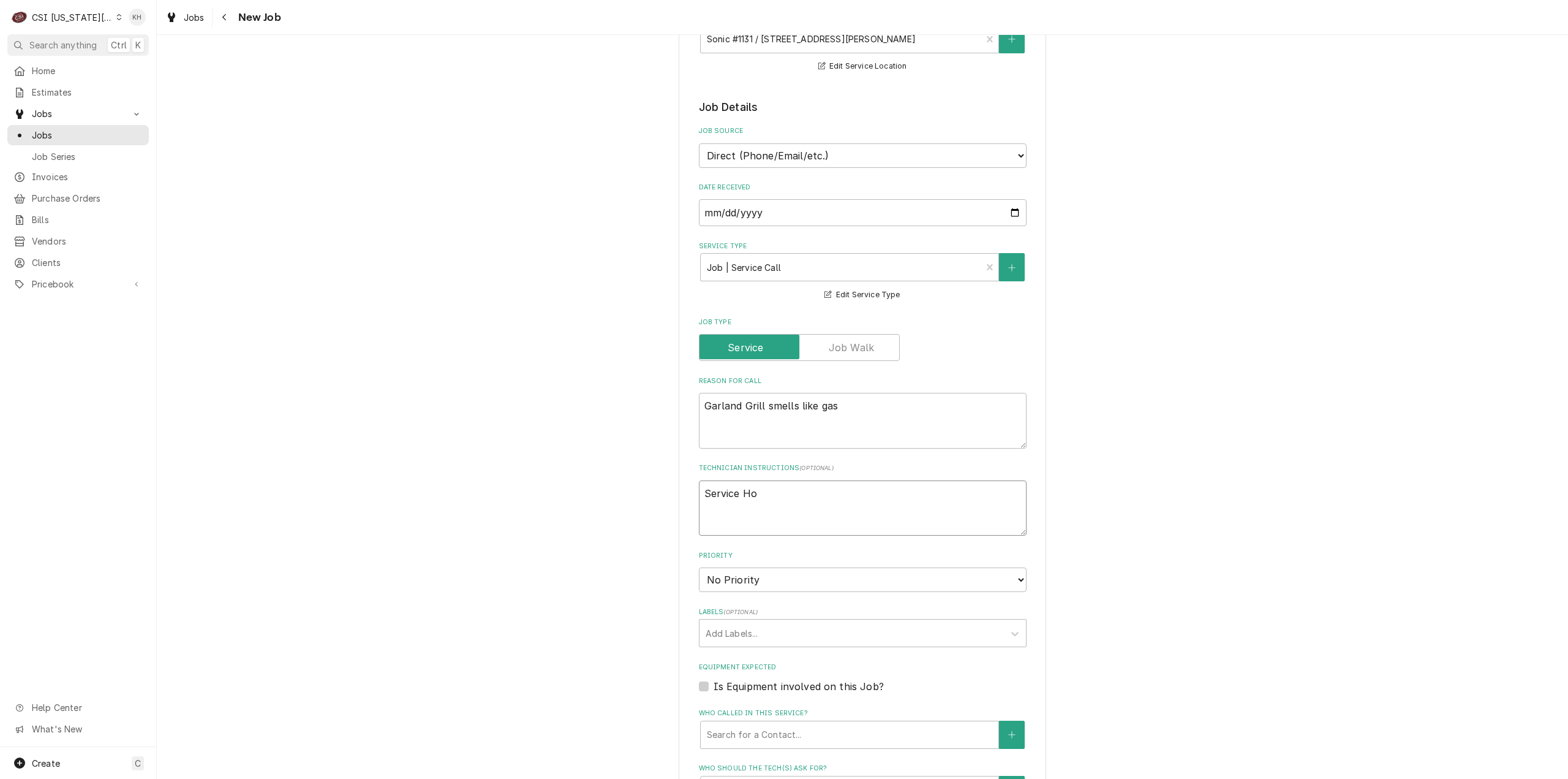
type textarea "x"
type textarea "Service Hou"
type textarea "x"
type textarea "Service Hour"
type textarea "x"
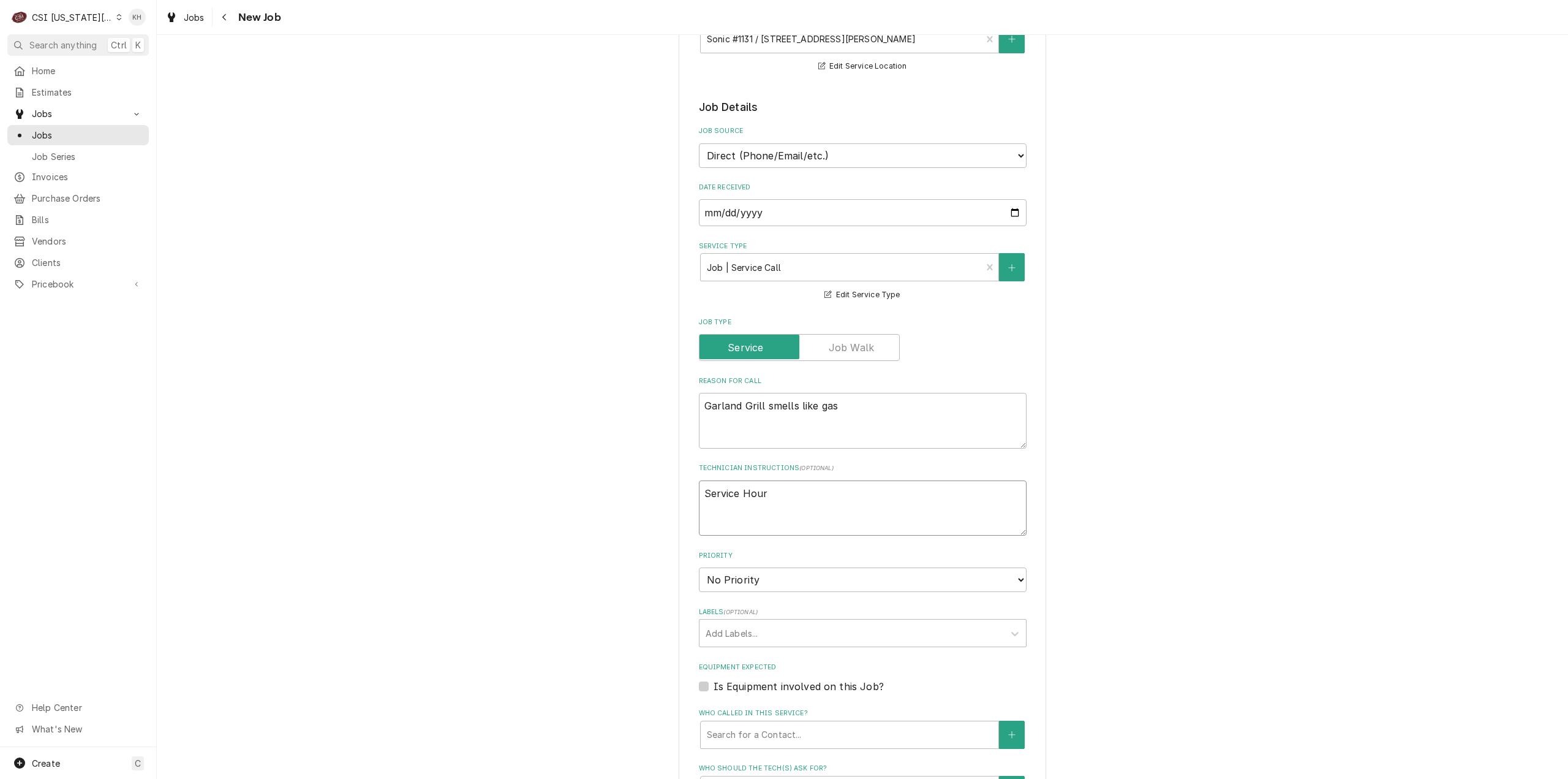
type textarea "Service Hours"
type textarea "x"
type textarea "Service Hours""
type textarea "x"
type textarea "Service Hours"
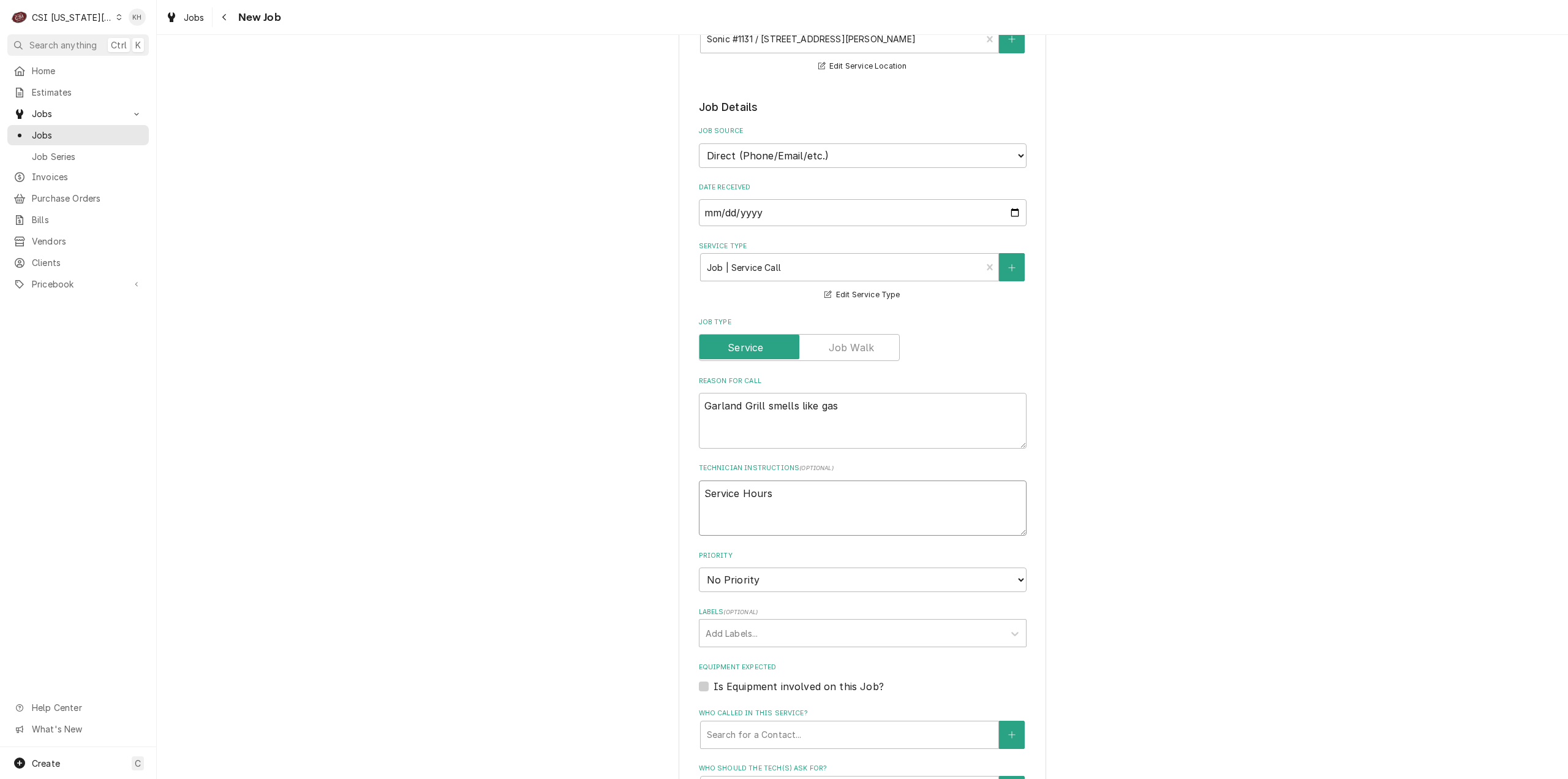
type textarea "x"
type textarea "Service Hours:"
type textarea "x"
type textarea "Service Hours:"
type textarea "x"
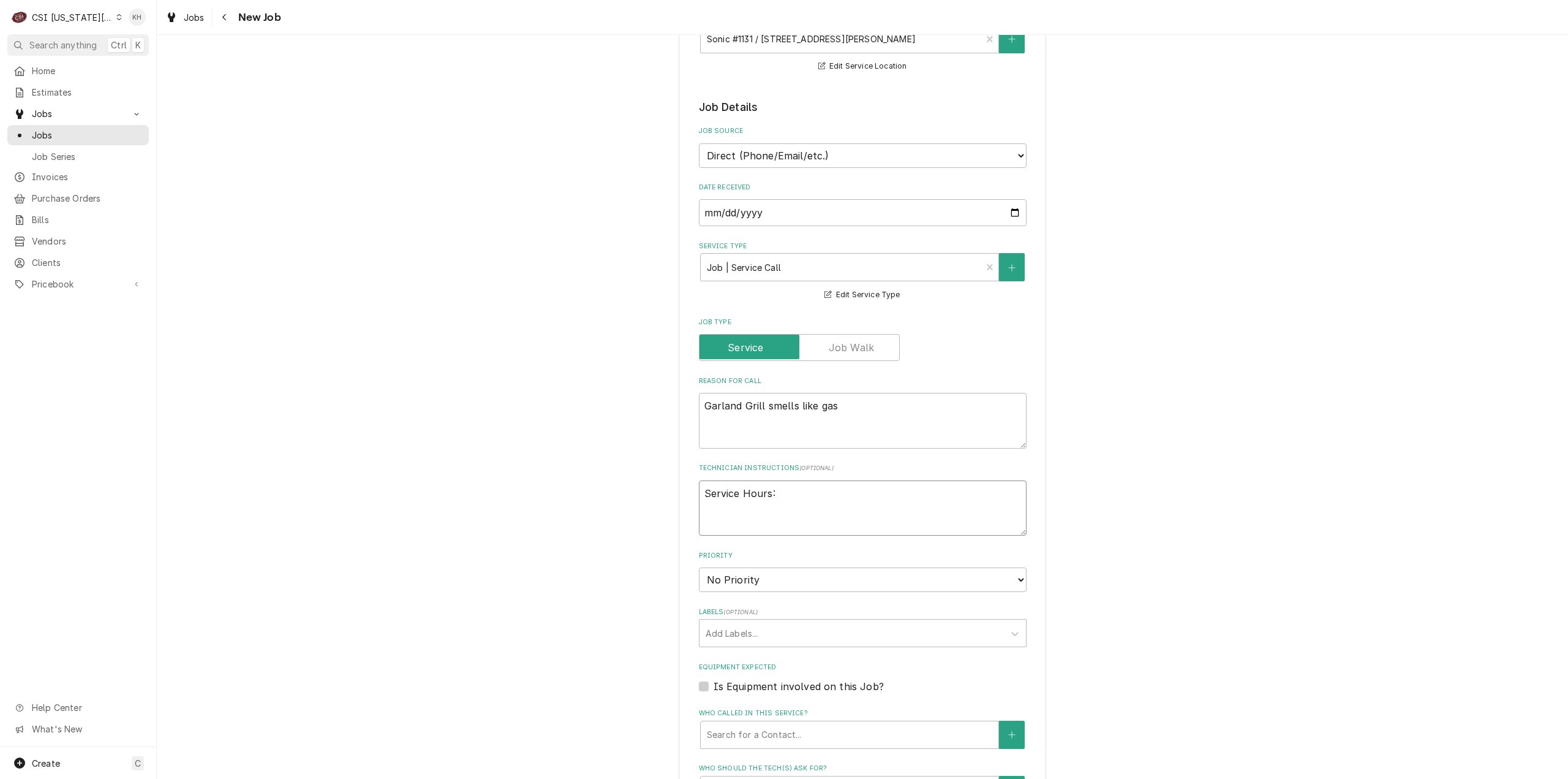
type textarea "Service Hours:"
type textarea "x"
type textarea "Service Hours:"
type textarea "x"
type textarea "Service Hours:"
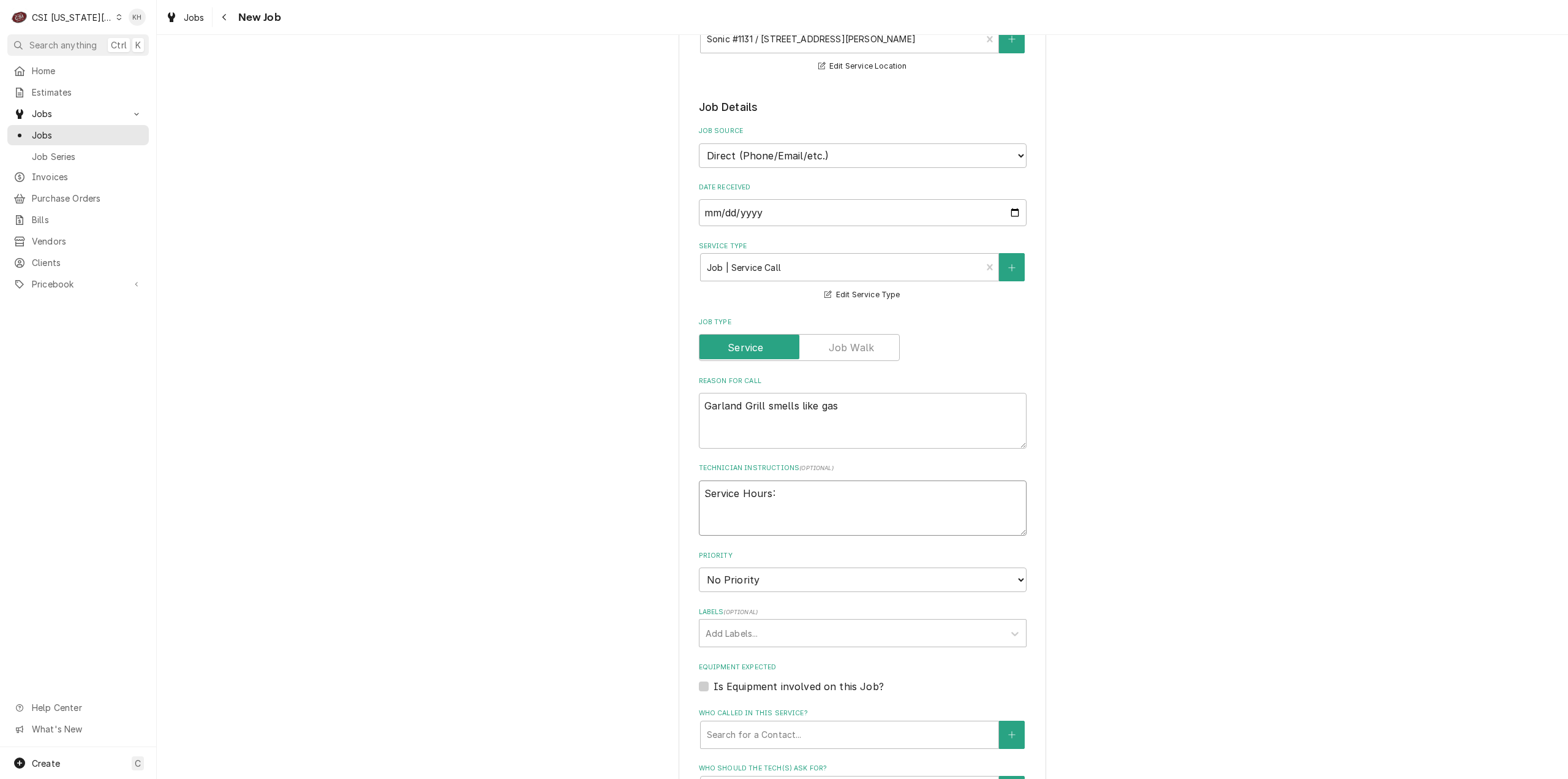
type textarea "x"
type textarea "Service Hours: J"
type textarea "x"
type textarea "Service Hours: Ju"
type textarea "x"
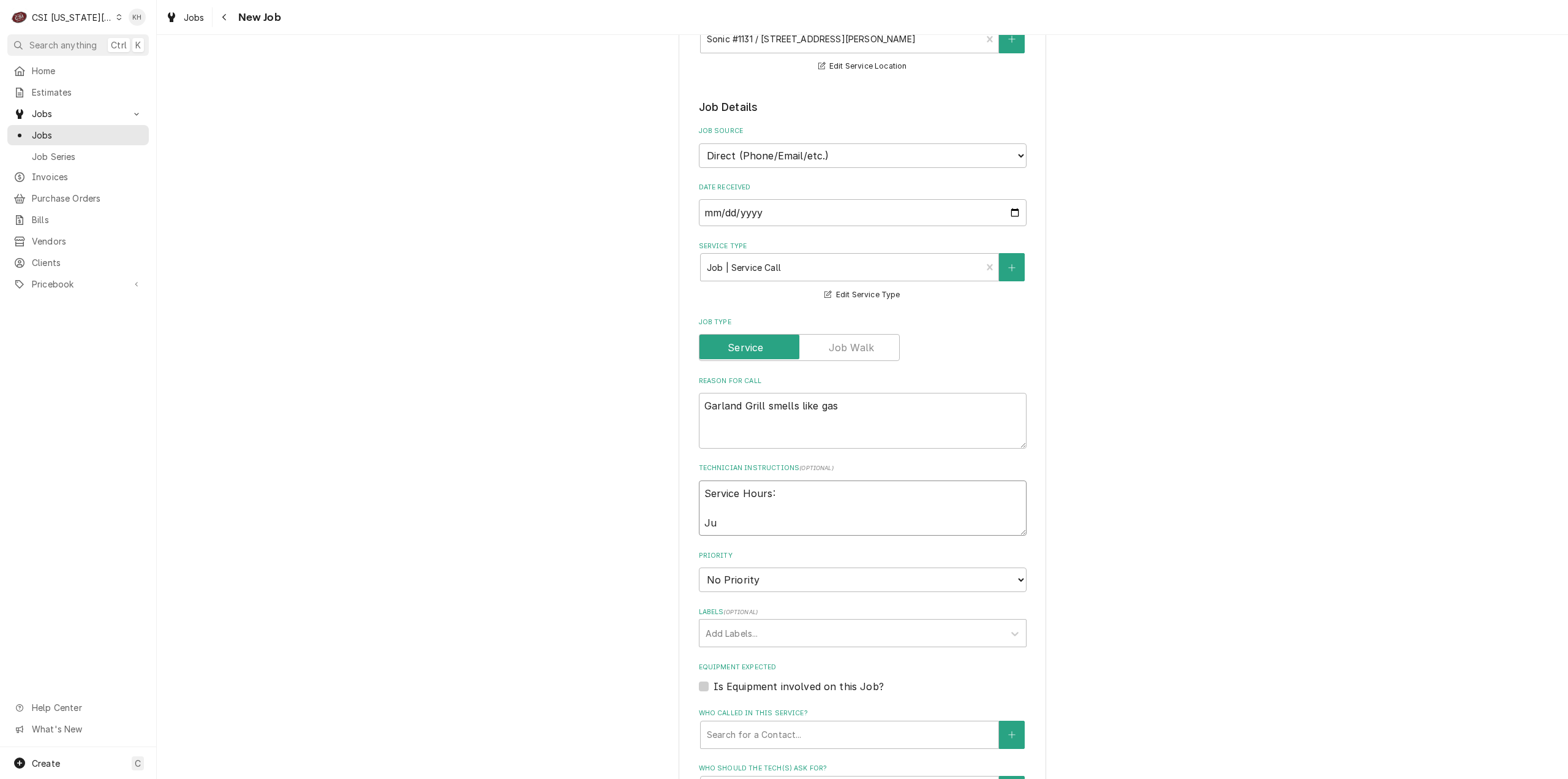
type textarea "Service Hours: Jus"
type textarea "x"
type textarea "Service Hours: Just"
type textarea "x"
type textarea "Service Hours: Justi"
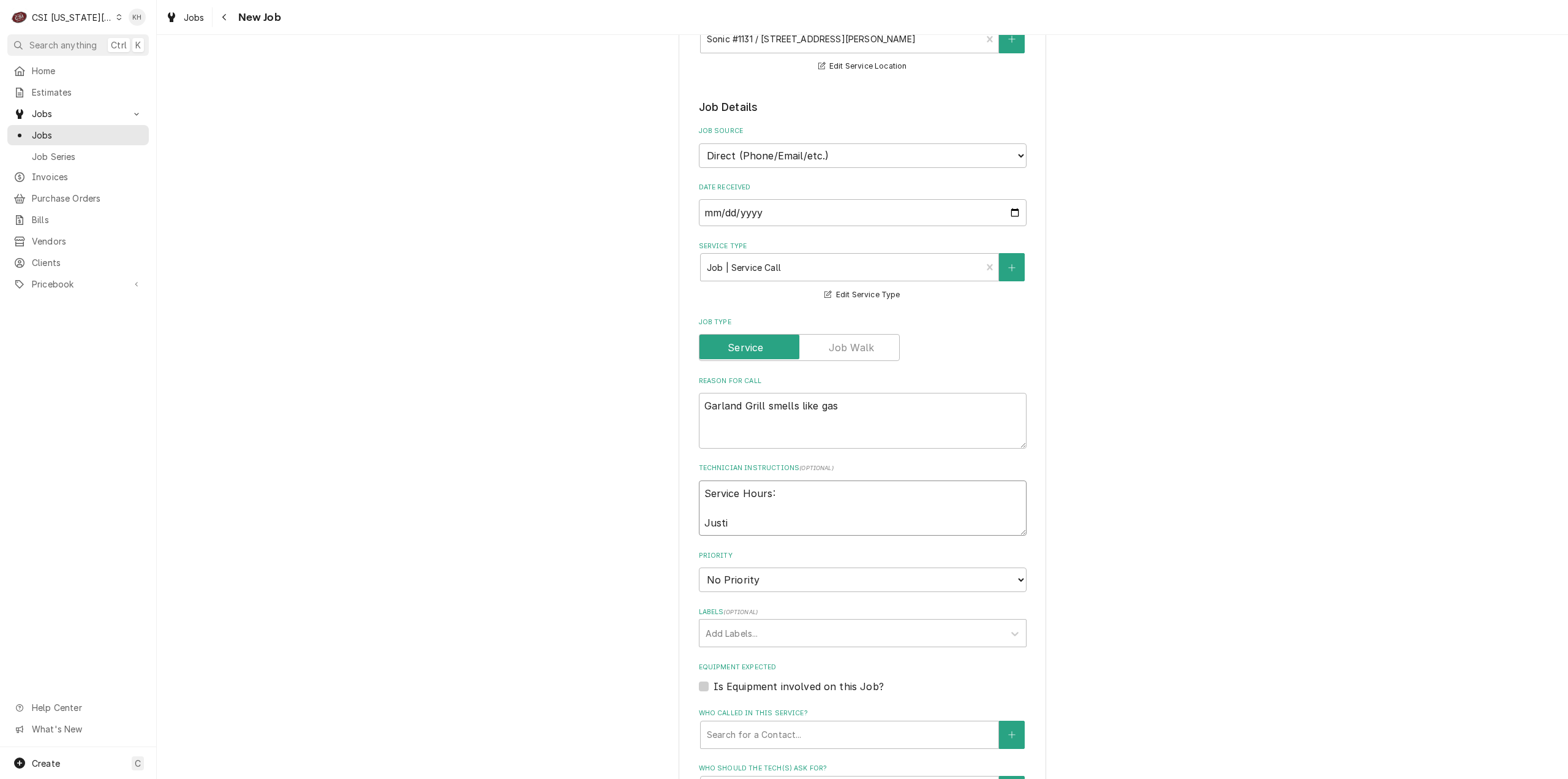
type textarea "x"
type textarea "Service Hours: Justin"
type textarea "x"
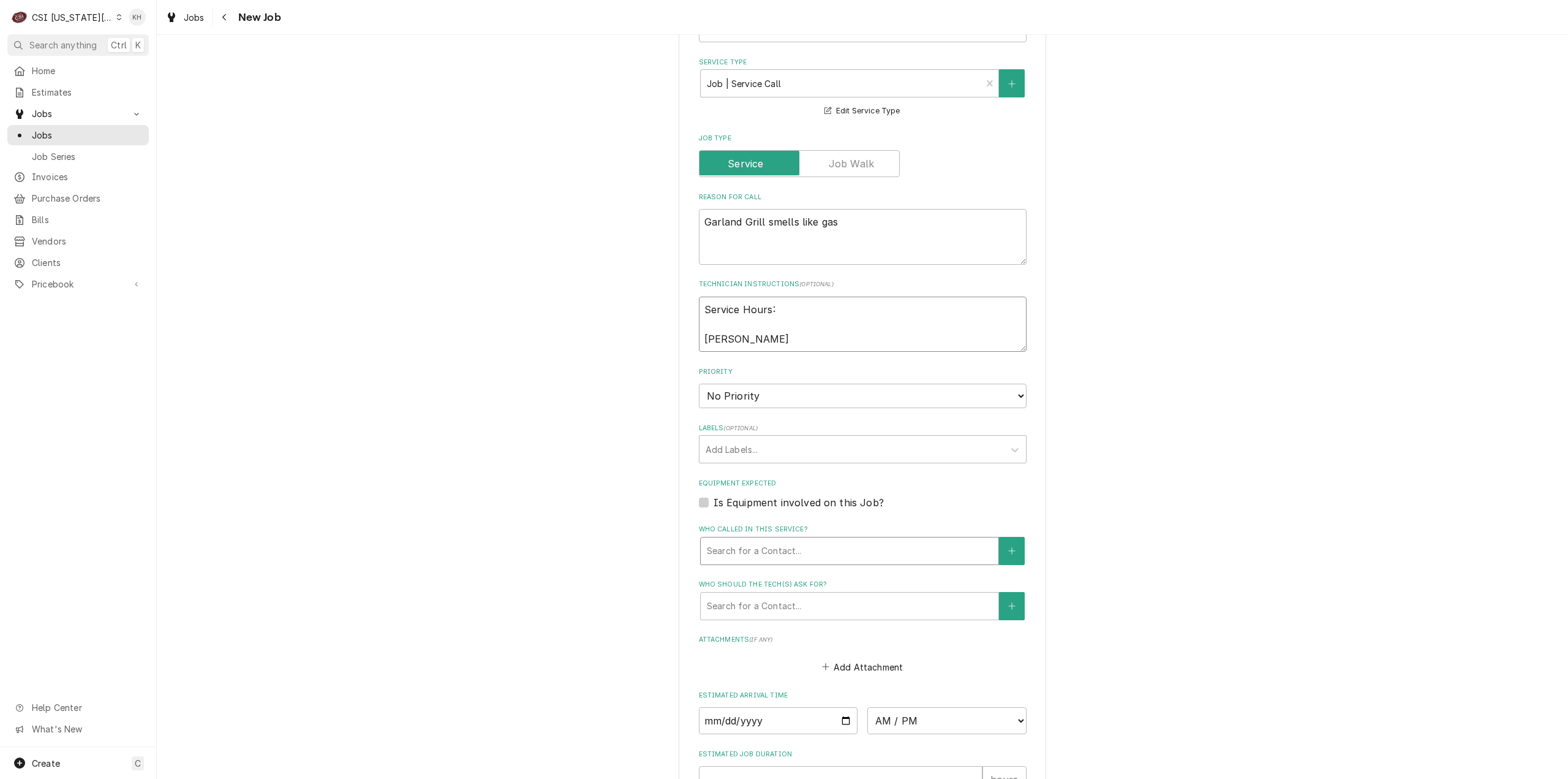
type textarea "Service Hours: Justin"
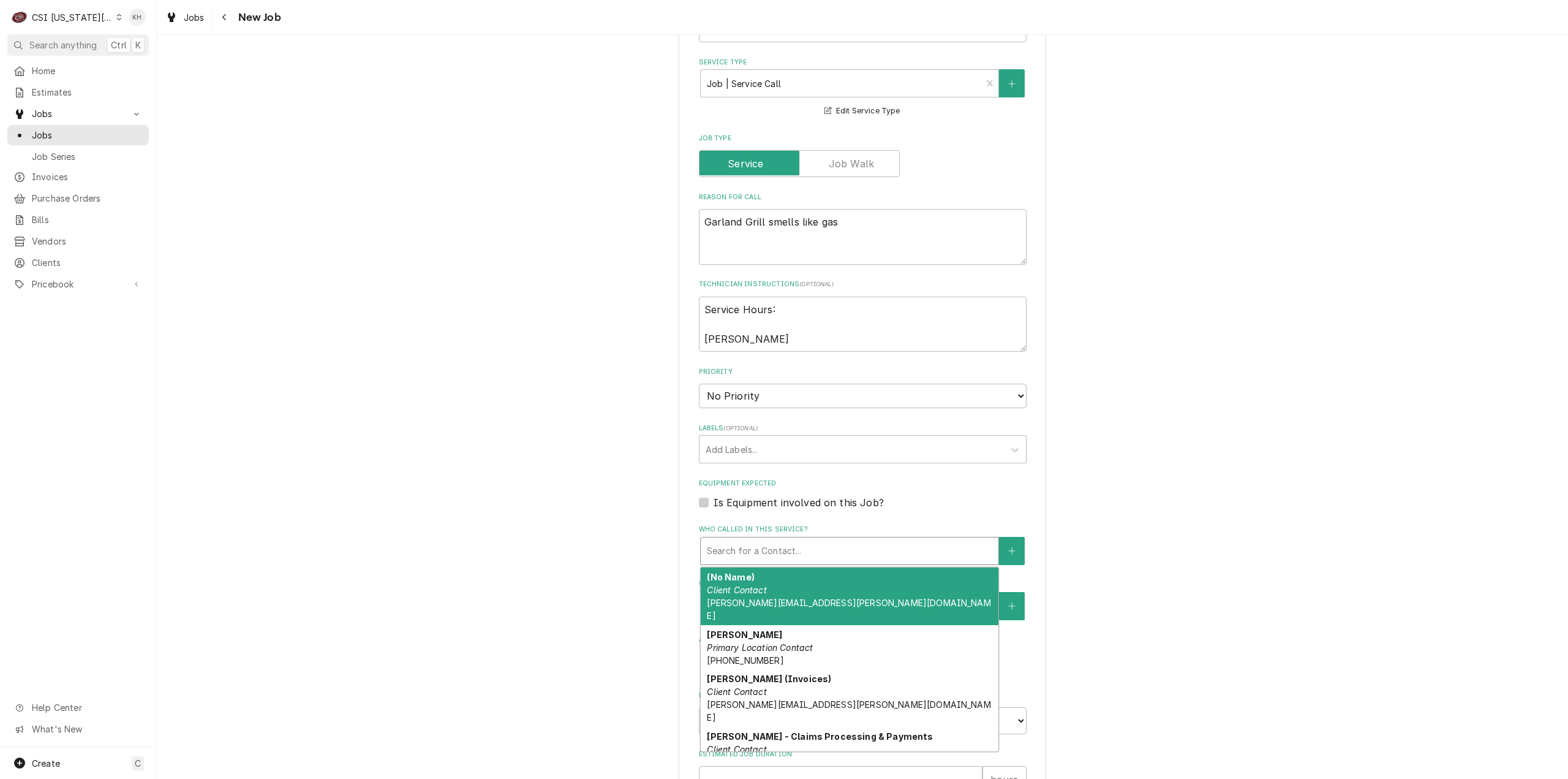
click at [751, 555] on div "Who called in this service?" at bounding box center [850, 551] width 286 height 22
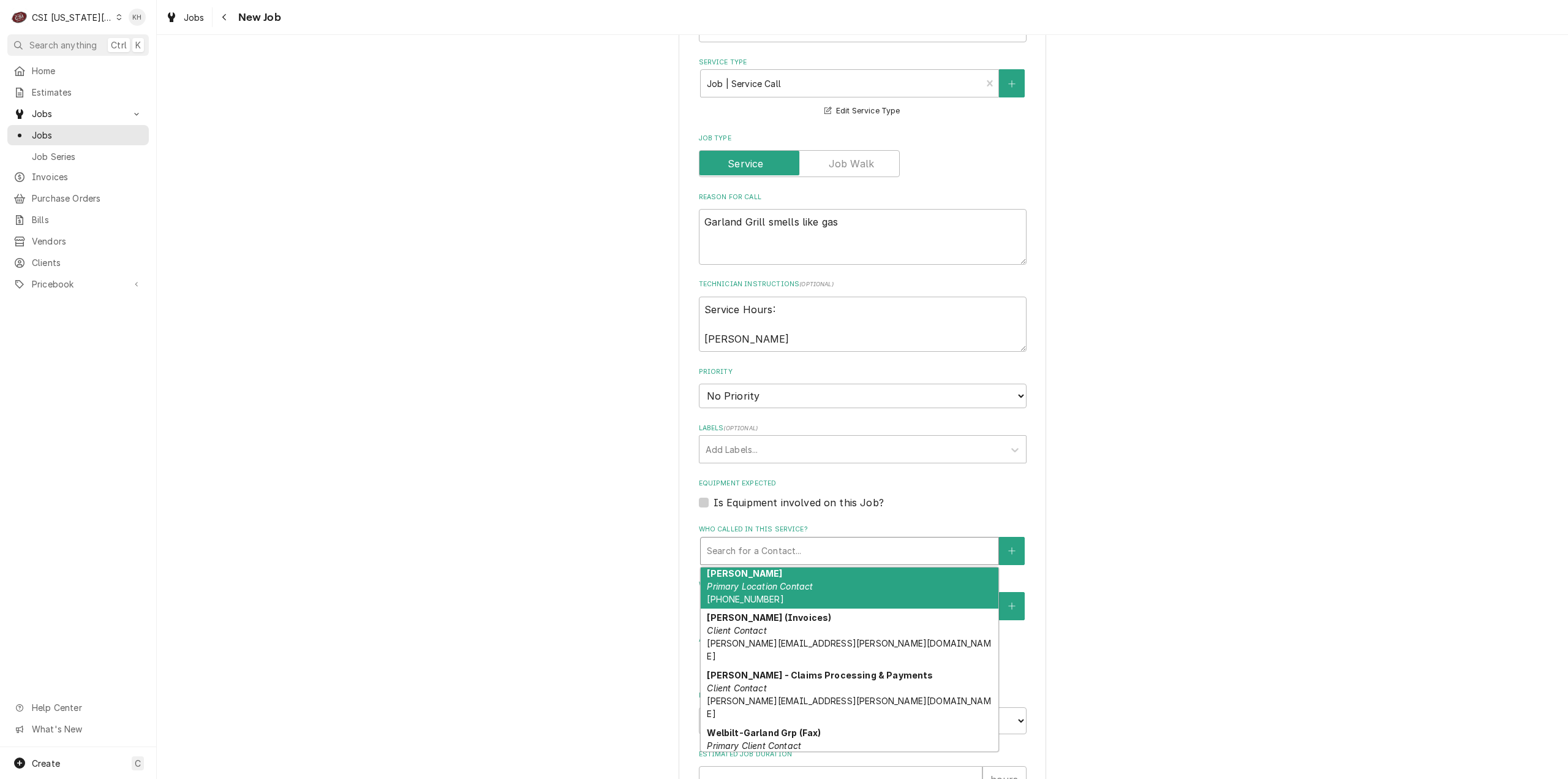
scroll to position [84, 0]
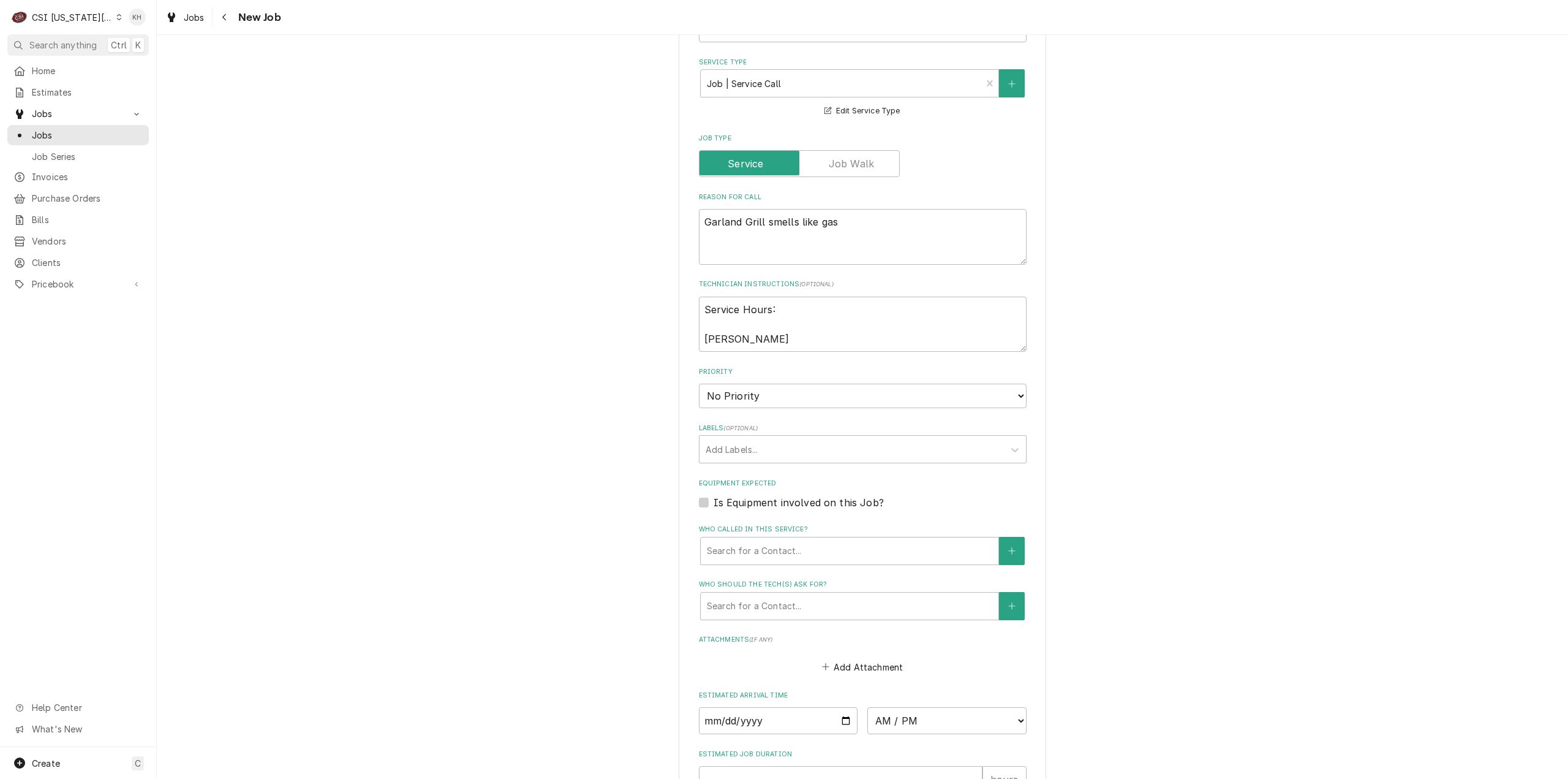
click at [714, 507] on label "Is Equipment involved on this Job?" at bounding box center [799, 502] width 170 height 14
click at [714, 507] on input "Equipment Expected" at bounding box center [877, 508] width 328 height 27
checkbox input "true"
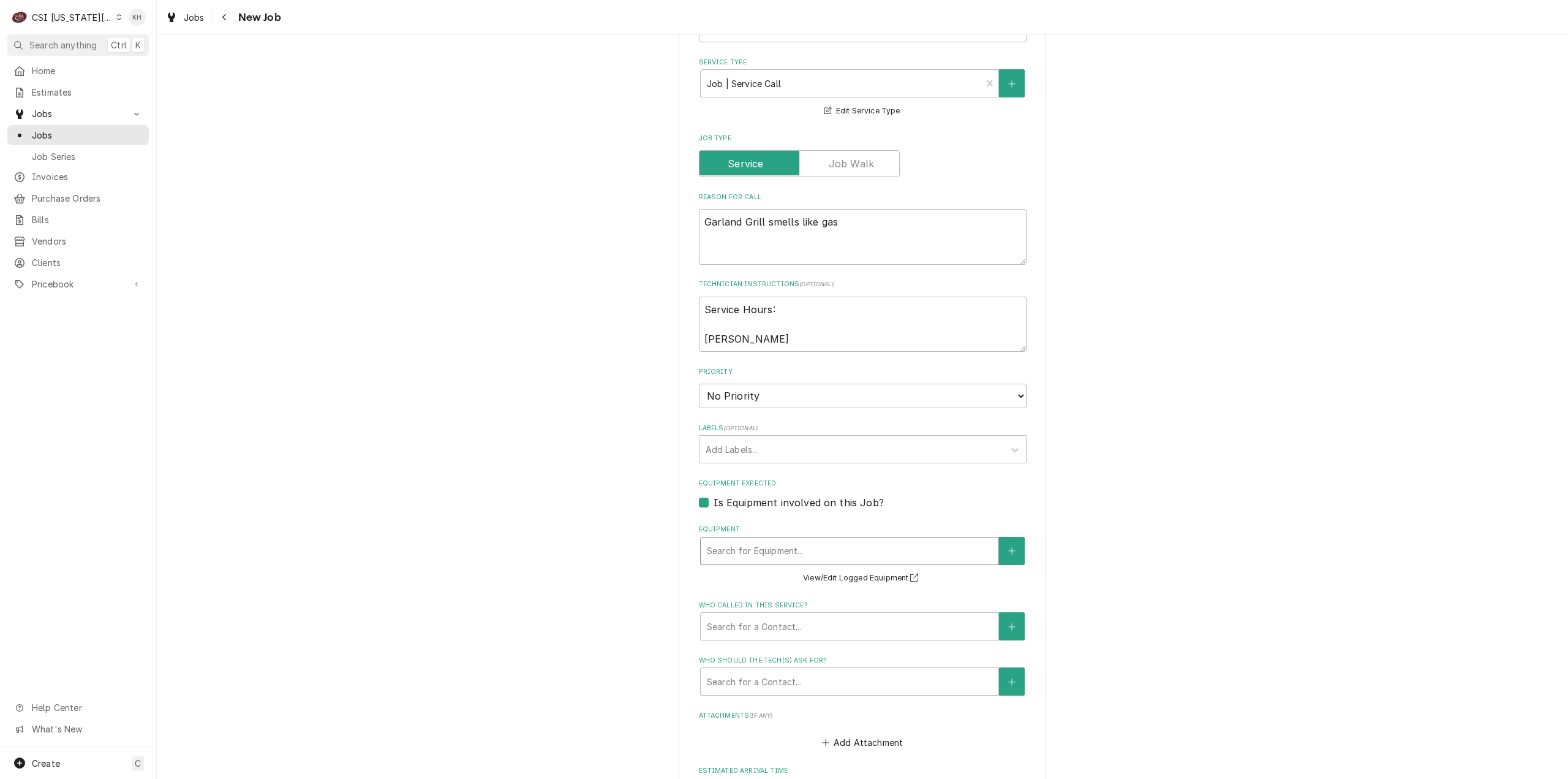
click at [765, 543] on div "Equipment" at bounding box center [850, 551] width 286 height 22
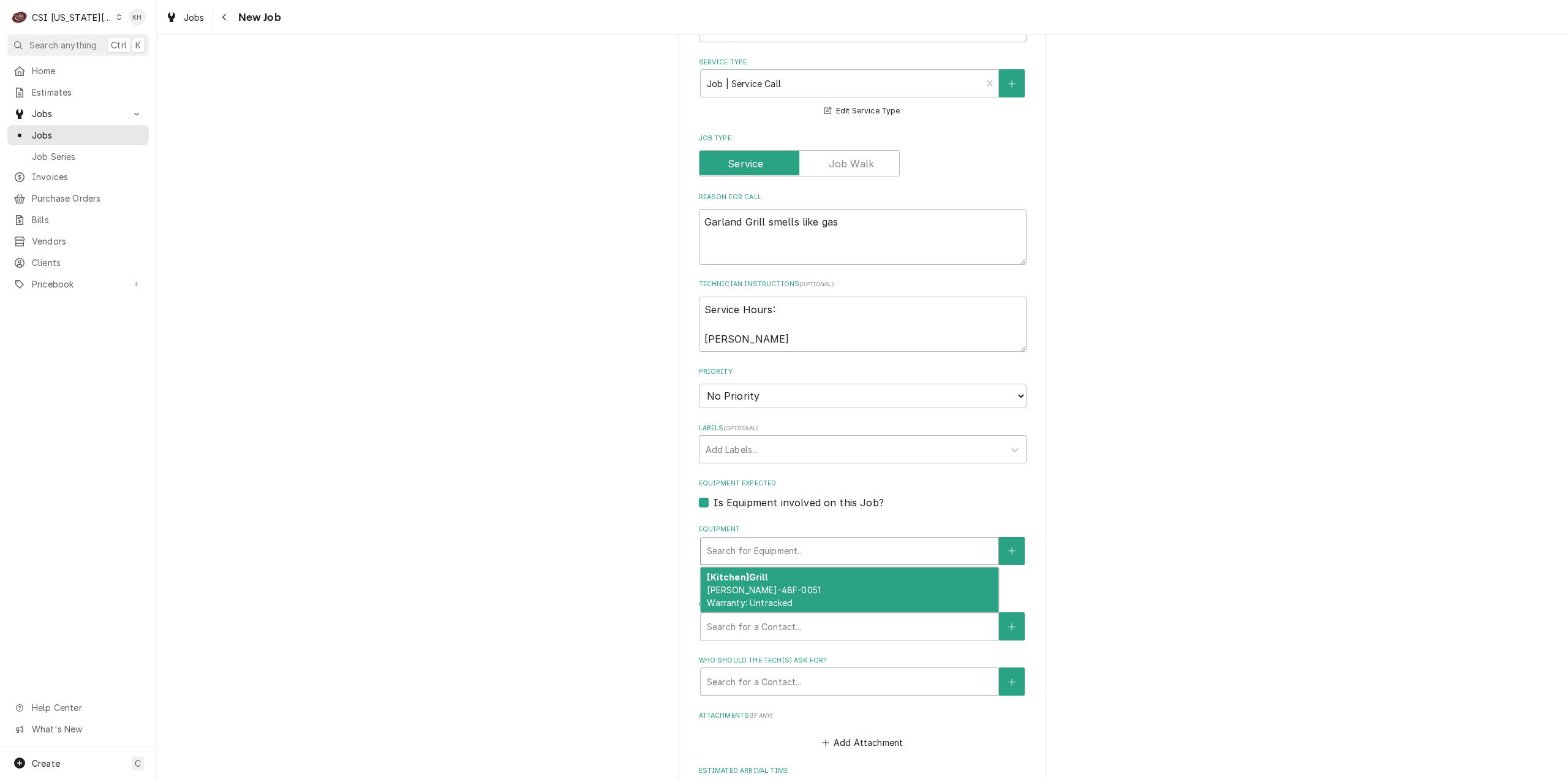
drag, startPoint x: 794, startPoint y: 594, endPoint x: 782, endPoint y: 593, distance: 12.0
click at [793, 594] on span "Garland CG-48F-0051 Warranty: Untracked" at bounding box center [764, 596] width 114 height 23
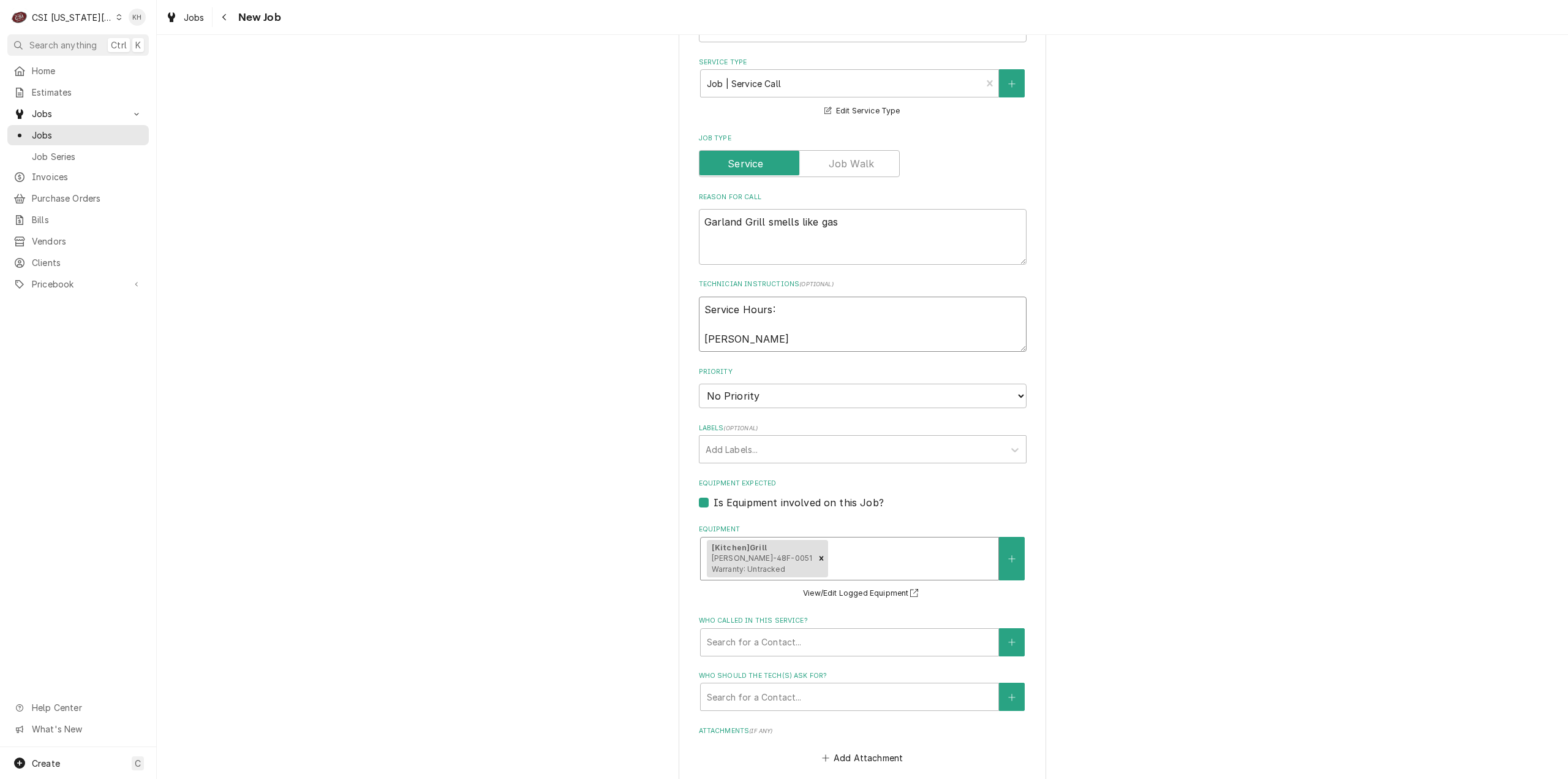
click at [788, 327] on textarea "Service Hours: Justin" at bounding box center [863, 325] width 328 height 56
click at [782, 335] on textarea "Service Hours: Justin" at bounding box center [863, 325] width 328 height 56
type textarea "x"
type textarea "Service Hours: Justin"
click at [792, 303] on textarea "Service Hours: Justin" at bounding box center [863, 325] width 328 height 56
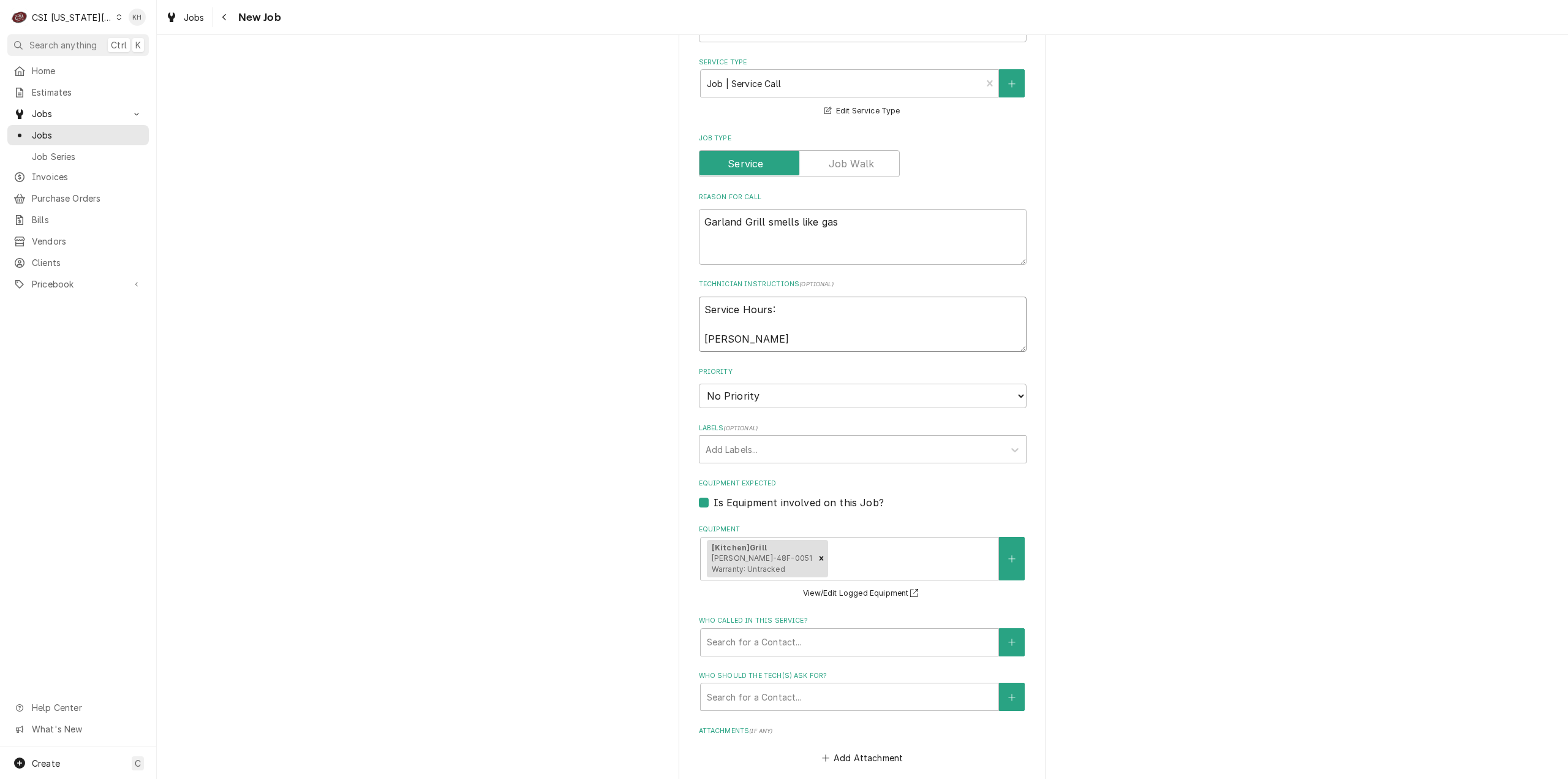
type textarea "x"
type textarea "Service Hours: 7 Justin"
type textarea "x"
type textarea "Service Hours: 7a Justin"
type textarea "x"
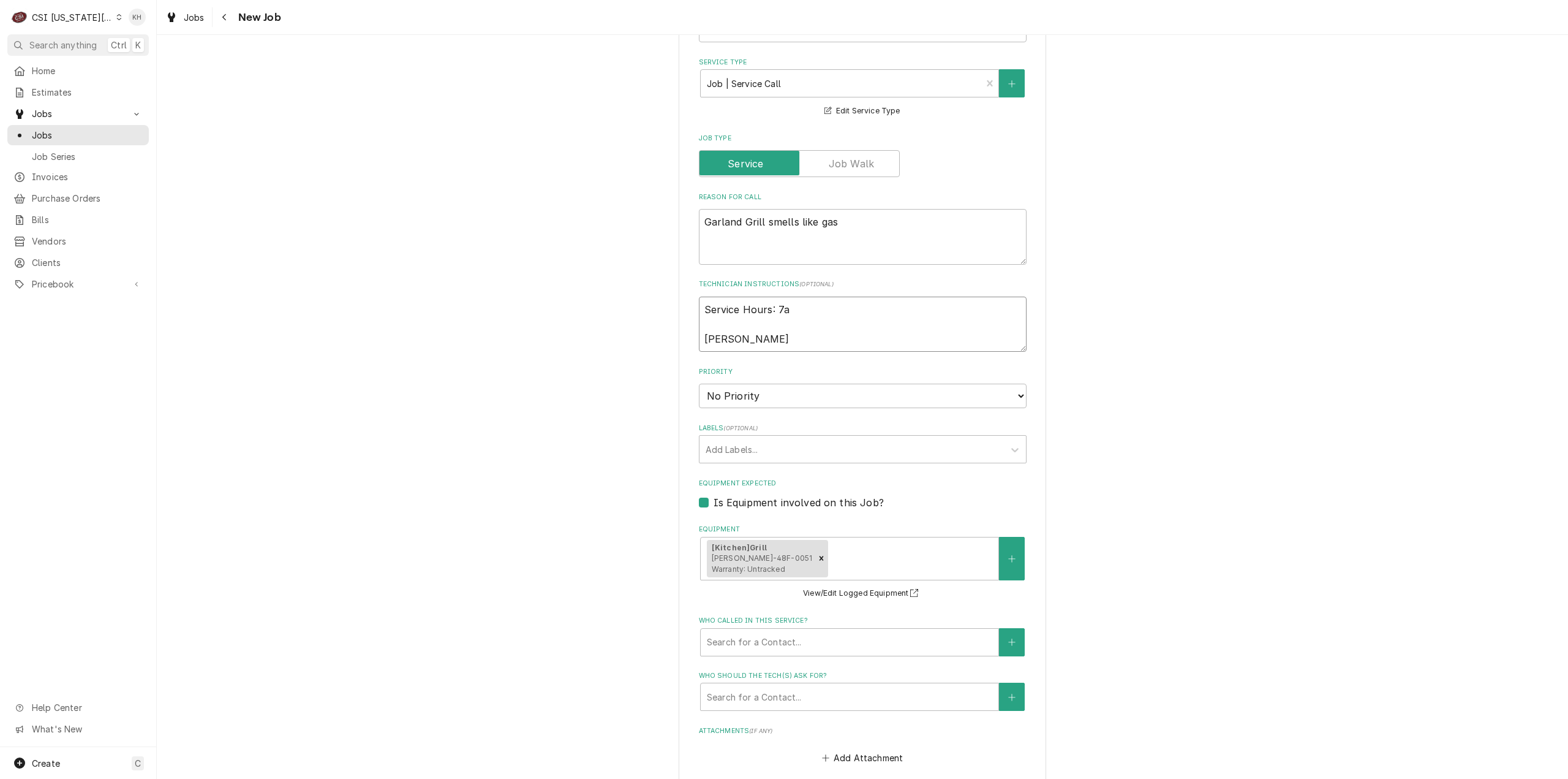
type textarea "Service Hours: 7am Justin"
type textarea "x"
type textarea "Service Hours: 7am Justin"
type textarea "x"
type textarea "Service Hours: 7am - Justin"
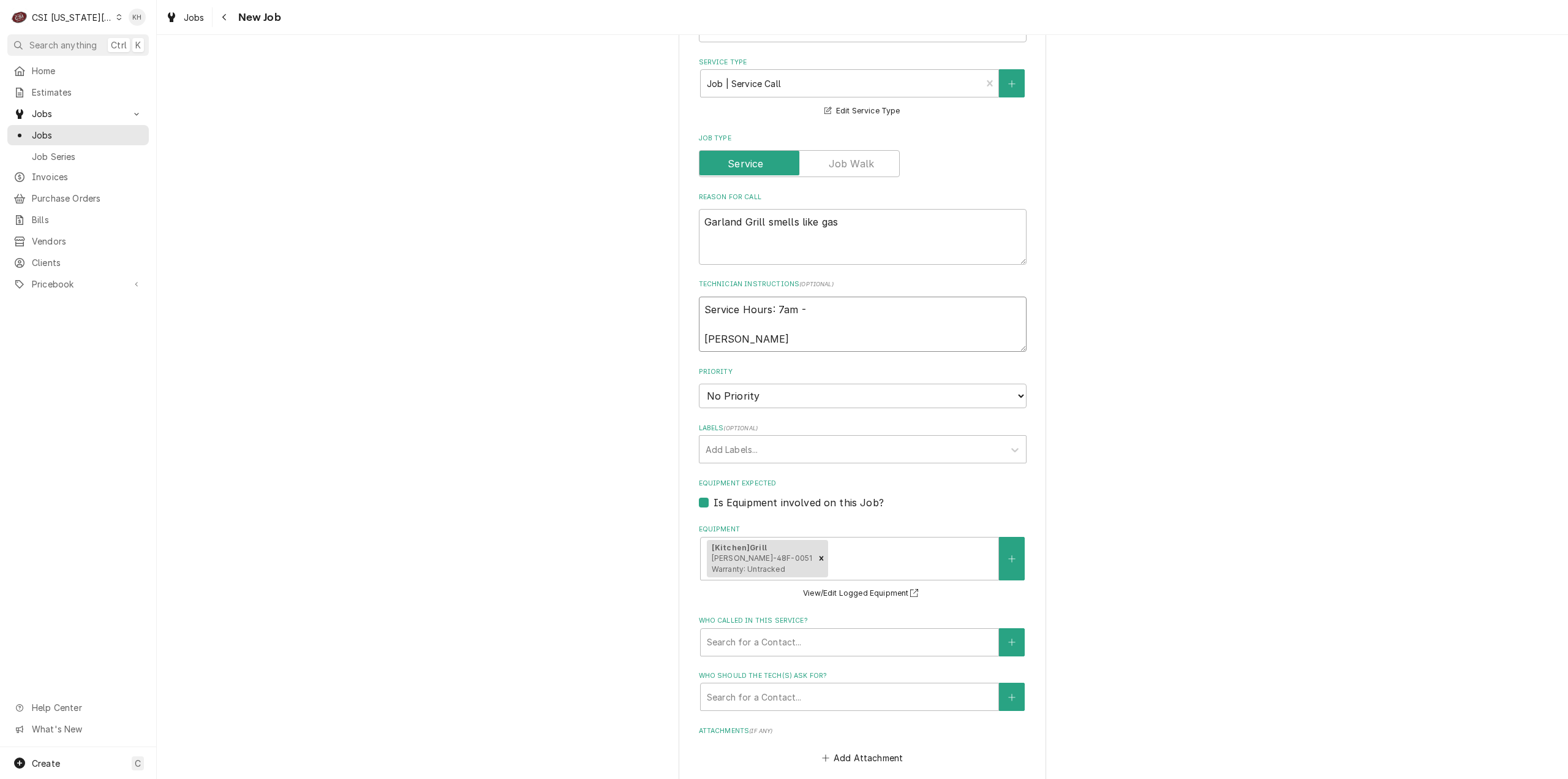
type textarea "x"
type textarea "Service Hours: 7am - Justin"
type textarea "x"
type textarea "Service Hours: 7am - 5 Justin"
type textarea "x"
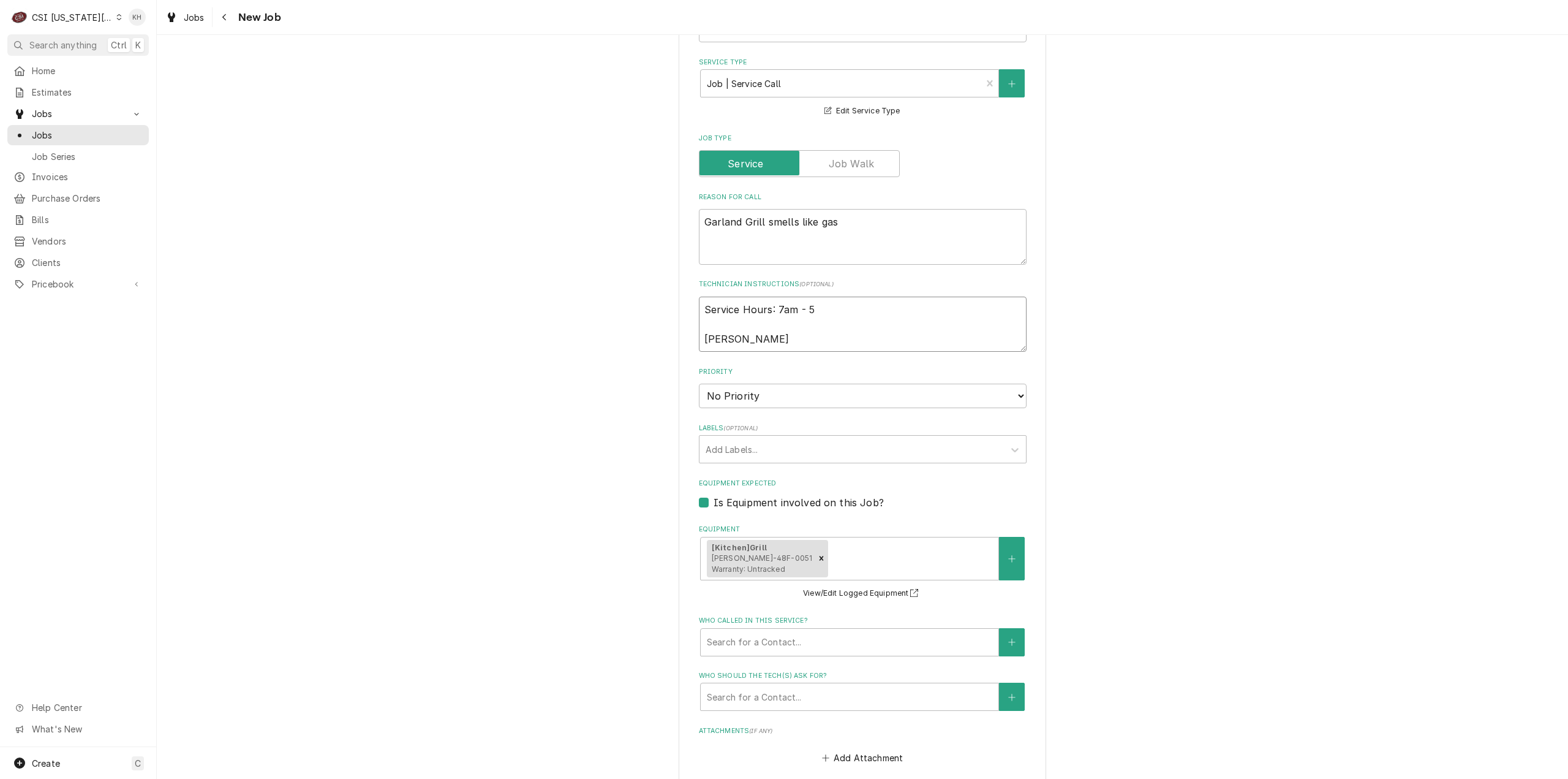
type textarea "Service Hours: 7am - 5: Justin"
type textarea "x"
type textarea "Service Hours: 7am - 5:3 Justin"
type textarea "x"
type textarea "Service Hours: 7am - 5:30 Justin"
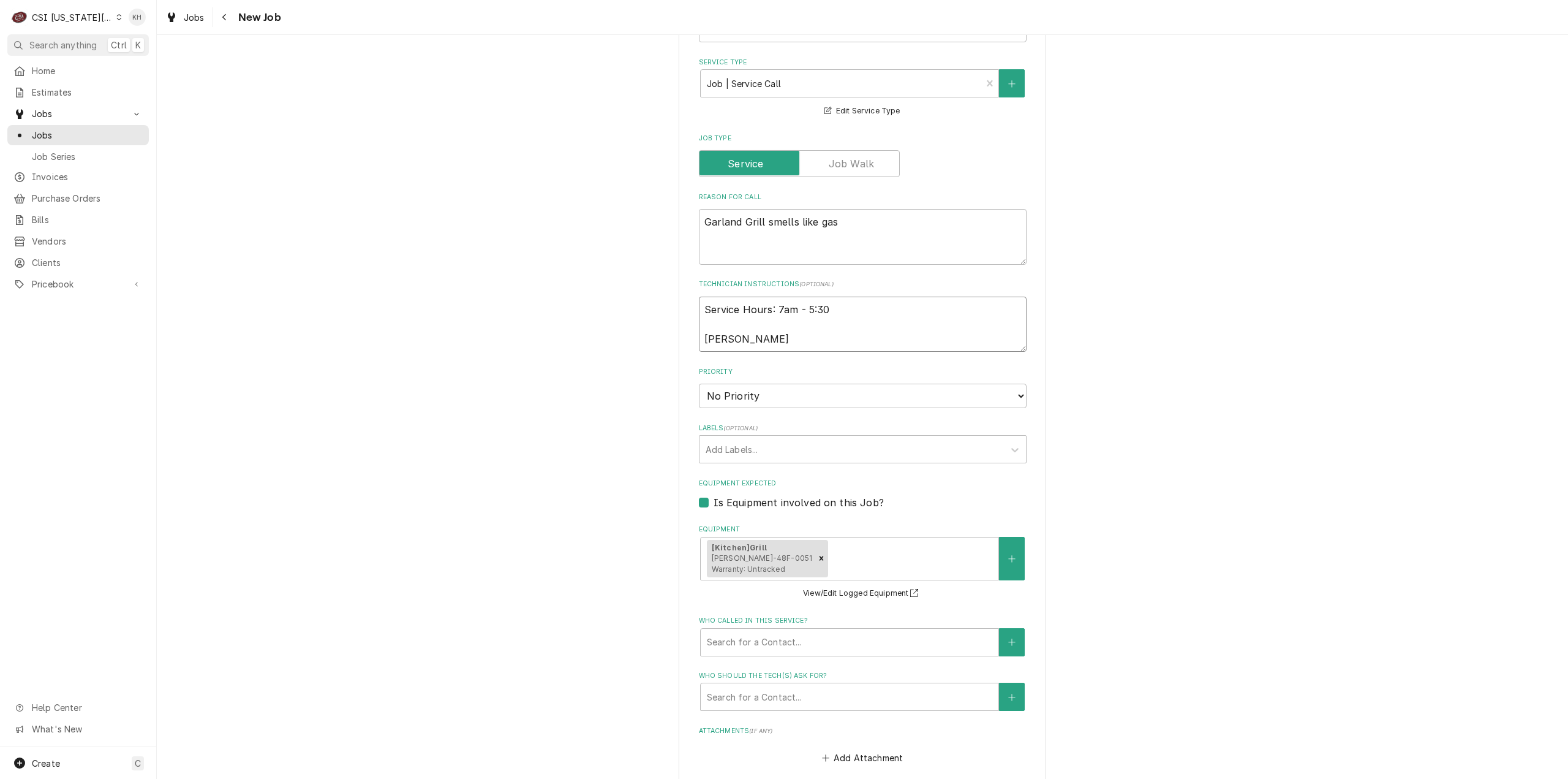
type textarea "x"
type textarea "Service Hours: 7am - 5:30p Justin"
type textarea "x"
type textarea "Service Hours: 7am - 5:30pm Justin"
click at [792, 338] on textarea "Service Hours: 7am - 5:30pm Justin" at bounding box center [863, 325] width 328 height 56
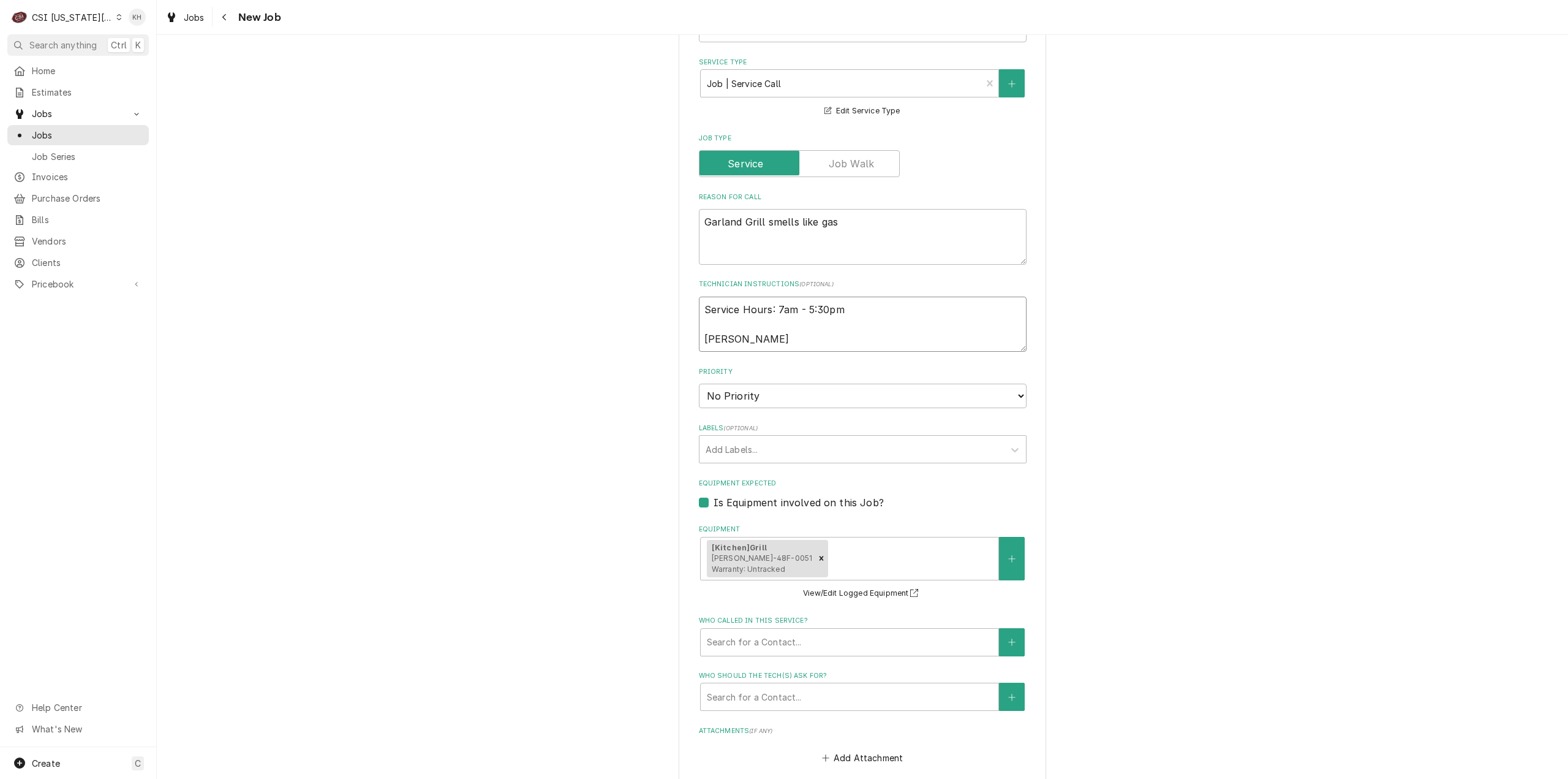
type textarea "x"
type textarea "Service Hours: 7am - 5:30pm Justin 2"
type textarea "x"
type textarea "Service Hours: 7am - 5:30pm Justin 25"
type textarea "x"
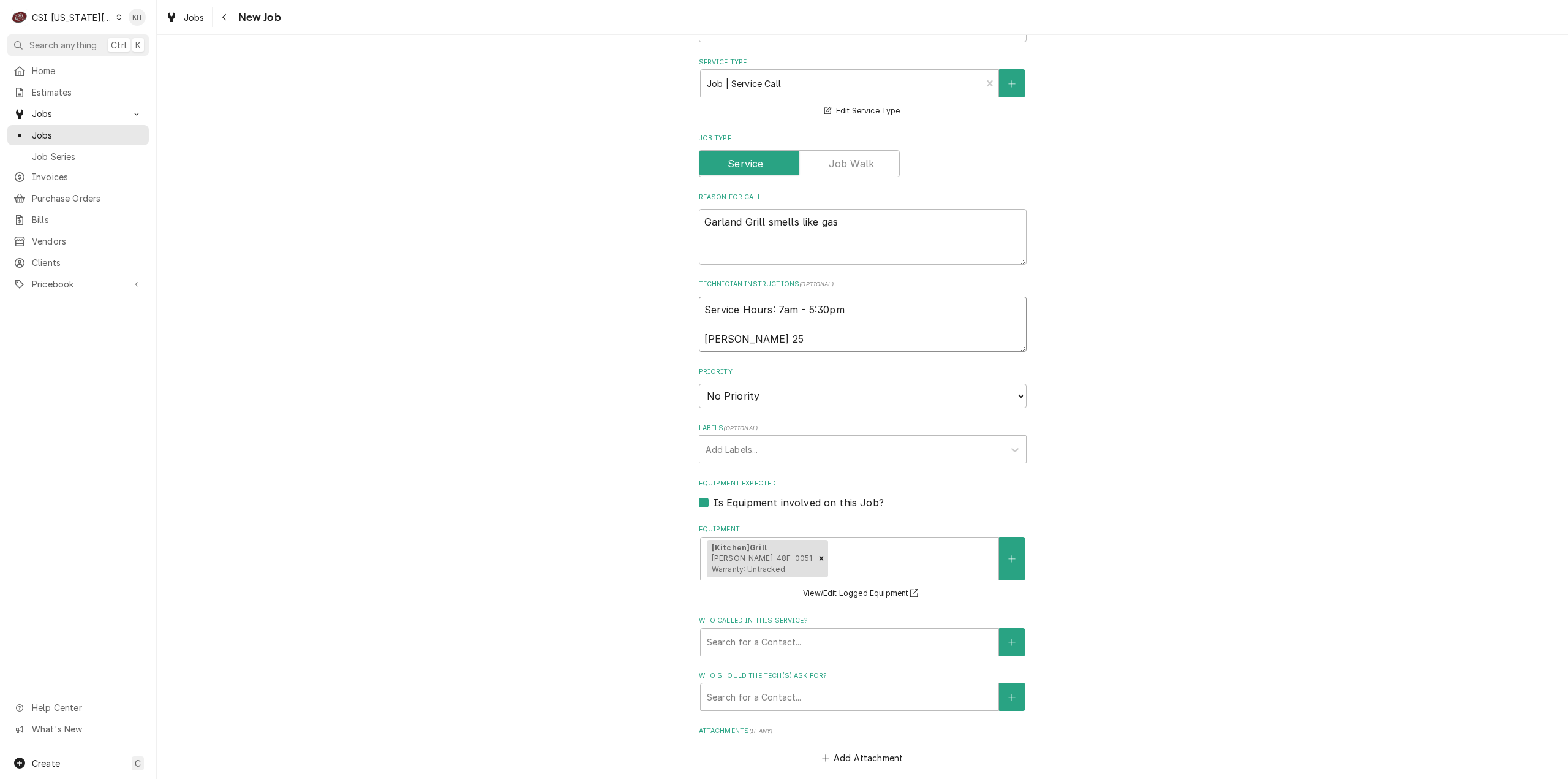
type textarea "Service Hours: 7am - 5:30pm Justin 251"
type textarea "x"
type textarea "Service Hours: 7am - 5:30pm Justin 251-"
type textarea "x"
type textarea "Service Hours: 7am - 5:30pm Justin 251-9"
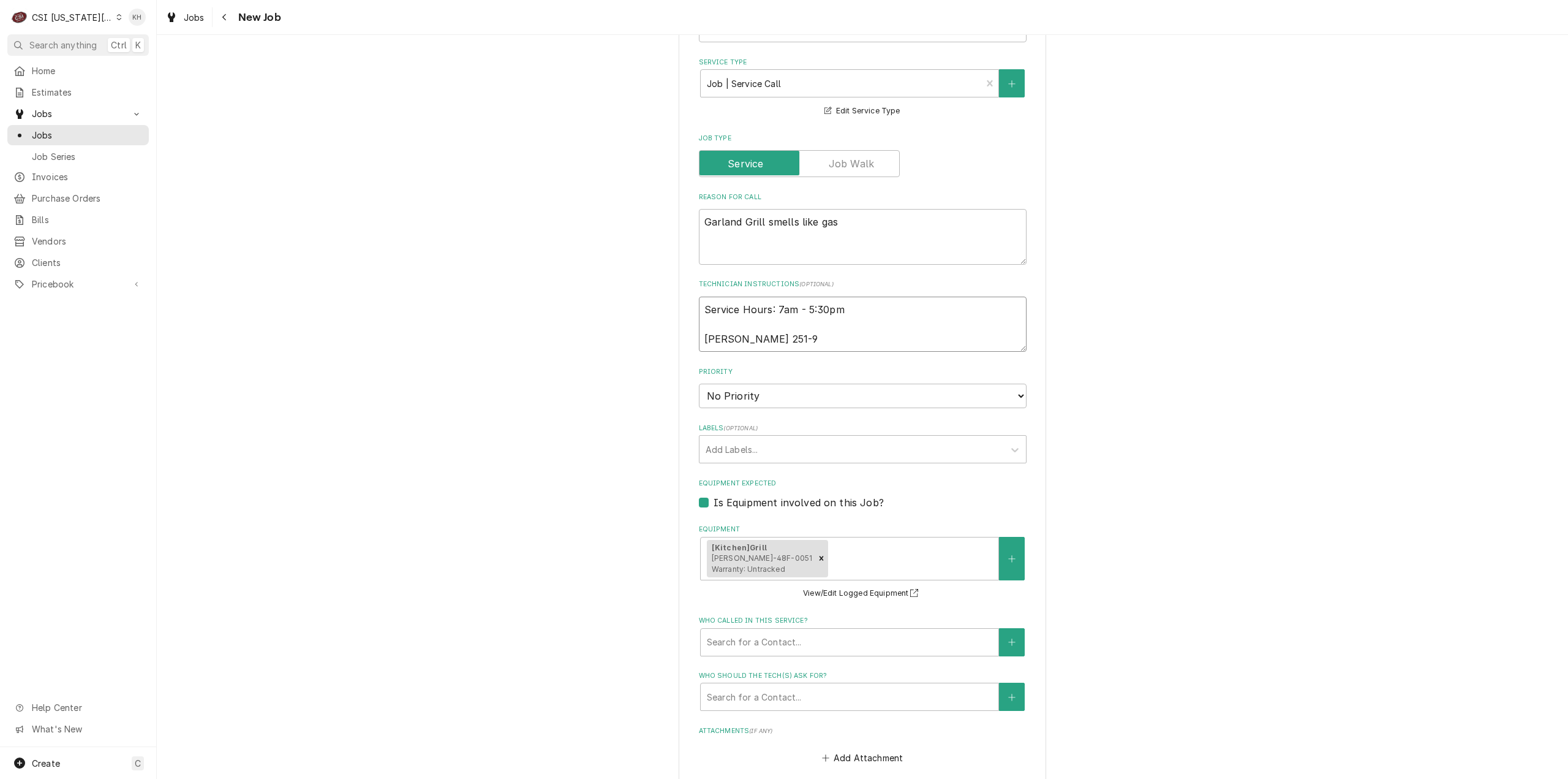
type textarea "x"
type textarea "Service Hours: 7am - 5:30pm Justin 251-97"
type textarea "x"
type textarea "Service Hours: 7am - 5:30pm Justin 251-978"
type textarea "x"
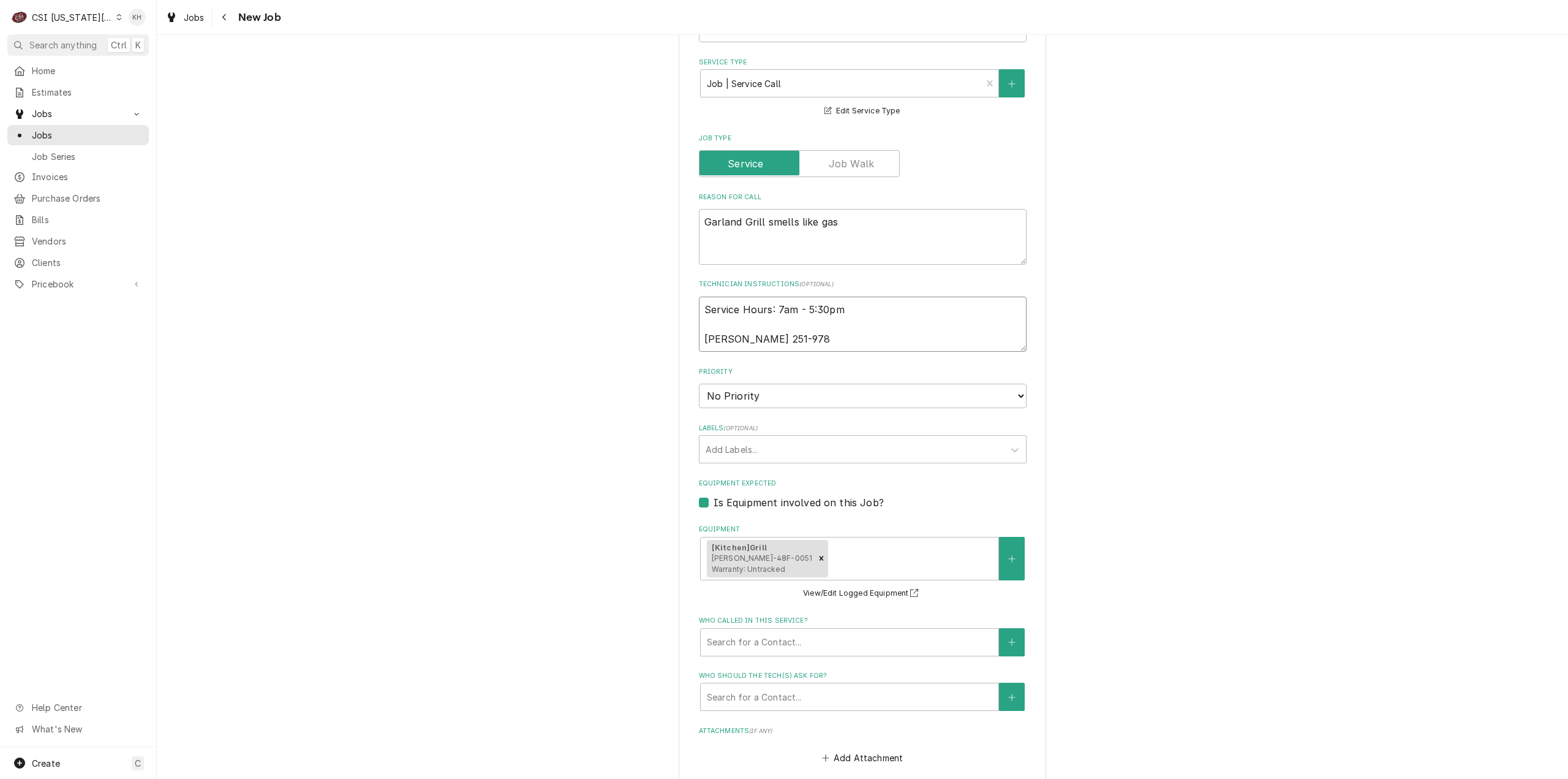
type textarea "Service Hours: 7am - 5:30pm Justin 251-978-"
type textarea "x"
type textarea "Service Hours: 7am - 5:30pm Justin 251-978-2"
type textarea "x"
type textarea "Service Hours: 7am - 5:30pm Justin 251-978-25"
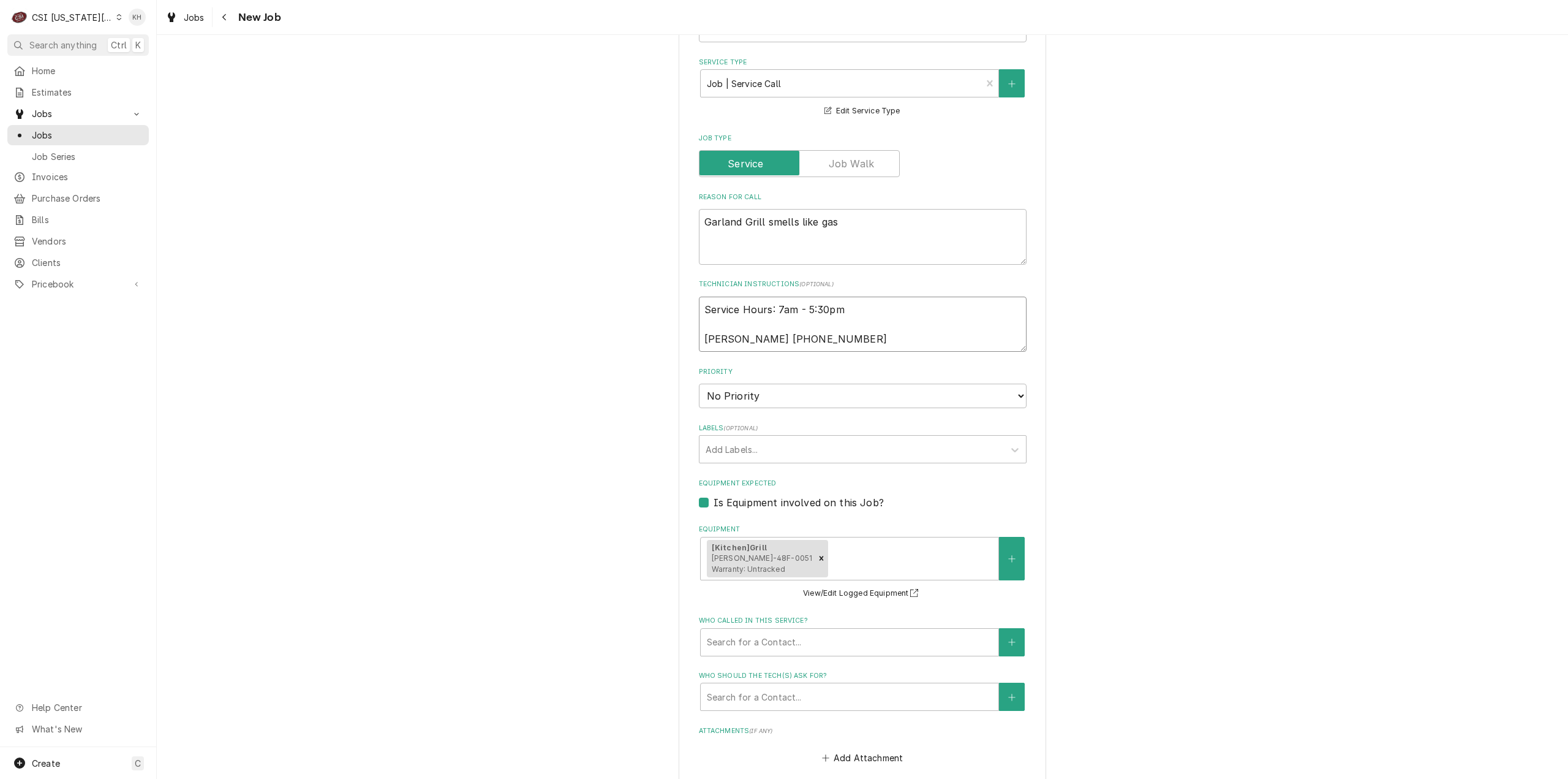
type textarea "x"
type textarea "Service Hours: 7am - 5:30pm Justin 251-978-253"
type textarea "x"
type textarea "Service Hours: 7am - 5:30pm [PERSON_NAME] [PHONE_NUMBER]"
type textarea "x"
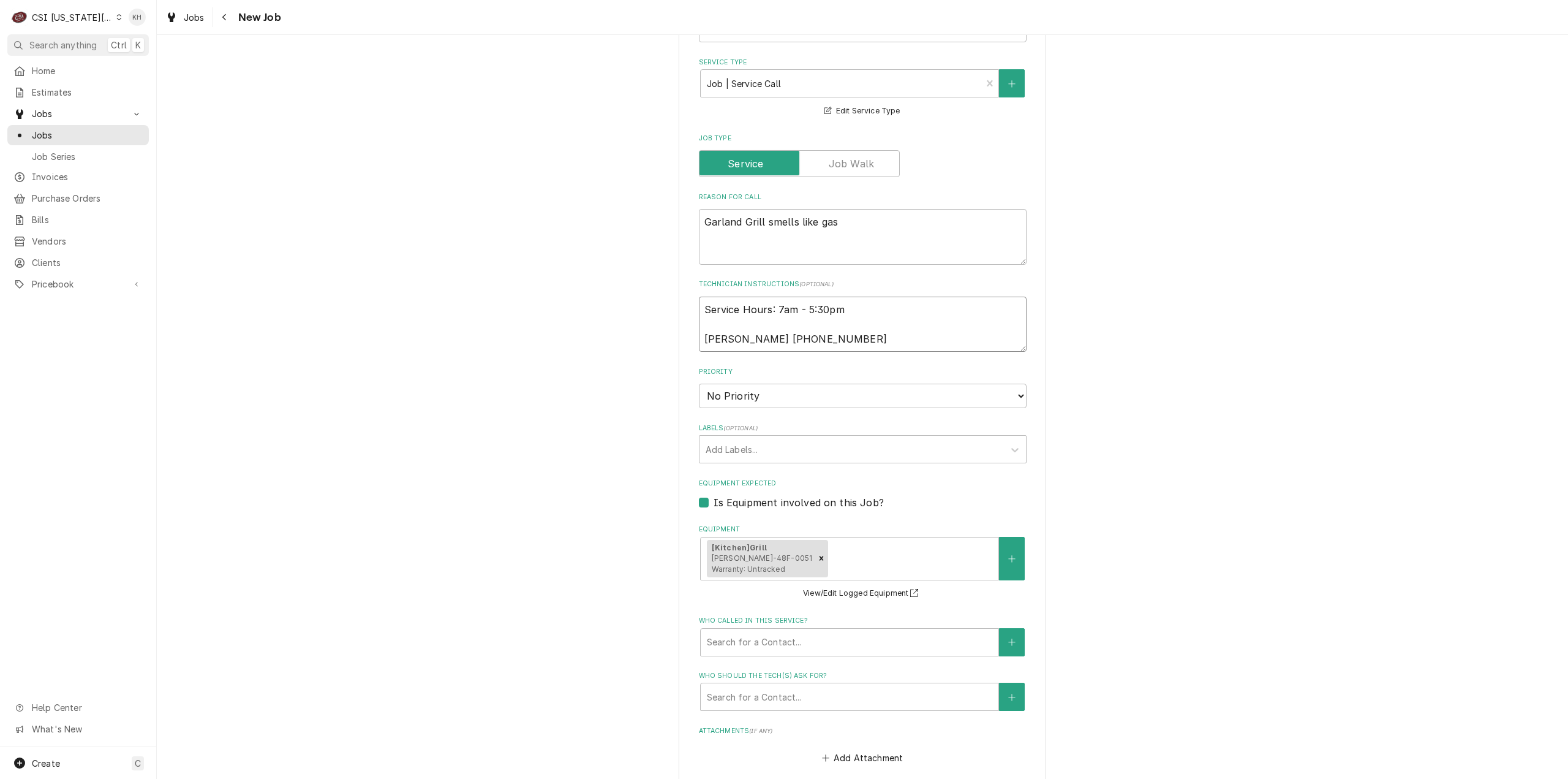
type textarea "Service Hours: 7am - 5:30pm [PERSON_NAME] [PHONE_NUMBER]"
click at [867, 399] on select "No Priority Urgent High Medium Low" at bounding box center [863, 395] width 328 height 25
select select "2"
click at [699, 384] on select "No Priority Urgent High Medium Low" at bounding box center [863, 395] width 328 height 25
type textarea "x"
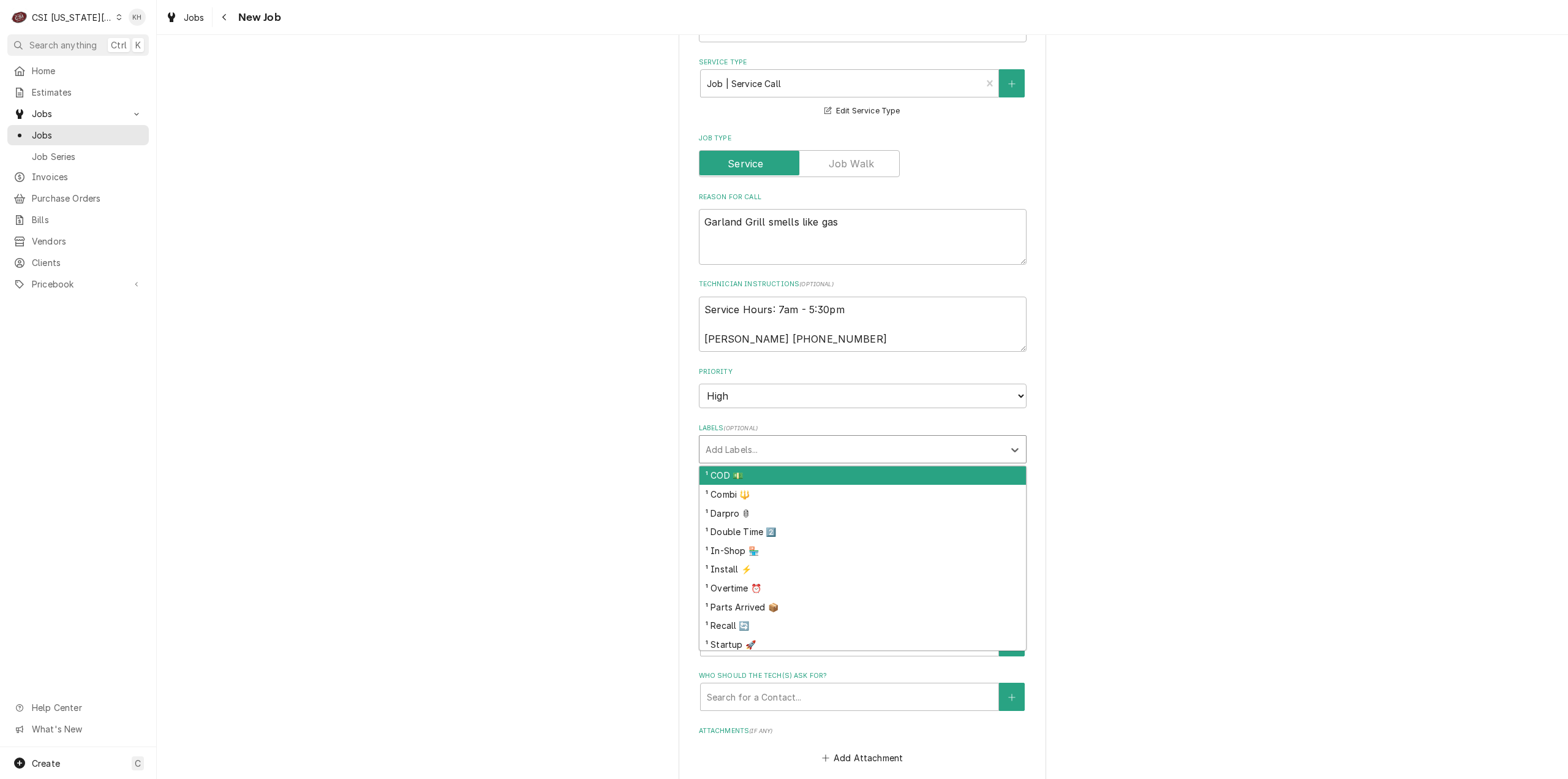
click at [837, 443] on div "Labels" at bounding box center [851, 450] width 292 height 22
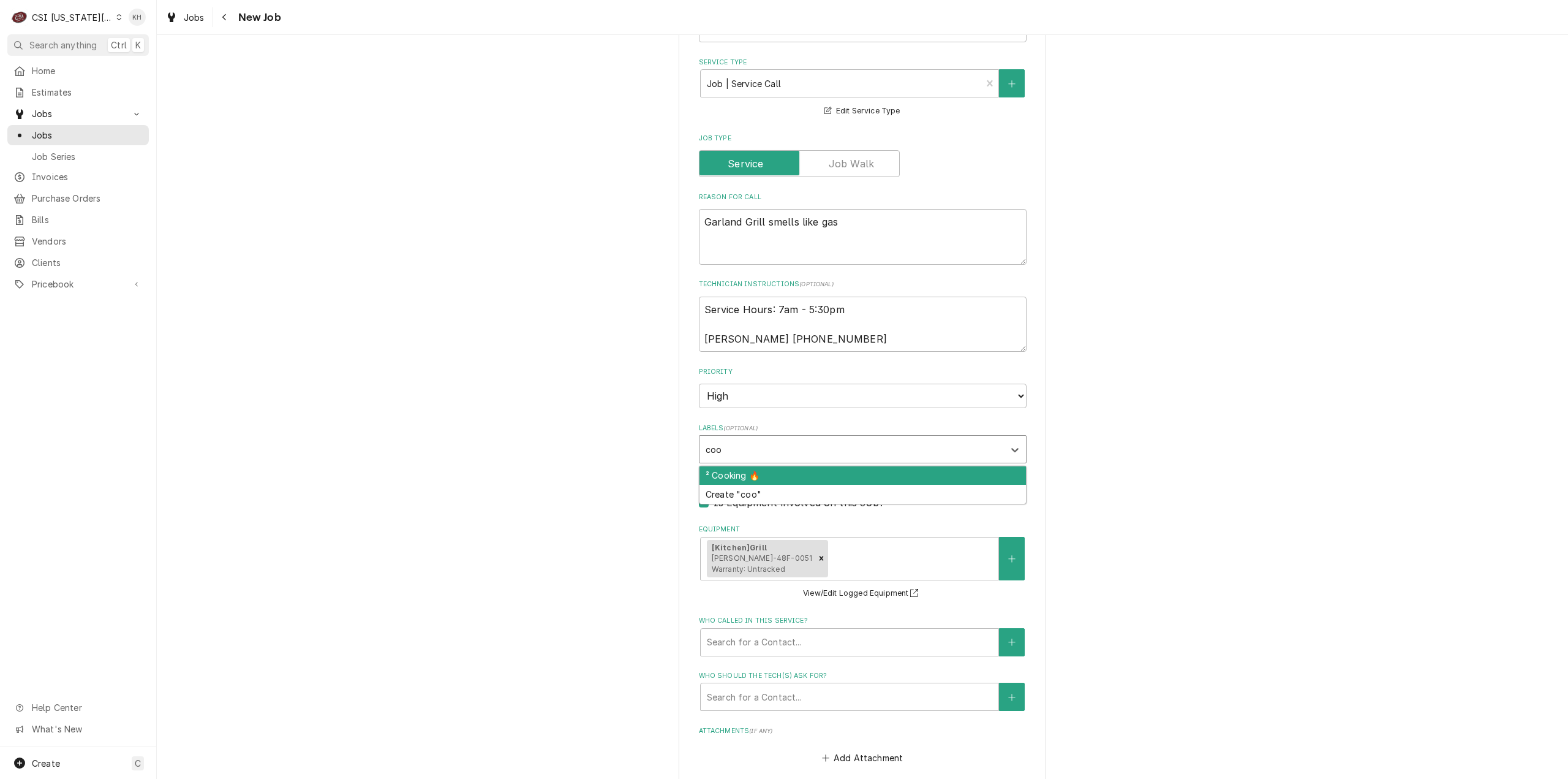
type input "cook"
type textarea "x"
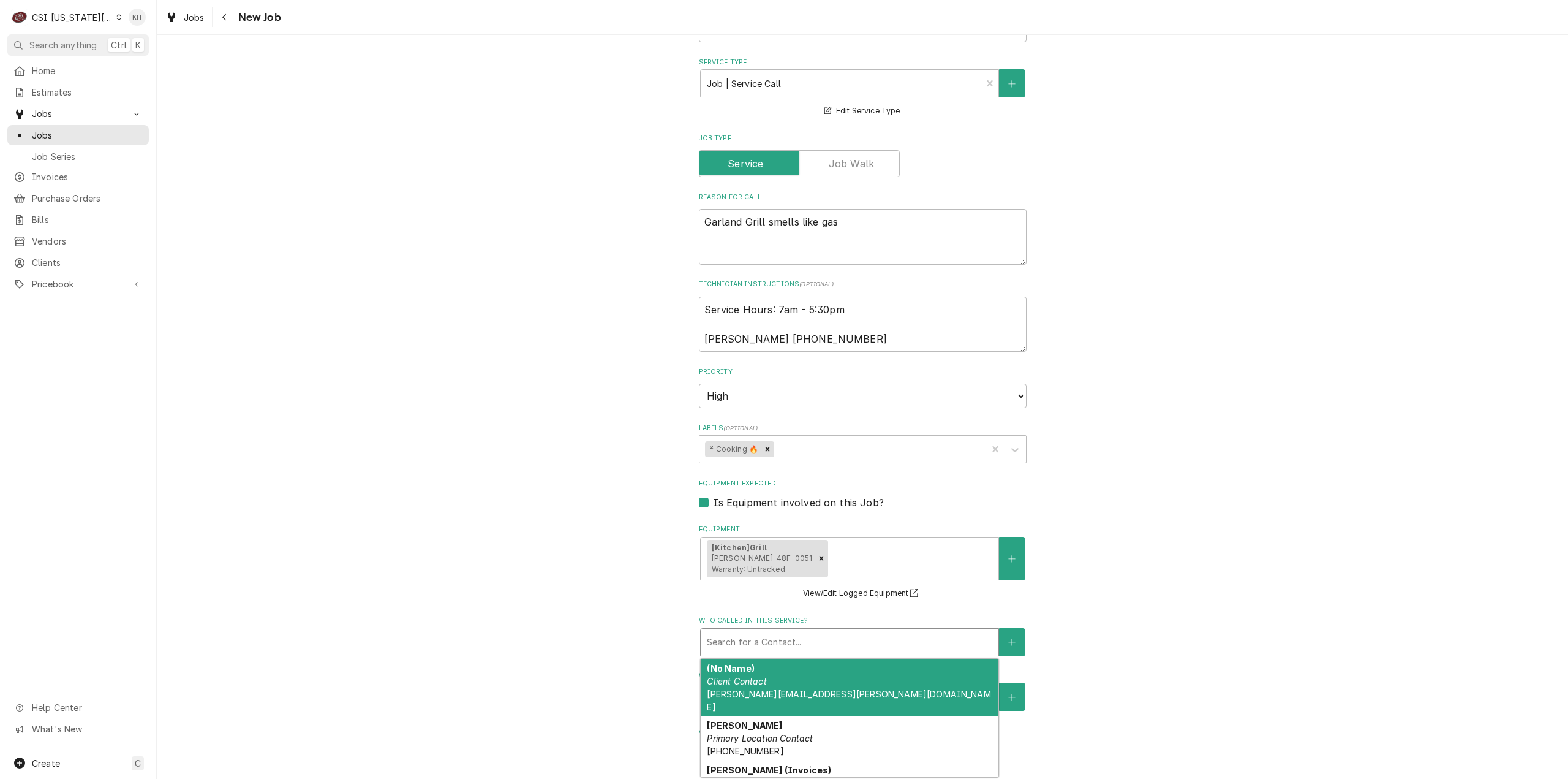
click at [839, 649] on div "Who called in this service?" at bounding box center [850, 642] width 286 height 22
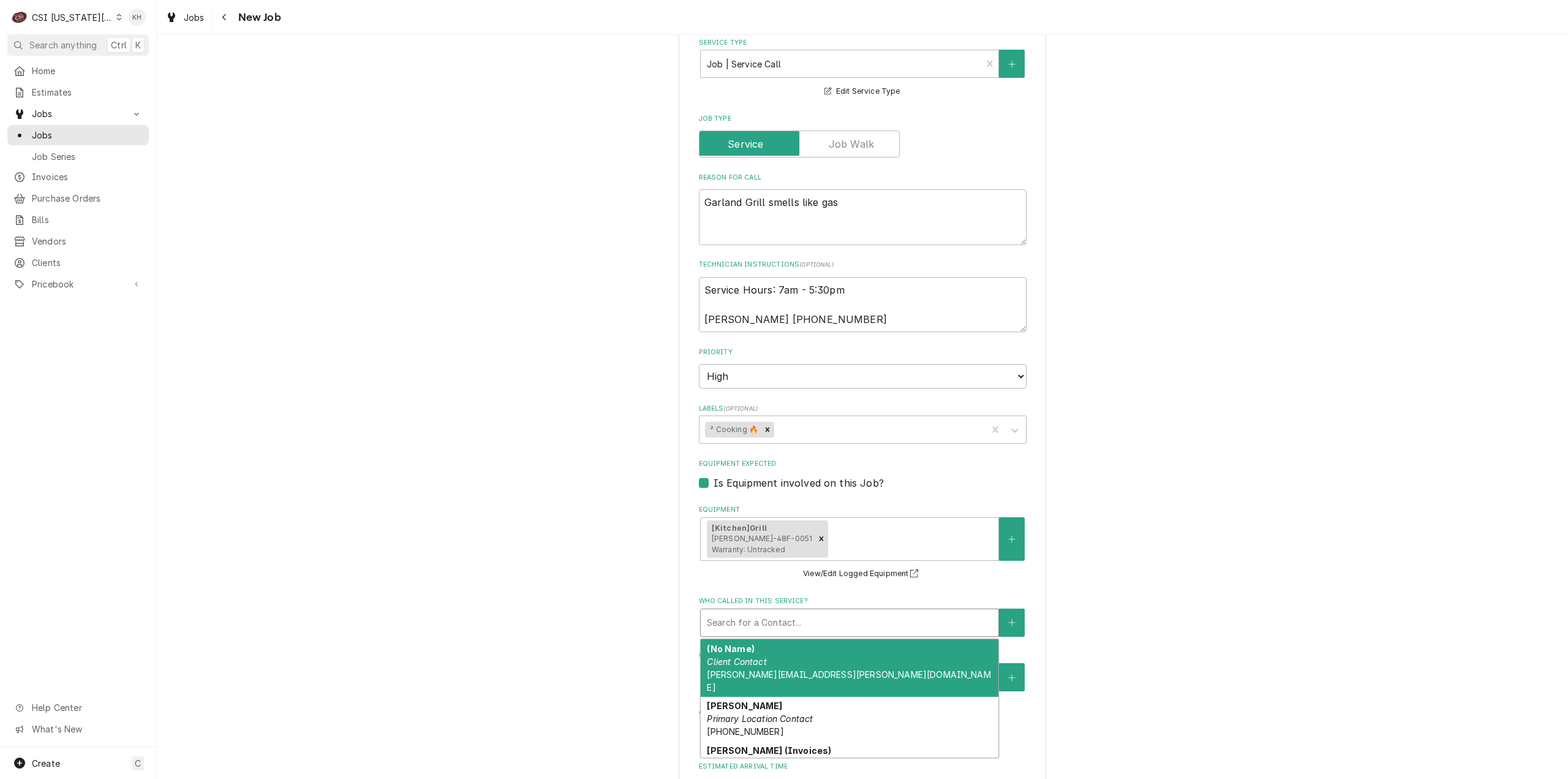
scroll to position [1155, 0]
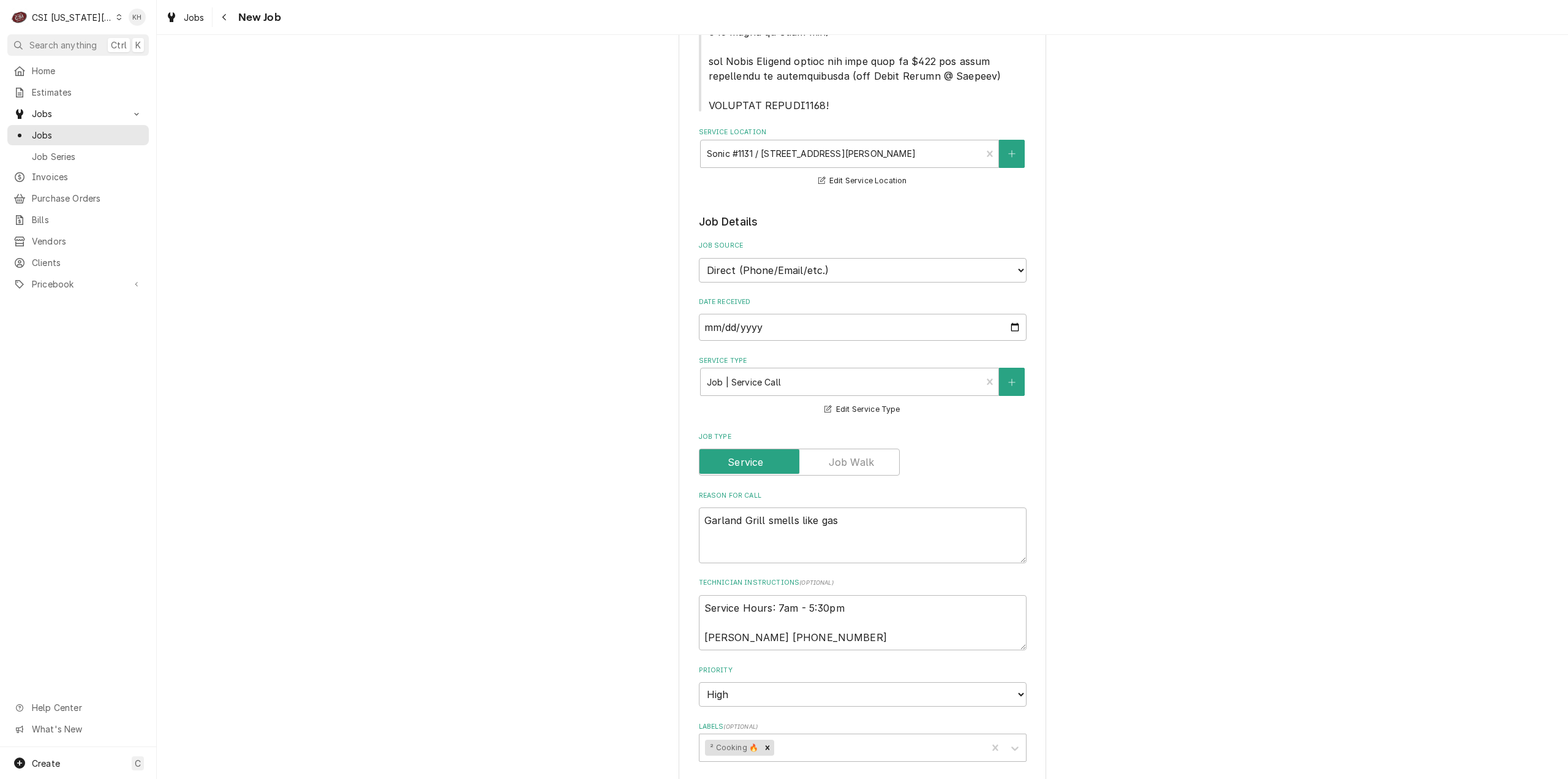
scroll to position [858, 0]
click at [876, 523] on textarea "Garland Grill smells like gas" at bounding box center [863, 533] width 328 height 56
type textarea "x"
type textarea "Garland Grill smells like gas"
type textarea "x"
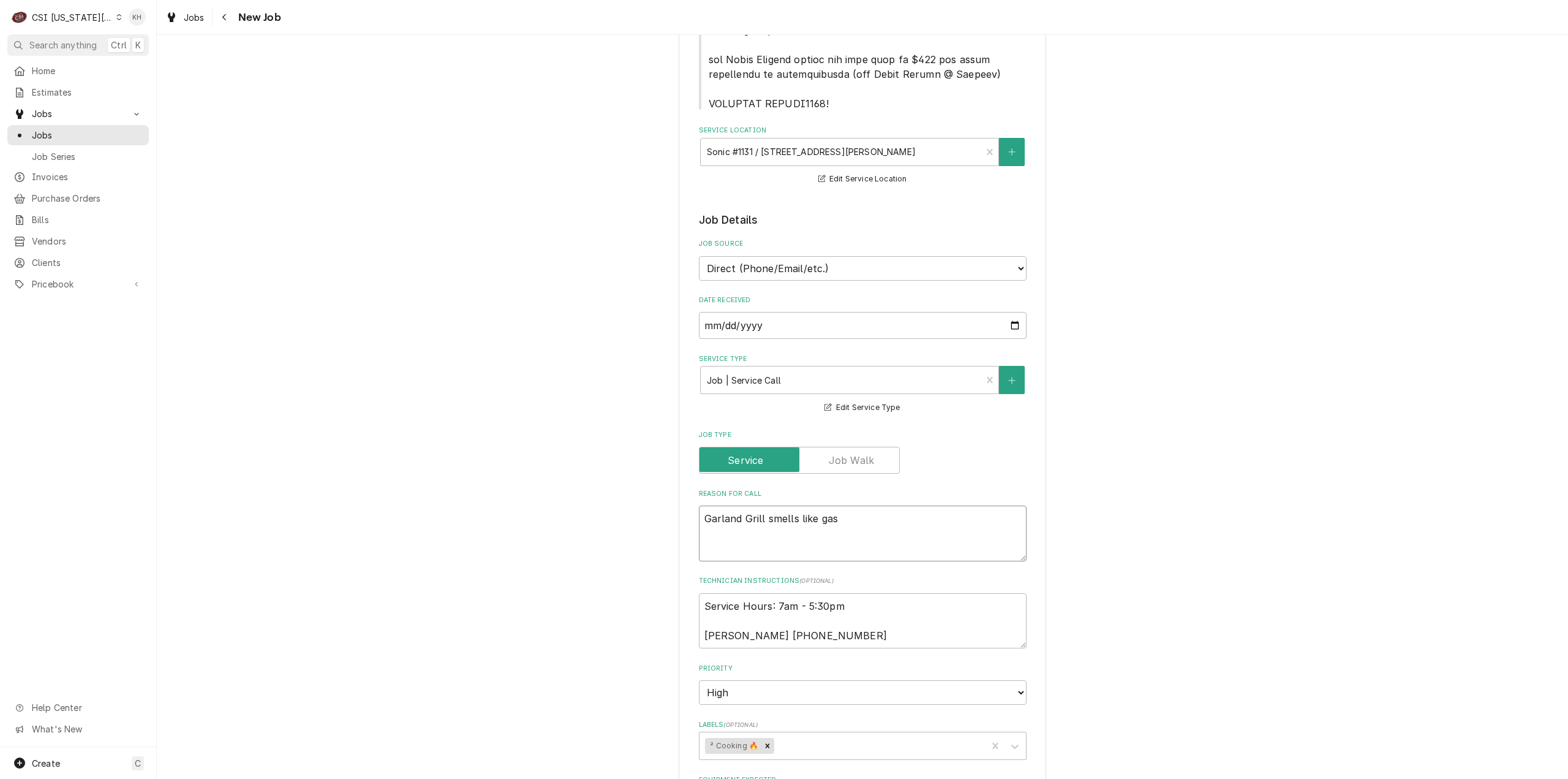
type textarea "Garland Grill smells like gas -"
type textarea "x"
type textarea "Garland Grill smells like gas -"
type textarea "x"
drag, startPoint x: 1007, startPoint y: 521, endPoint x: 830, endPoint y: 524, distance: 177.0
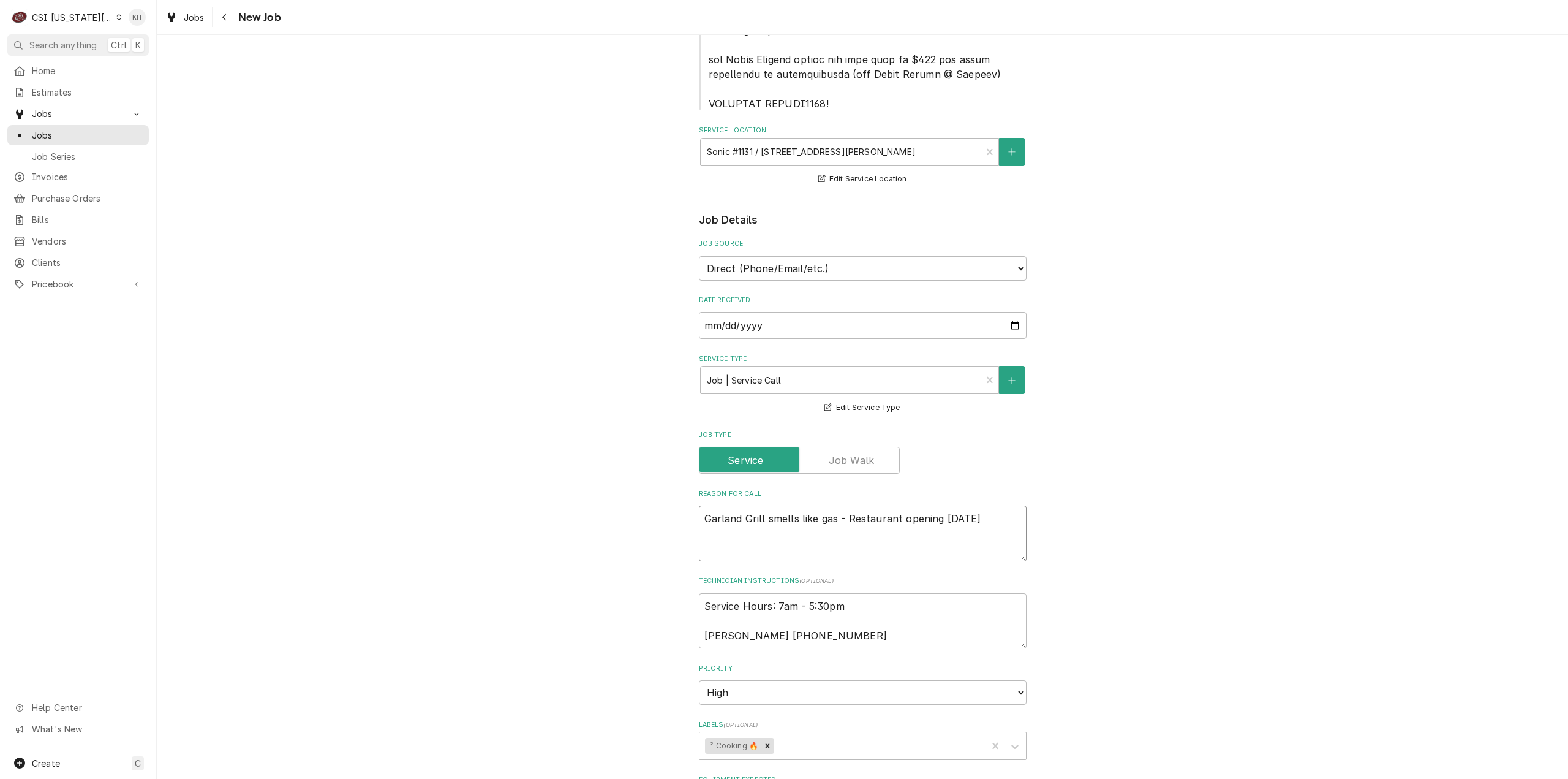
click at [830, 524] on textarea "Garland Grill smells like gas - Restaurant opening next Monday" at bounding box center [863, 533] width 328 height 56
click at [761, 516] on textarea "Garland Grill smells like gas" at bounding box center [863, 533] width 328 height 56
click at [840, 518] on textarea "Garland Grill smells like gas" at bounding box center [863, 533] width 328 height 56
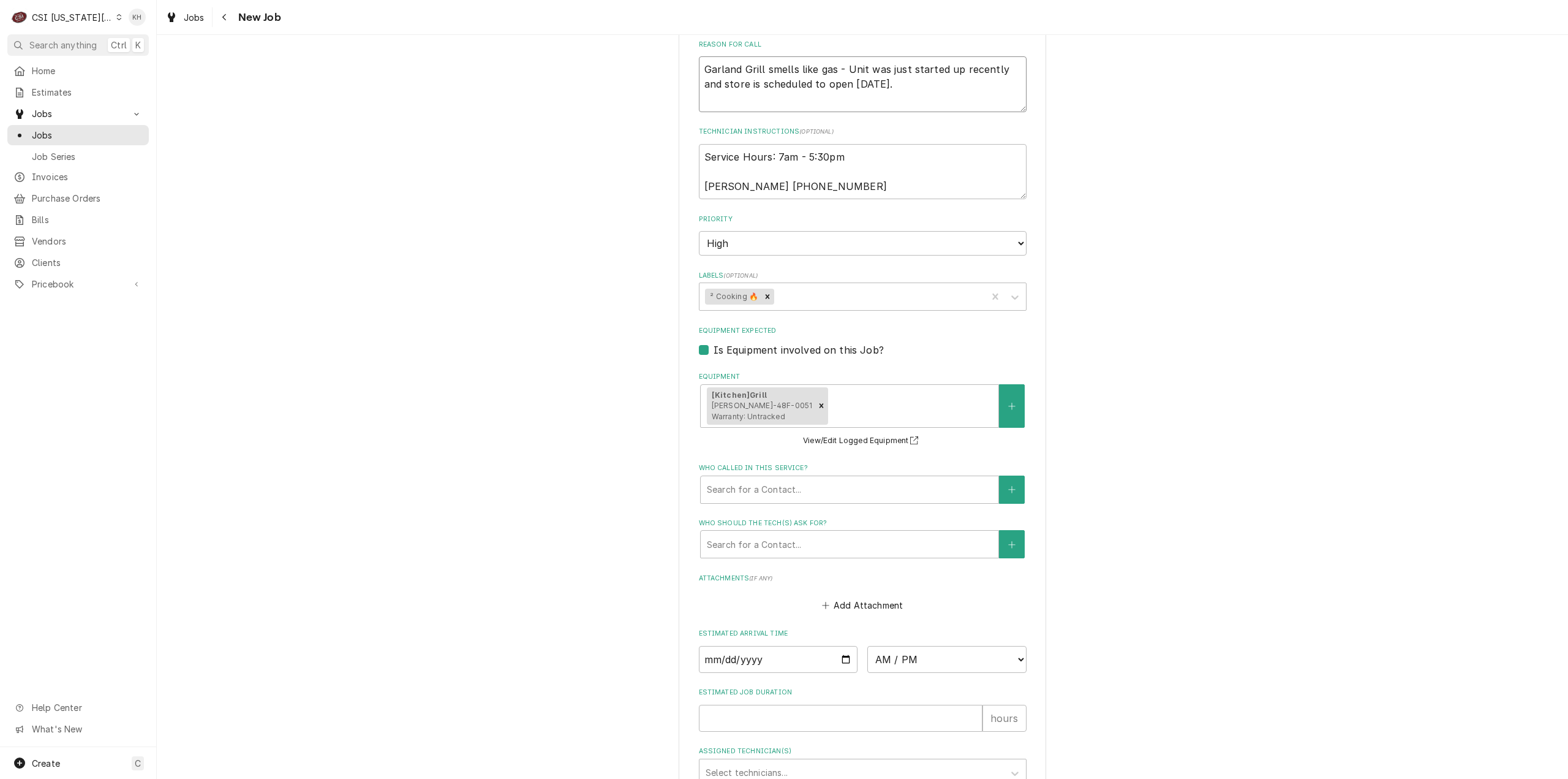
scroll to position [1423, 0]
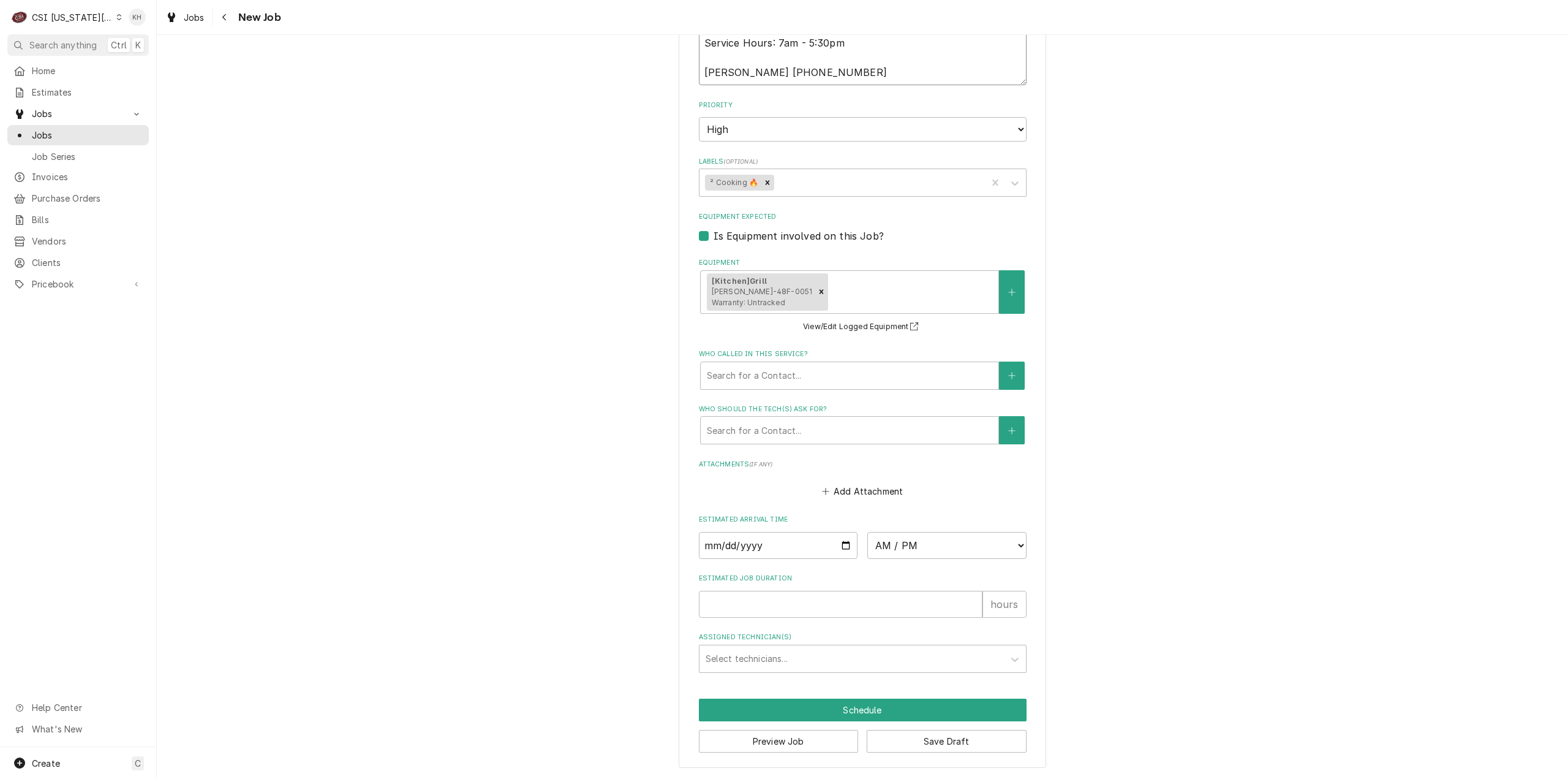
drag, startPoint x: 798, startPoint y: 72, endPoint x: 661, endPoint y: 92, distance: 138.5
click at [1009, 375] on icon "Create New Contact" at bounding box center [1012, 376] width 7 height 9
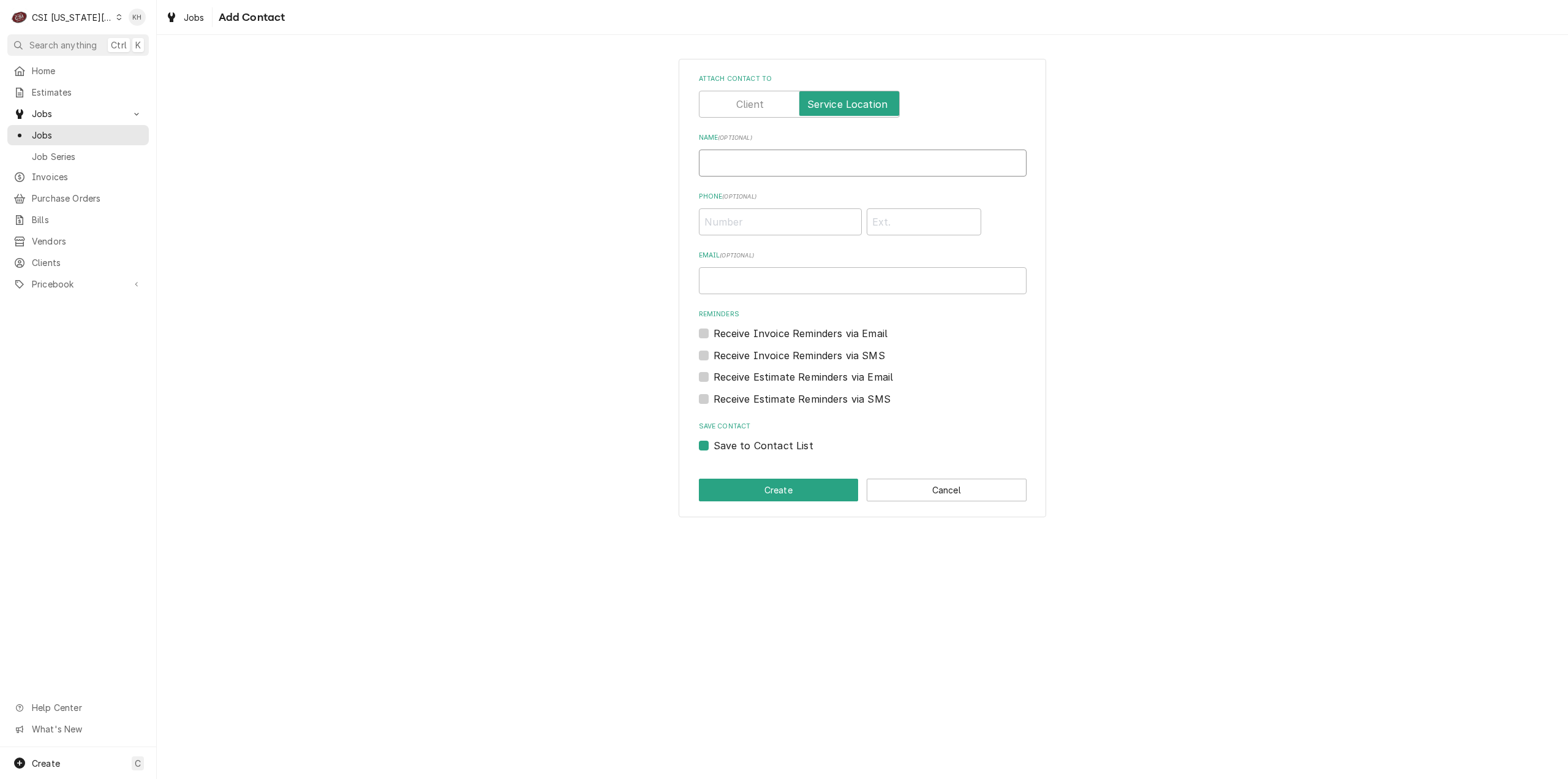
click at [813, 165] on input "Name ( optional )" at bounding box center [863, 163] width 328 height 27
paste input "Justin 251-978-2532"
drag, startPoint x: 819, startPoint y: 164, endPoint x: 737, endPoint y: 174, distance: 82.6
click at [737, 173] on input "Justin 251-978-2532" at bounding box center [863, 163] width 328 height 27
drag, startPoint x: 801, startPoint y: 219, endPoint x: 742, endPoint y: 266, distance: 75.4
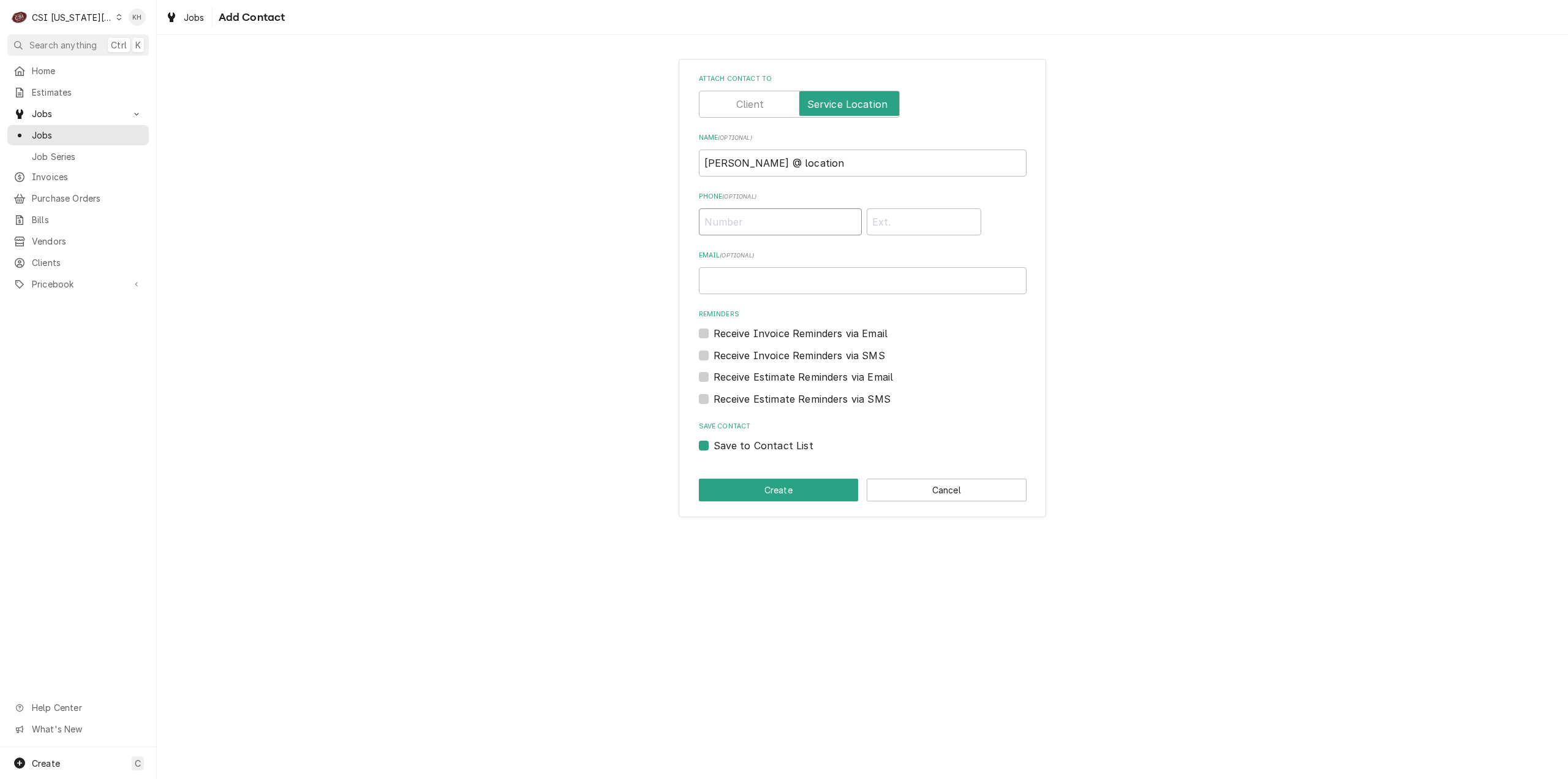
click at [800, 219] on input "Phone ( optional )" at bounding box center [780, 222] width 163 height 27
paste input "[PHONE_NUMBER]"
drag, startPoint x: 702, startPoint y: 444, endPoint x: 705, endPoint y: 450, distance: 6.7
click at [714, 446] on label "Save to Contact List" at bounding box center [764, 446] width 100 height 14
click at [714, 446] on input "Save to Contact List" at bounding box center [877, 452] width 328 height 27
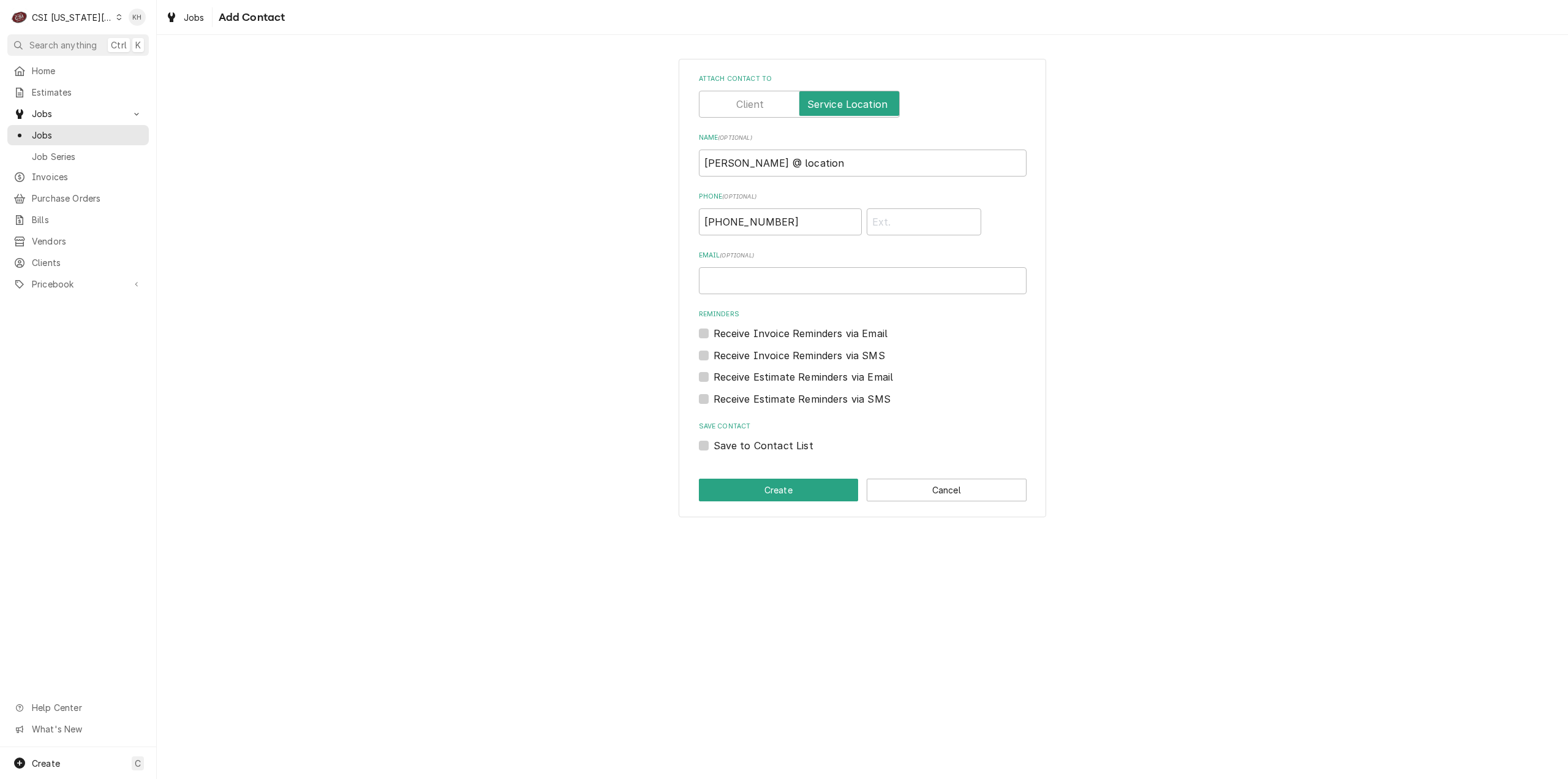
drag, startPoint x: 776, startPoint y: 513, endPoint x: 774, endPoint y: 504, distance: 9.2
click at [776, 511] on div "Attach contact to Name ( optional ) Justin @ location Phone ( optional ) (251) …" at bounding box center [862, 288] width 368 height 458
drag, startPoint x: 773, startPoint y: 494, endPoint x: 545, endPoint y: 506, distance: 228.3
click at [773, 494] on button "Create" at bounding box center [779, 489] width 160 height 22
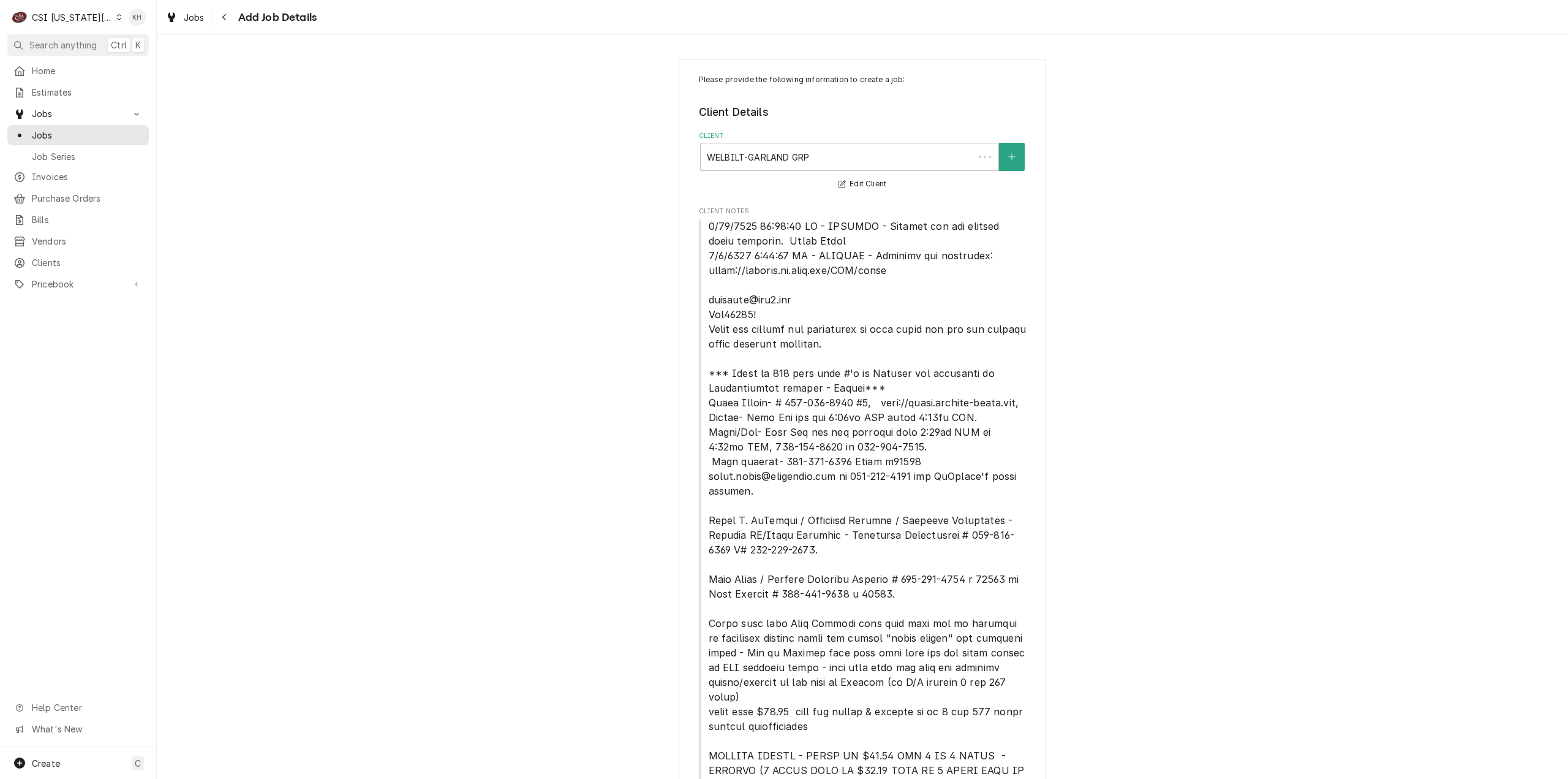
scroll to position [1423, 0]
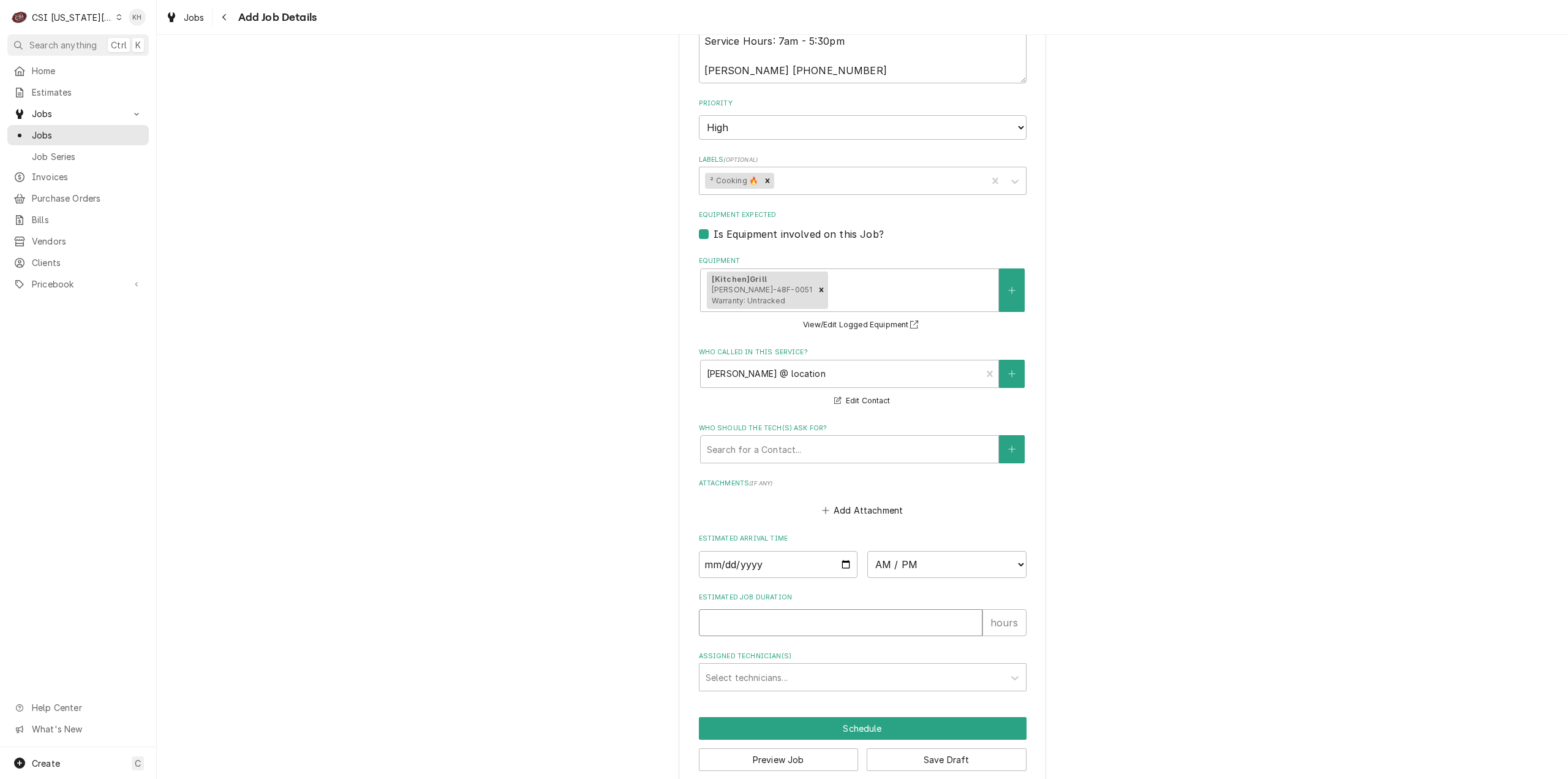
click at [784, 625] on input "Estimated Job Duration" at bounding box center [841, 622] width 284 height 27
click at [795, 760] on button "Preview Job" at bounding box center [779, 759] width 160 height 22
